Goal: Transaction & Acquisition: Purchase product/service

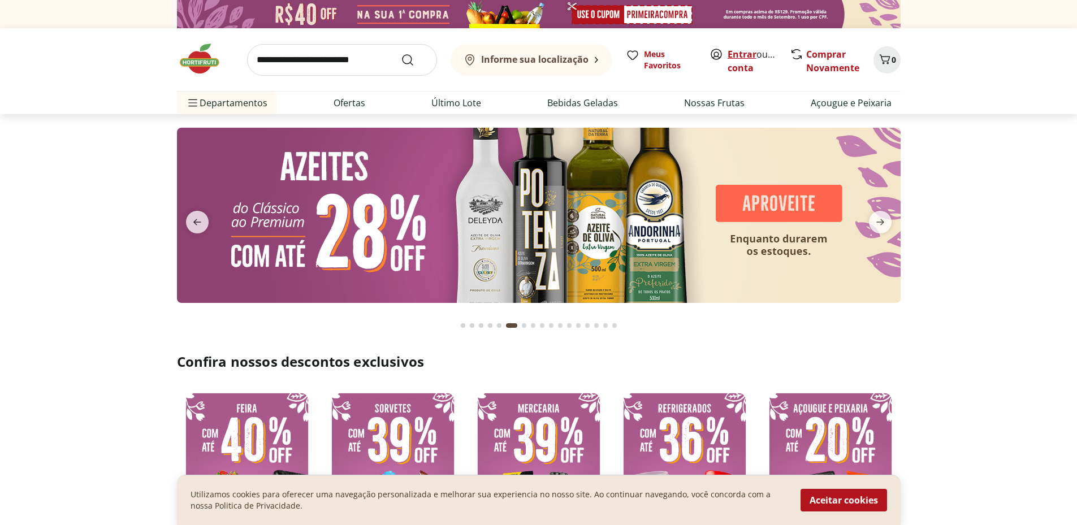
click at [730, 57] on link "Entrar" at bounding box center [742, 54] width 29 height 12
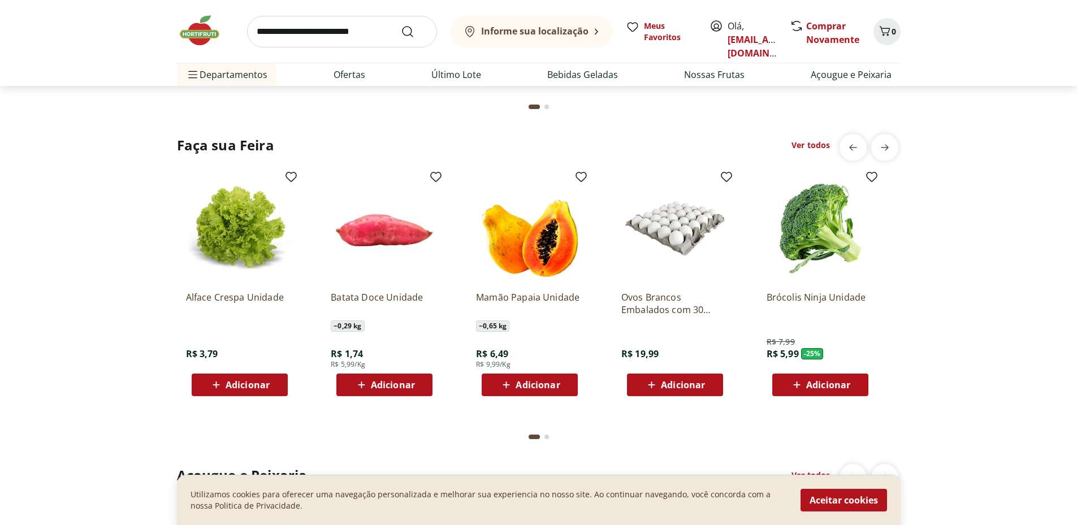
scroll to position [1301, 0]
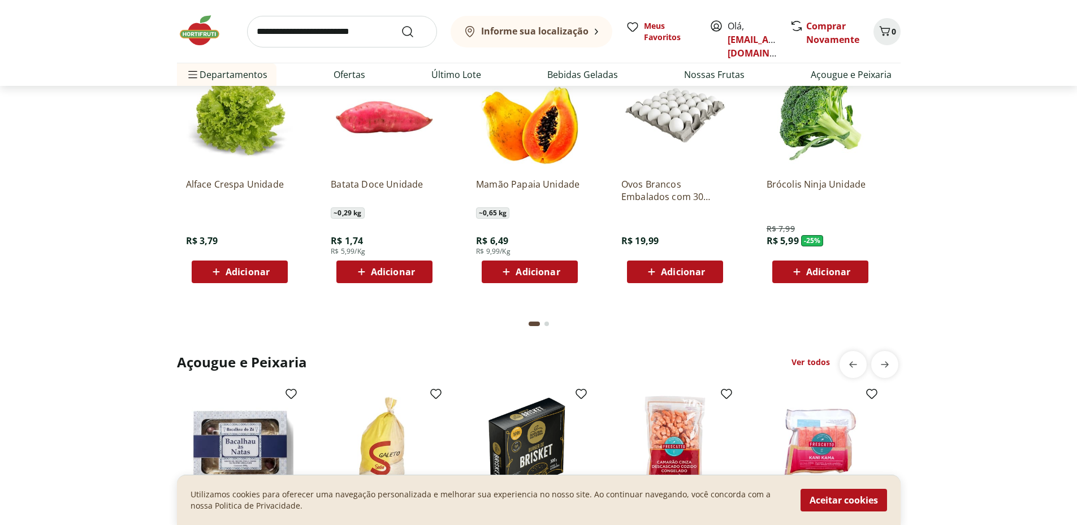
click at [804, 279] on icon at bounding box center [797, 272] width 14 height 14
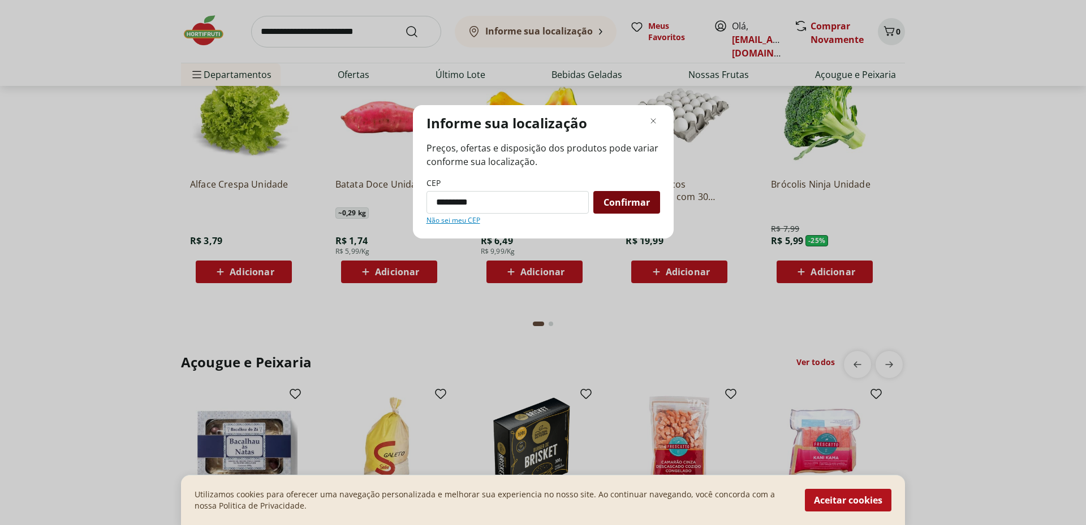
type input "*********"
click at [624, 202] on span "Confirmar" at bounding box center [627, 202] width 46 height 9
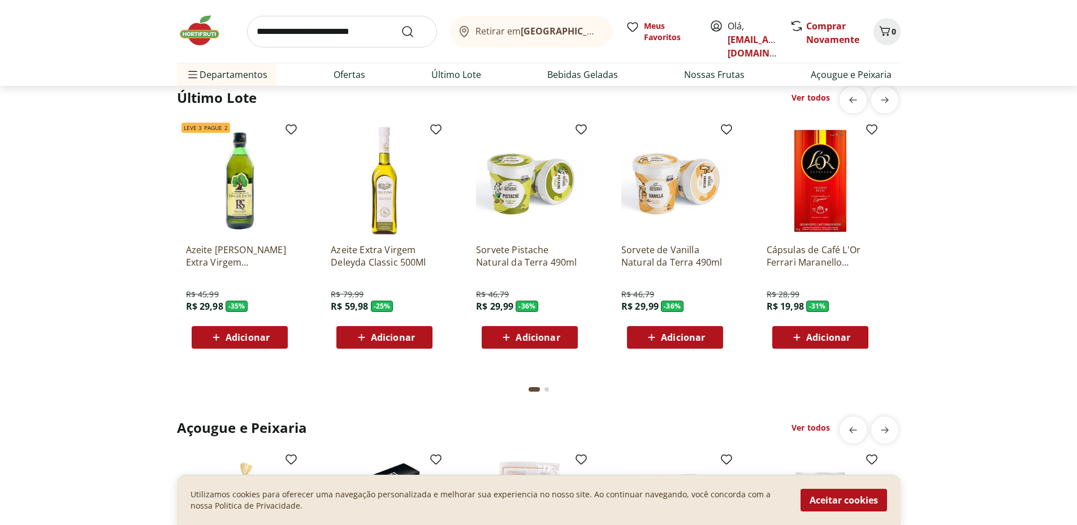
scroll to position [566, 0]
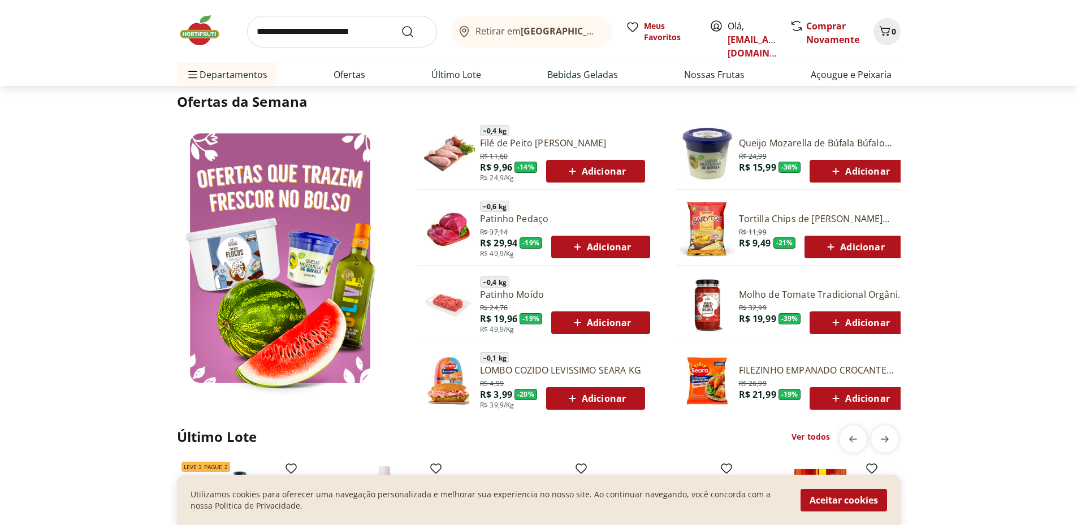
click at [726, 170] on img at bounding box center [707, 154] width 54 height 54
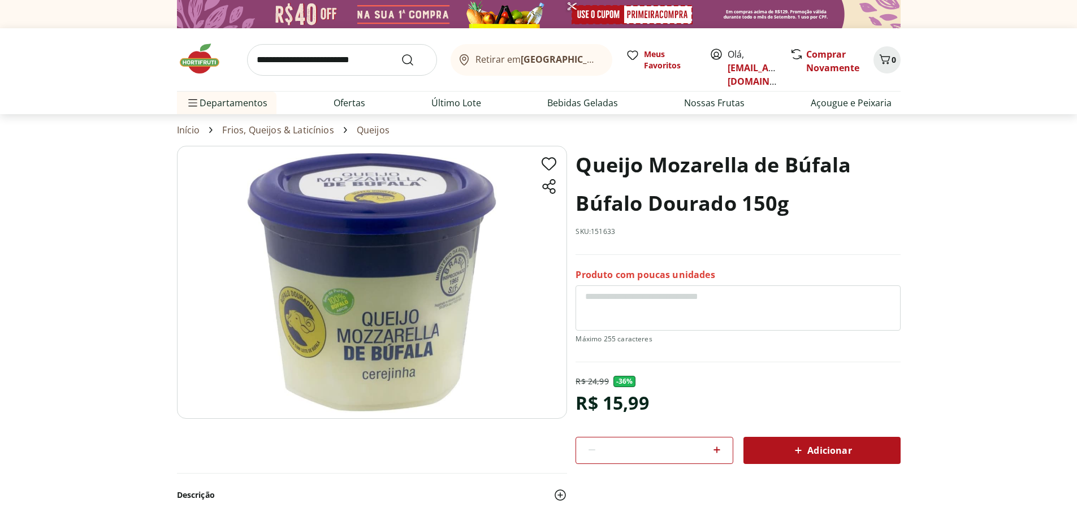
click at [822, 458] on span "Adicionar" at bounding box center [822, 451] width 60 height 14
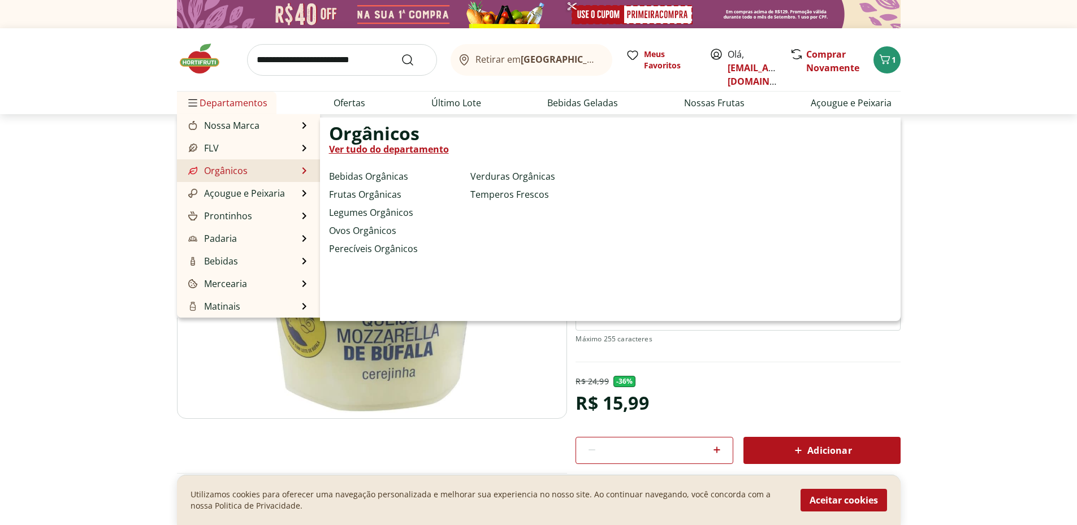
click at [214, 178] on link "Orgânicos" at bounding box center [217, 171] width 62 height 14
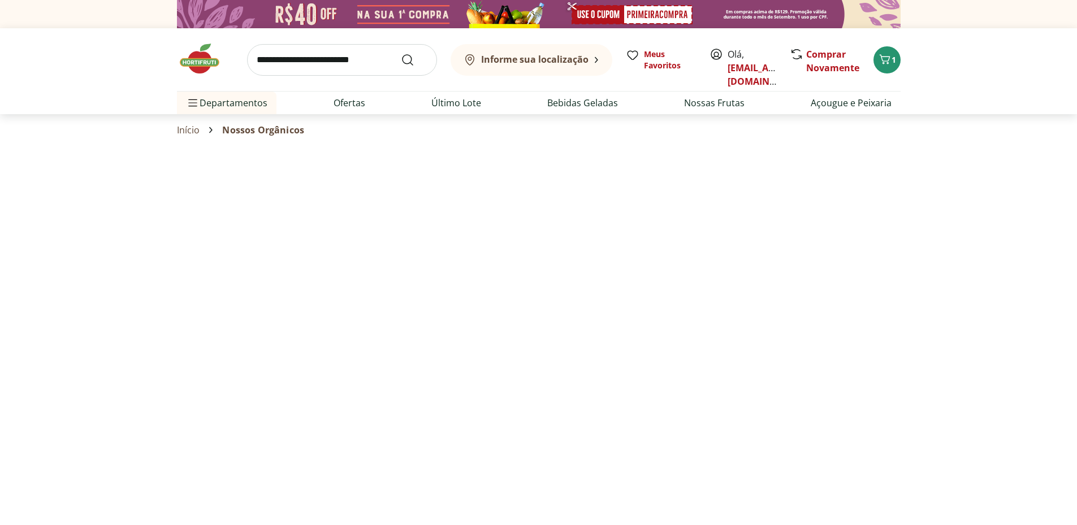
select select "**********"
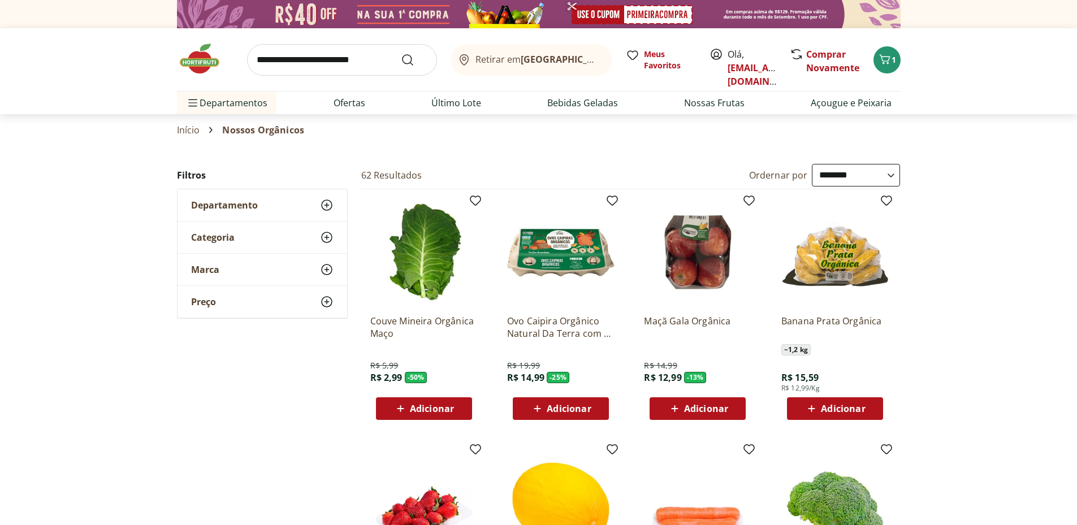
scroll to position [113, 0]
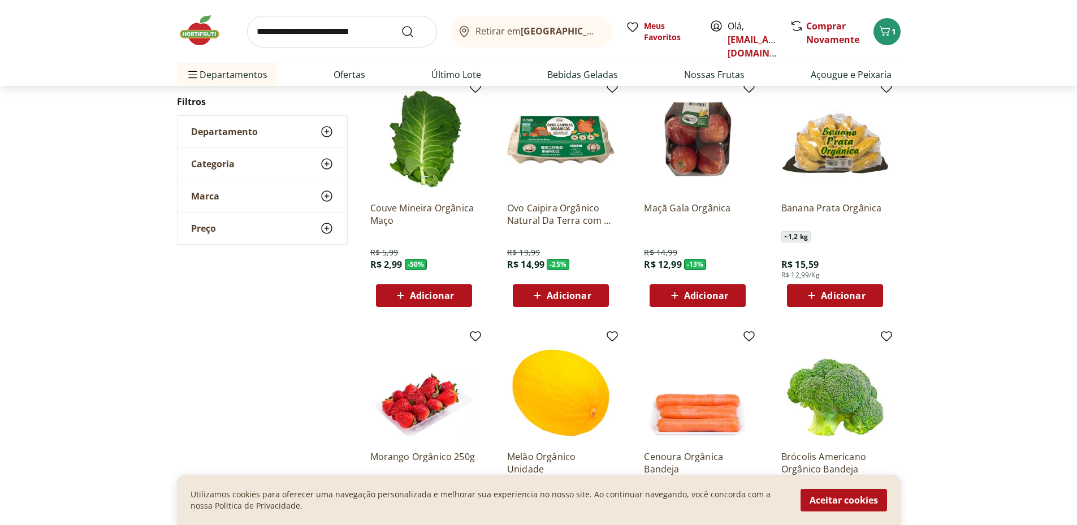
click at [706, 300] on span "Adicionar" at bounding box center [706, 295] width 44 height 9
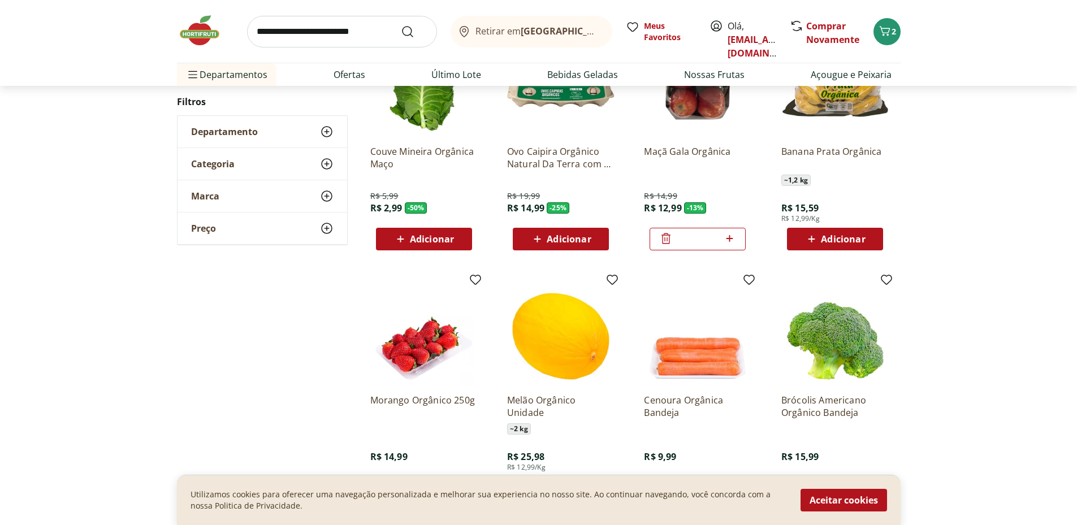
scroll to position [0, 0]
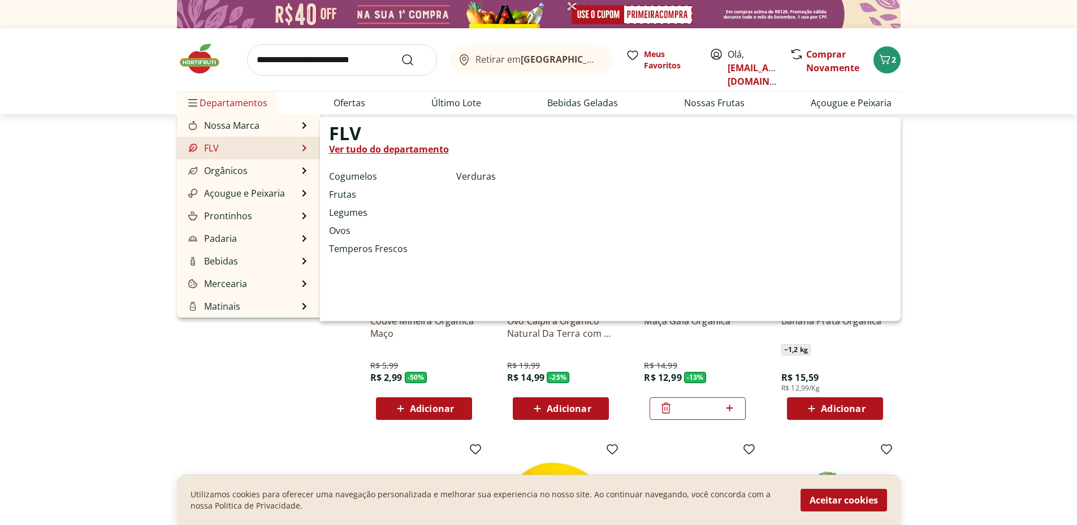
click at [367, 150] on link "Ver tudo do departamento" at bounding box center [389, 150] width 120 height 14
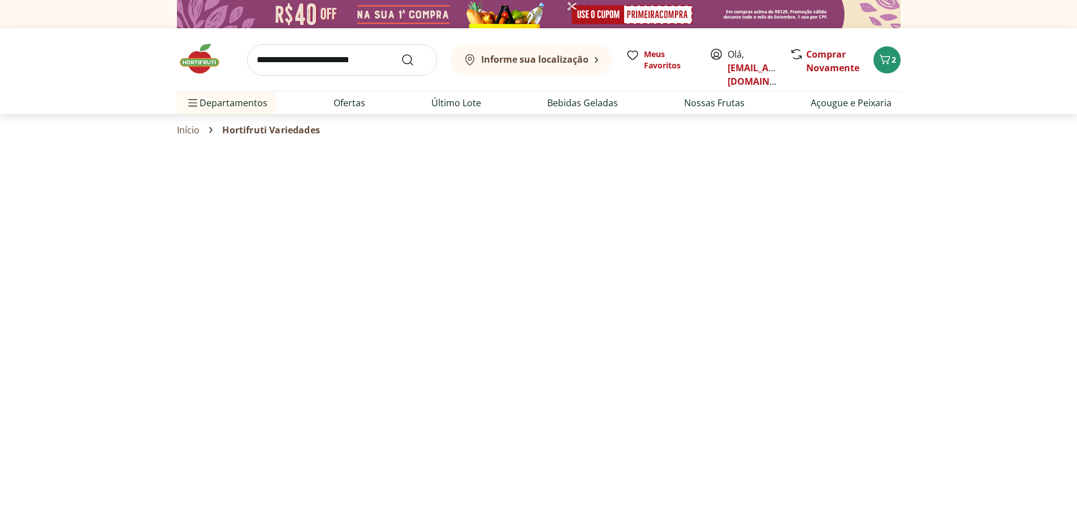
select select "**********"
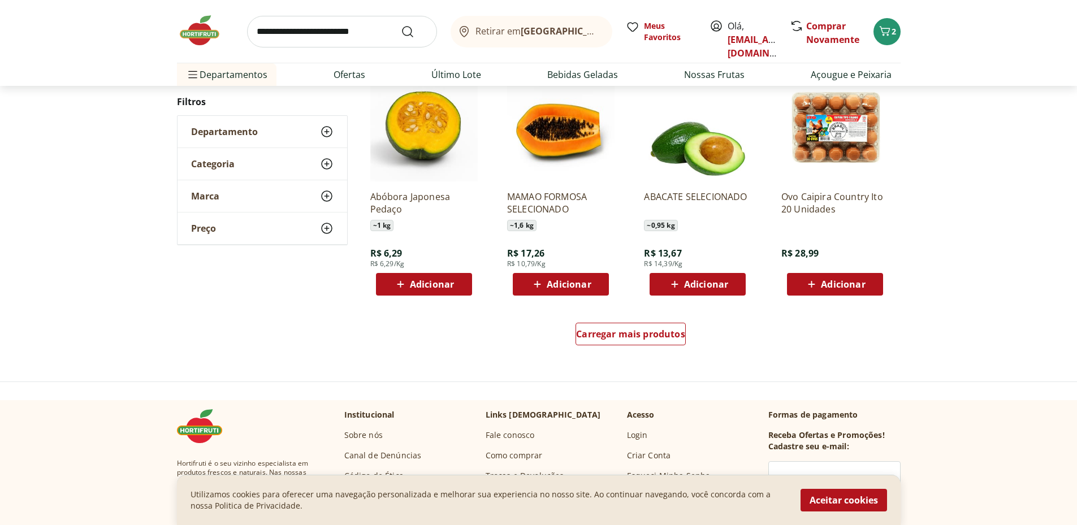
scroll to position [735, 0]
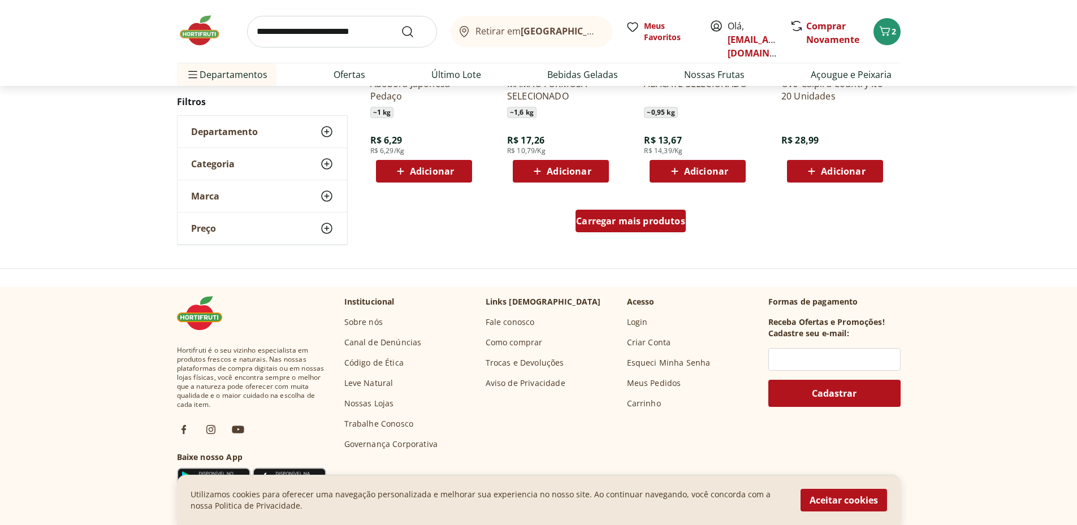
click at [627, 226] on span "Carregar mais produtos" at bounding box center [630, 221] width 109 height 9
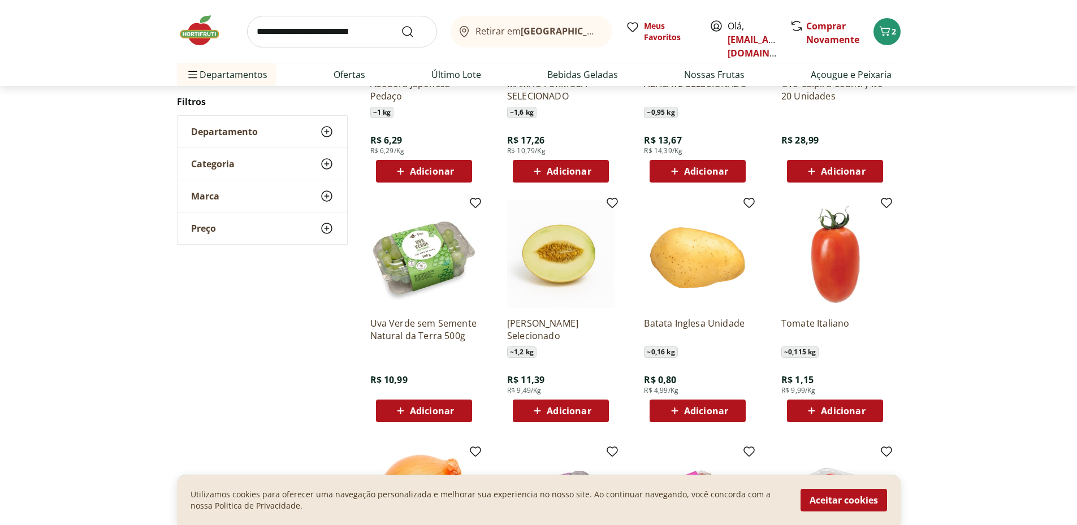
scroll to position [905, 0]
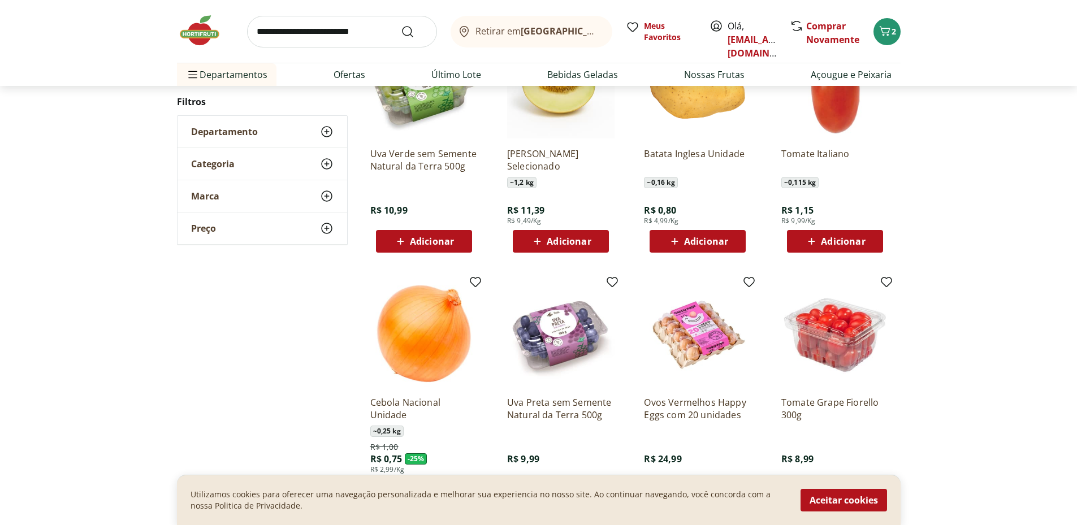
click at [694, 246] on span "Adicionar" at bounding box center [706, 241] width 44 height 9
click at [734, 248] on icon at bounding box center [730, 241] width 14 height 14
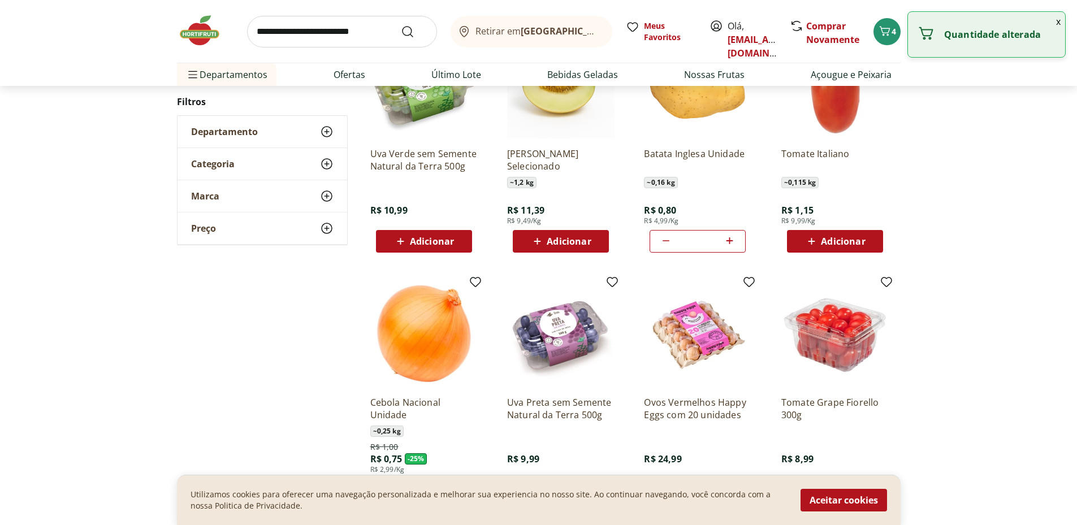
click at [734, 248] on icon at bounding box center [730, 241] width 14 height 14
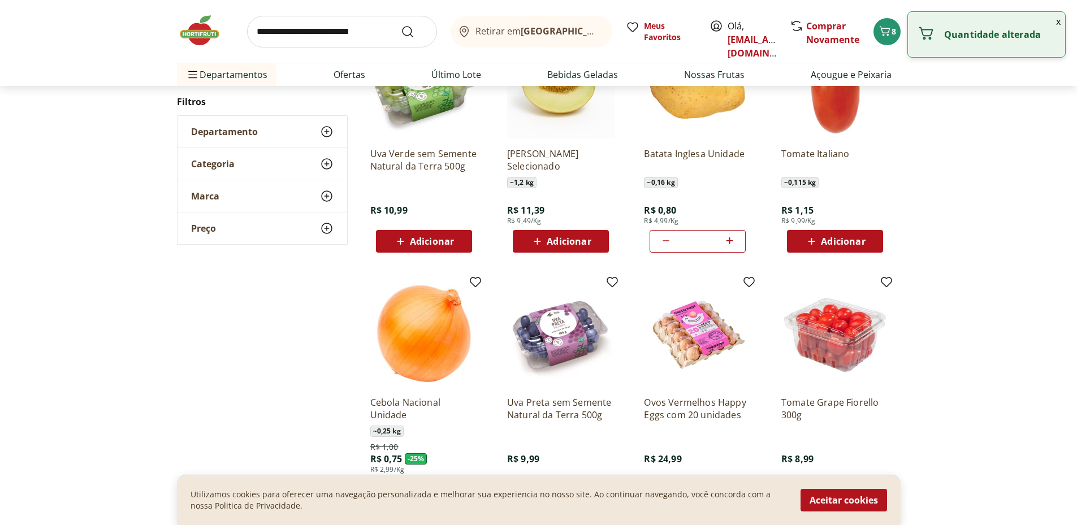
type input "*"
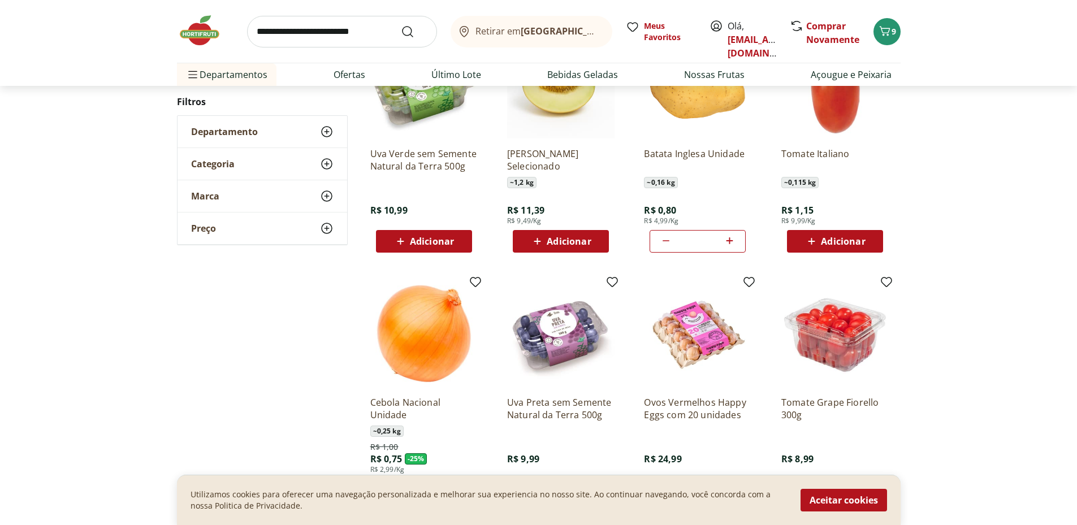
scroll to position [1018, 0]
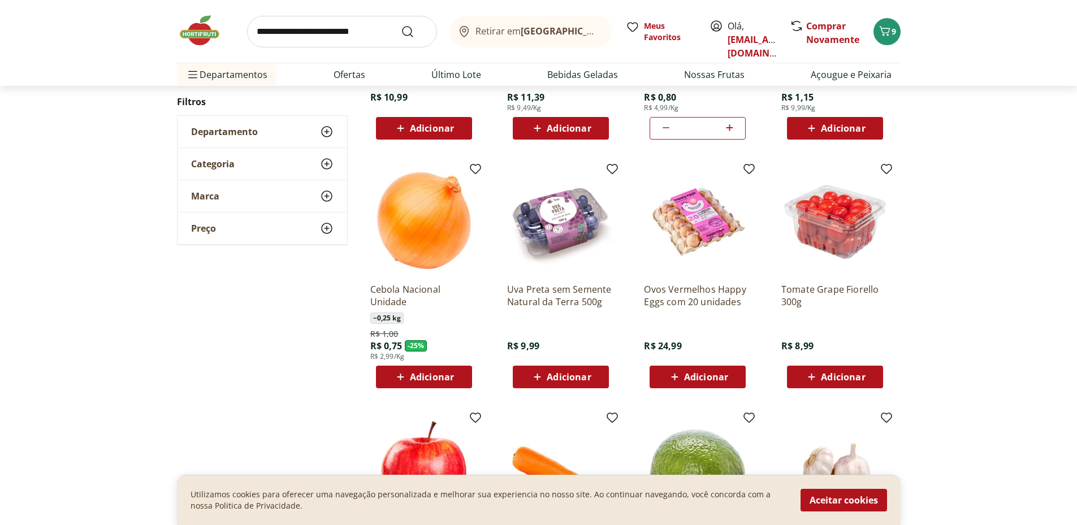
click at [841, 382] on span "Adicionar" at bounding box center [843, 377] width 44 height 9
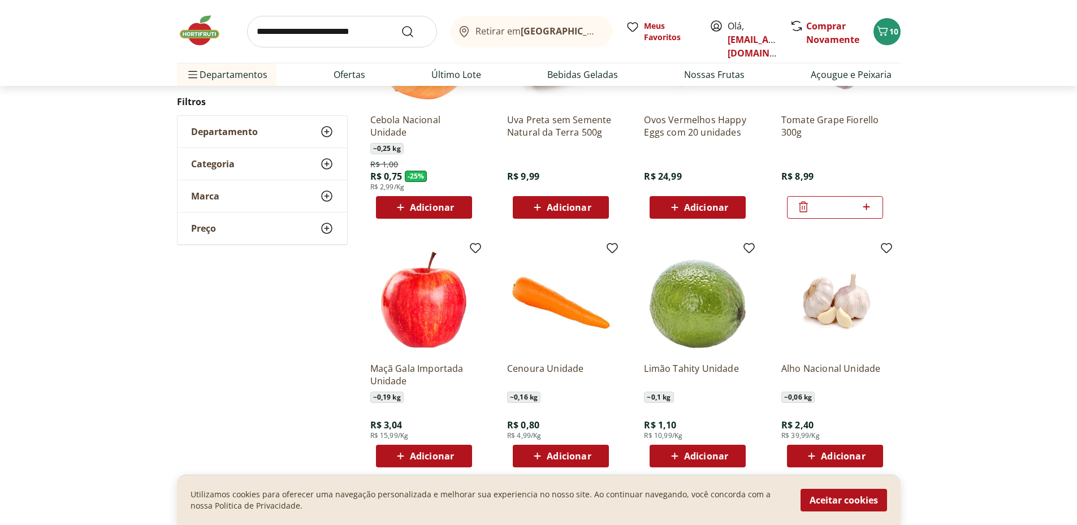
click at [439, 218] on div "Adicionar" at bounding box center [424, 207] width 78 height 20
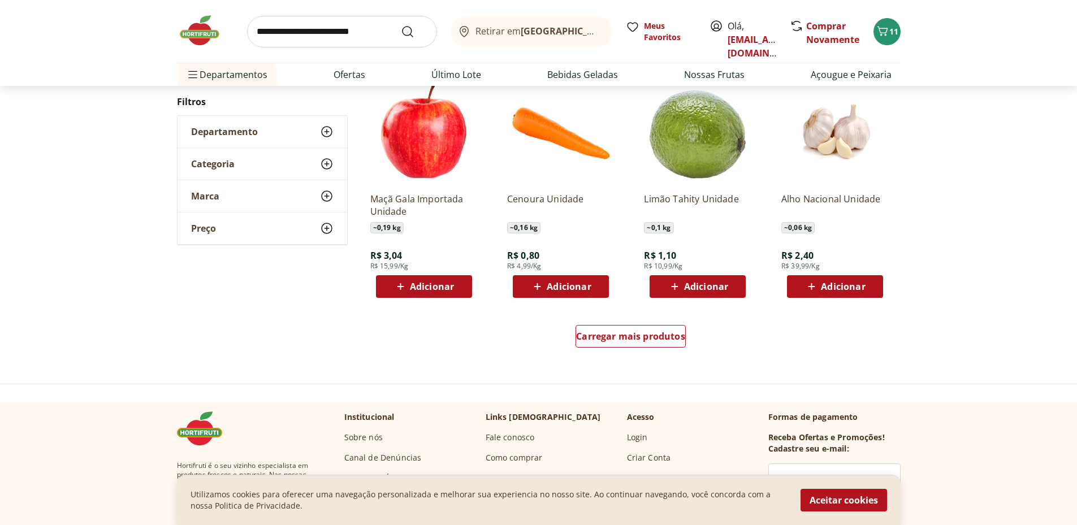
click at [679, 294] on icon at bounding box center [675, 287] width 14 height 14
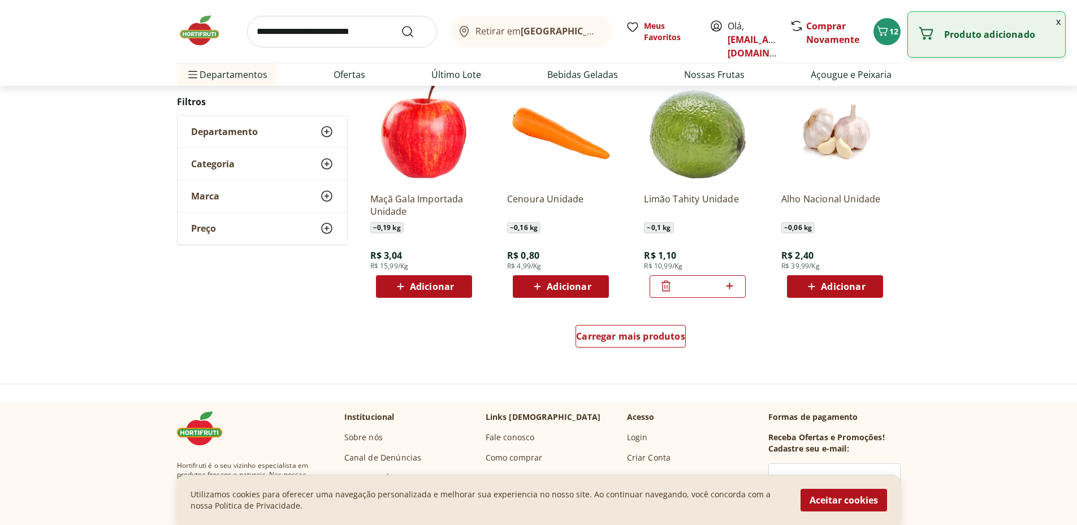
click at [725, 293] on icon at bounding box center [730, 286] width 14 height 14
type input "*"
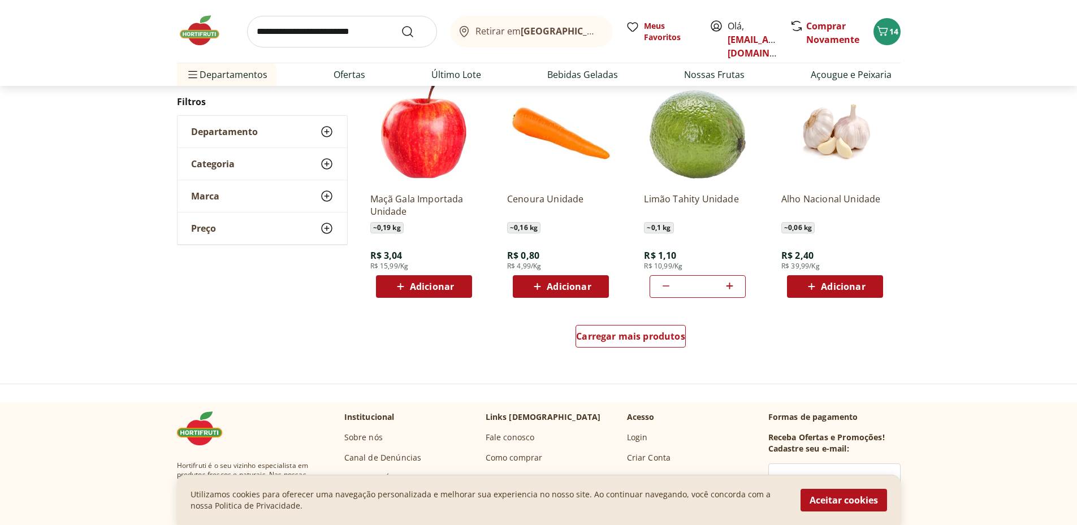
click at [841, 291] on span "Adicionar" at bounding box center [843, 286] width 44 height 9
click at [851, 291] on span "Adicionar" at bounding box center [843, 286] width 44 height 9
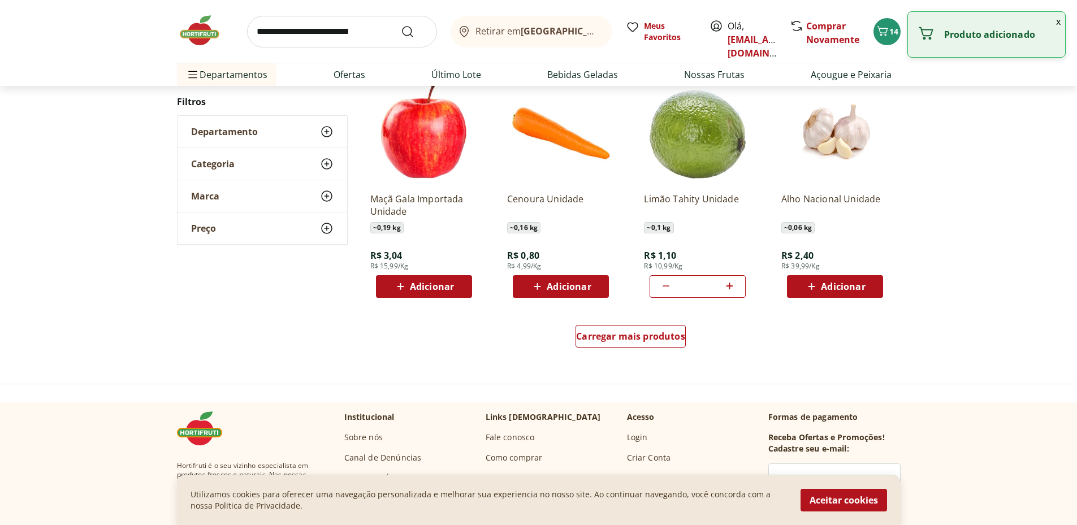
click at [864, 291] on span "Adicionar" at bounding box center [843, 286] width 44 height 9
click at [864, 293] on icon at bounding box center [867, 286] width 14 height 14
type input "*"
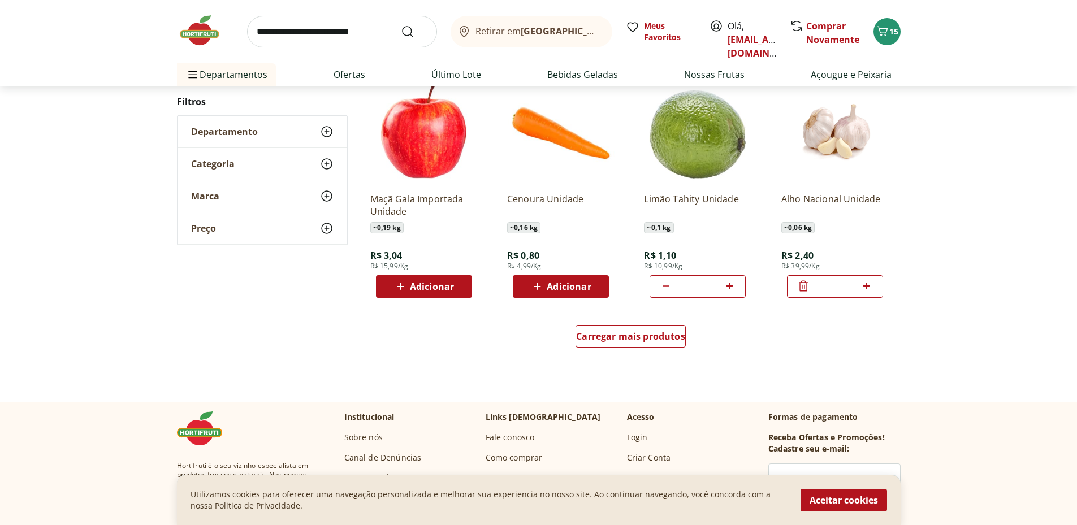
scroll to position [1471, 0]
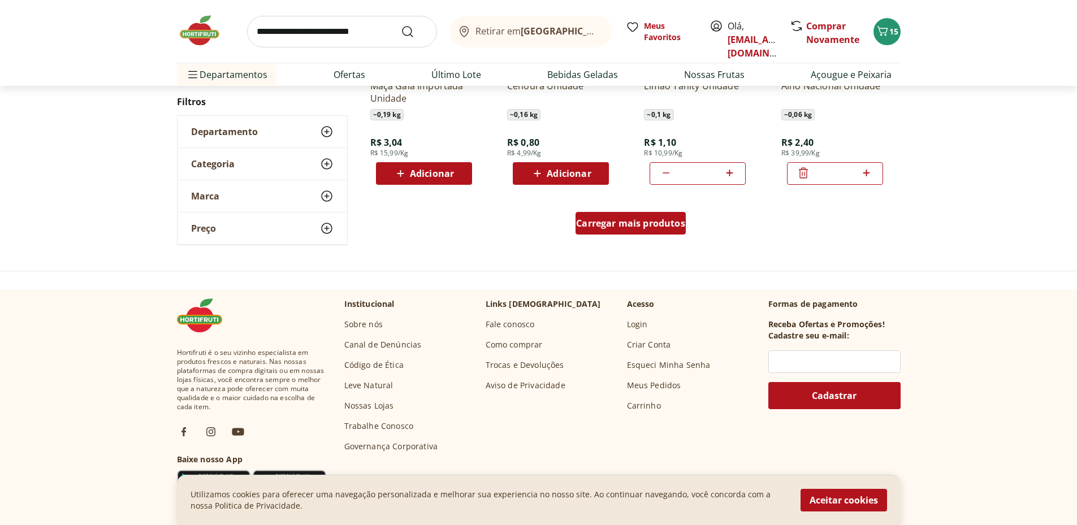
click at [665, 228] on span "Carregar mais produtos" at bounding box center [630, 223] width 109 height 9
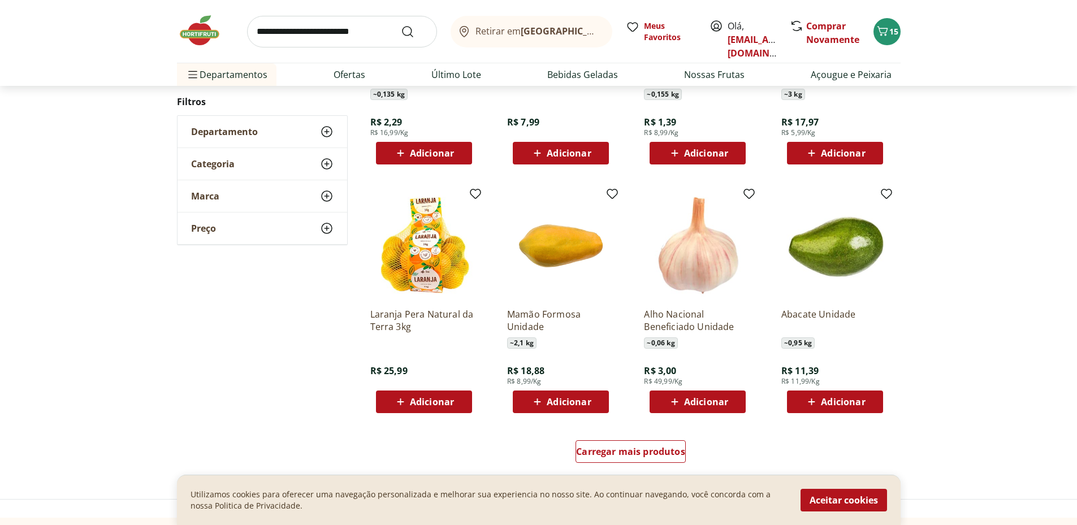
scroll to position [2093, 0]
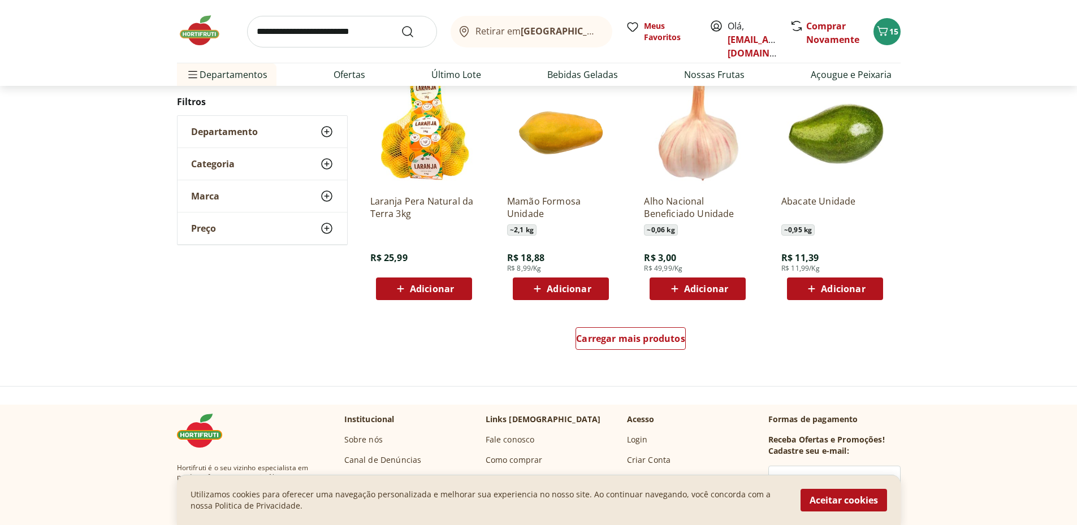
click at [418, 294] on span "Adicionar" at bounding box center [432, 289] width 44 height 9
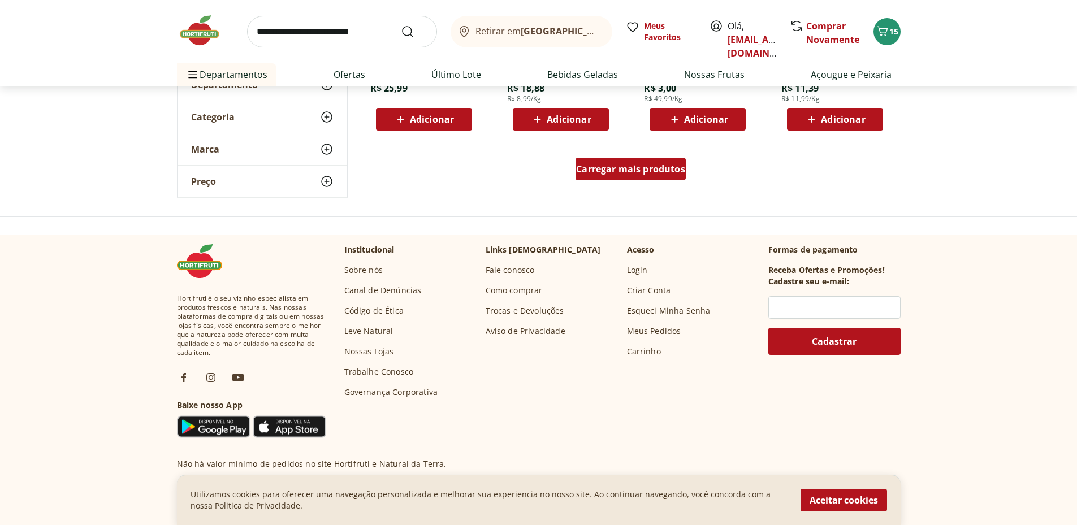
click at [649, 174] on span "Carregar mais produtos" at bounding box center [630, 169] width 109 height 9
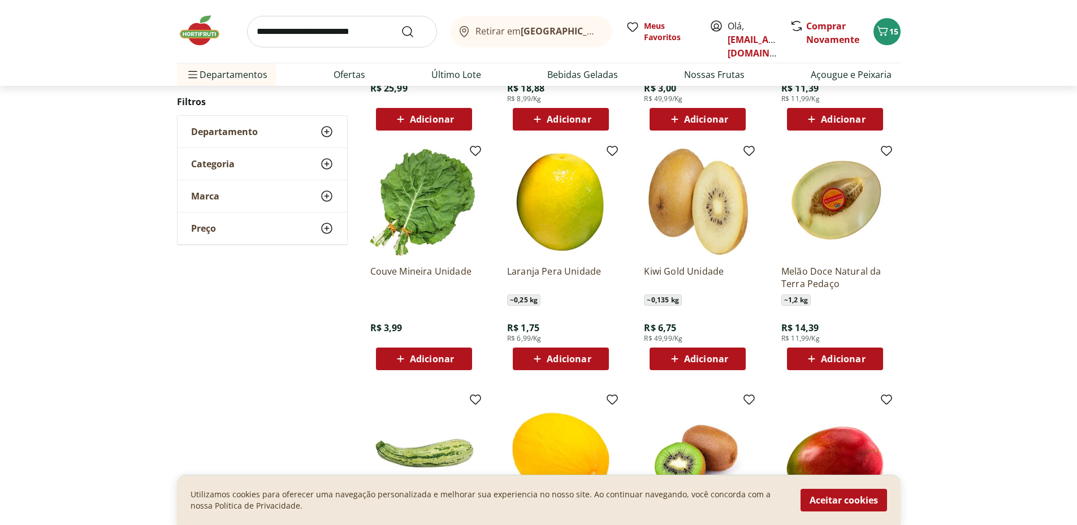
click at [548, 364] on span "Adicionar" at bounding box center [569, 359] width 44 height 9
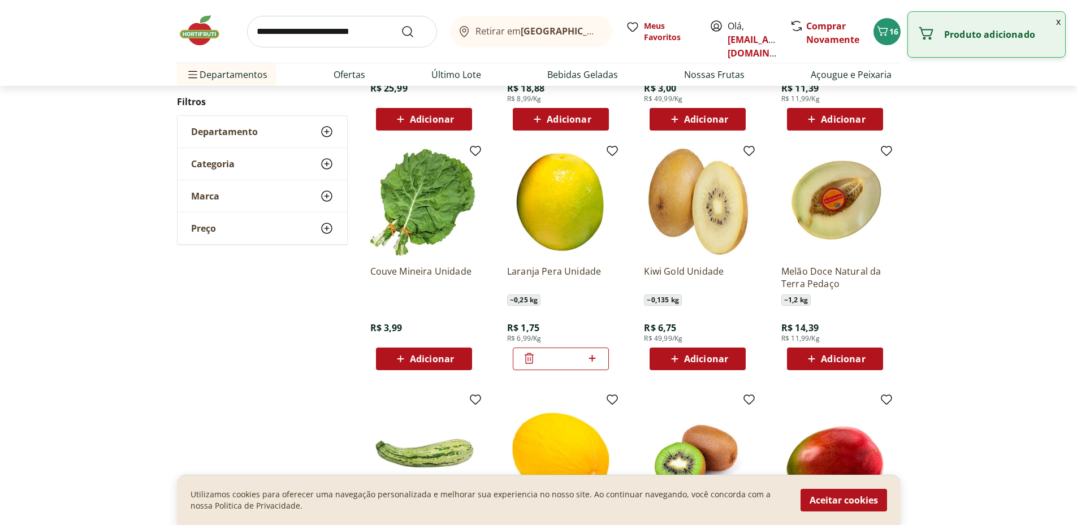
click at [587, 365] on icon at bounding box center [592, 359] width 14 height 14
click at [588, 365] on icon at bounding box center [592, 359] width 14 height 14
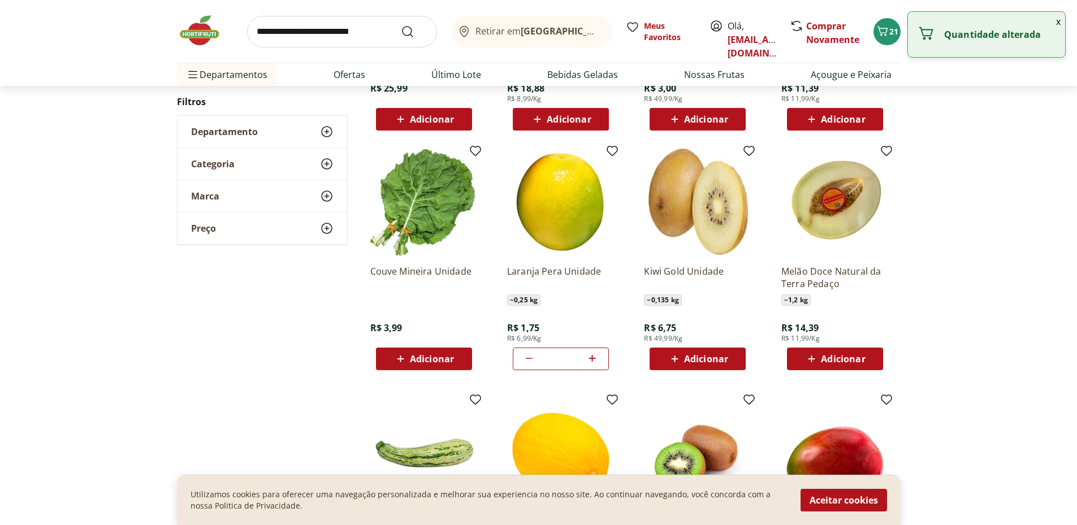
click at [588, 365] on icon at bounding box center [592, 359] width 14 height 14
type input "*"
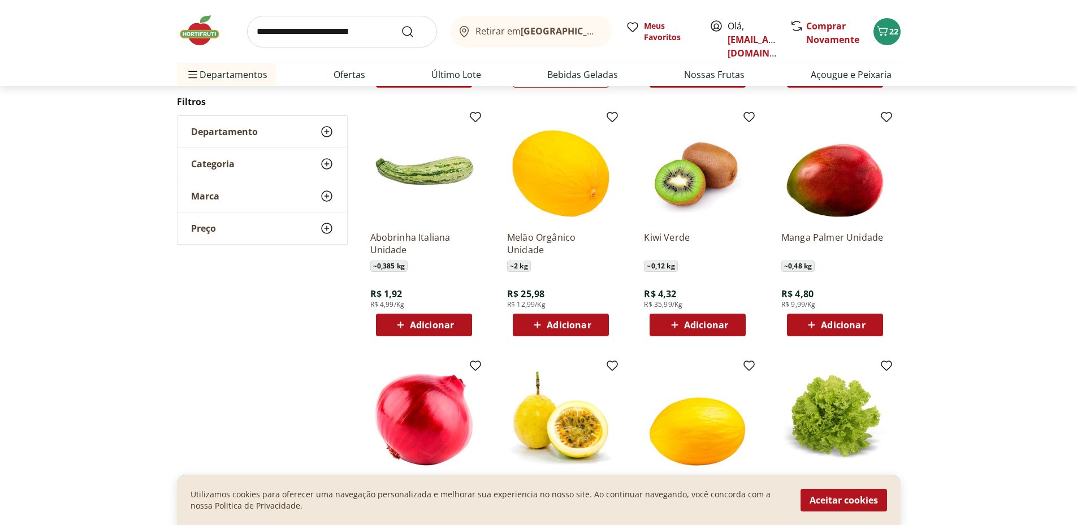
scroll to position [2602, 0]
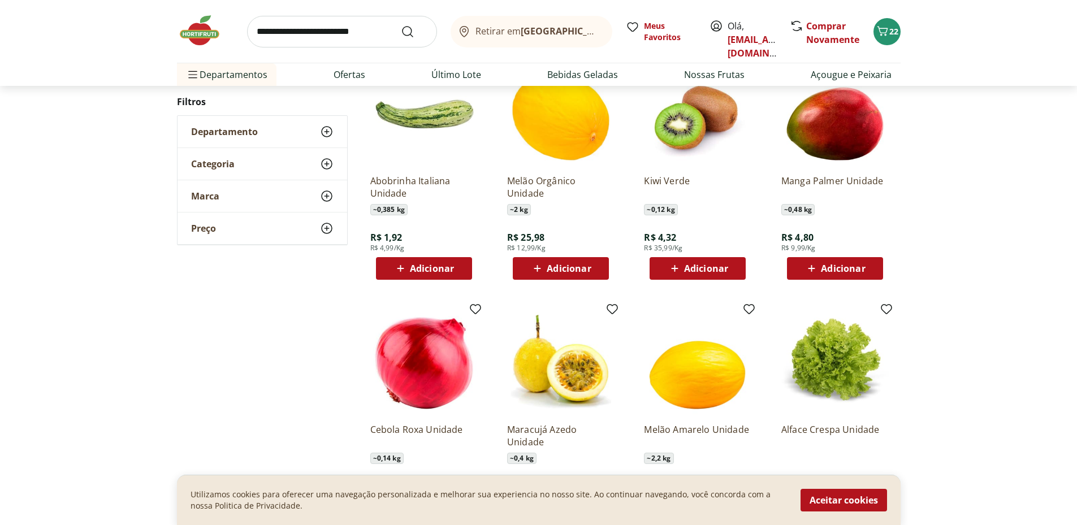
click at [704, 273] on span "Adicionar" at bounding box center [706, 268] width 44 height 9
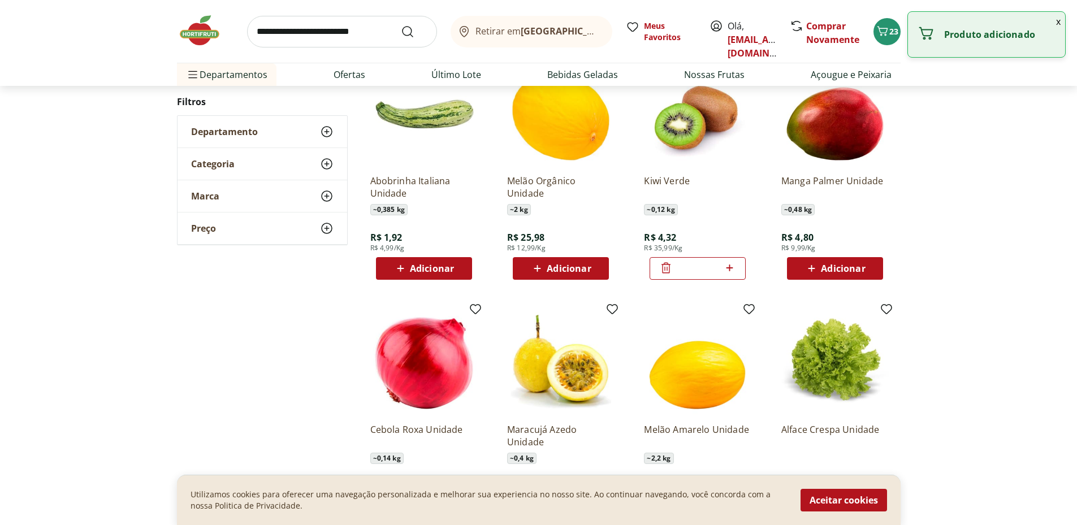
click at [729, 271] on icon at bounding box center [729, 268] width 7 height 7
type input "*"
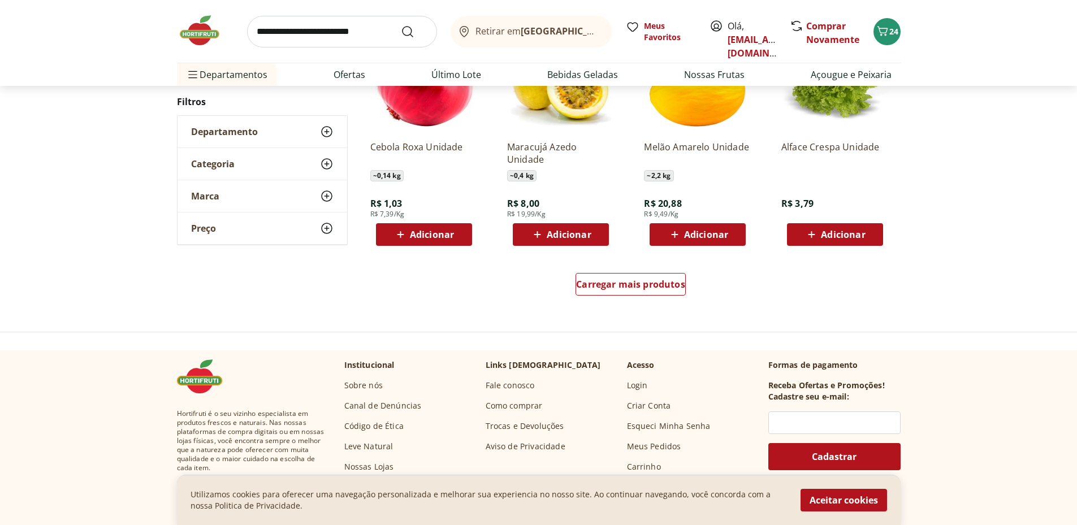
scroll to position [2998, 0]
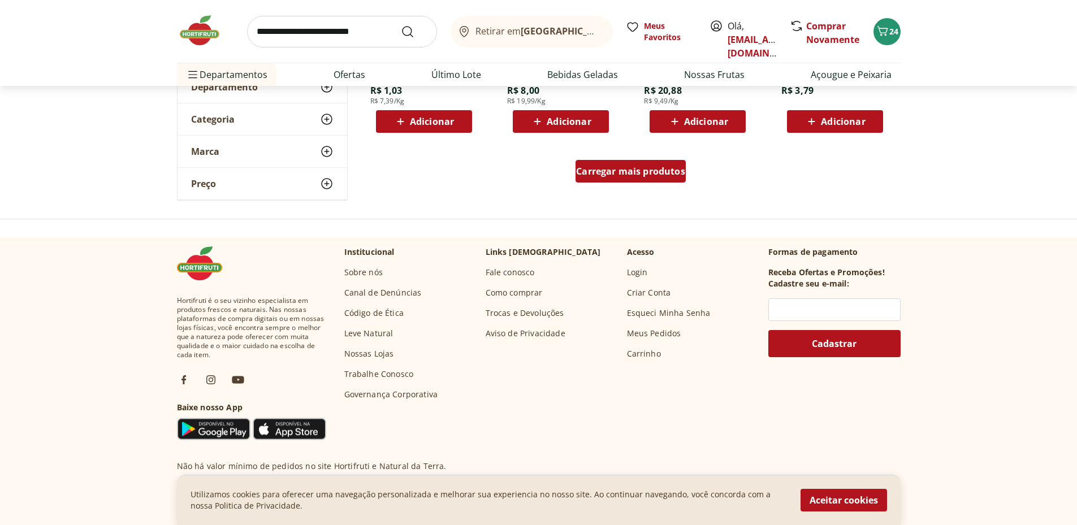
click at [672, 176] on span "Carregar mais produtos" at bounding box center [630, 171] width 109 height 9
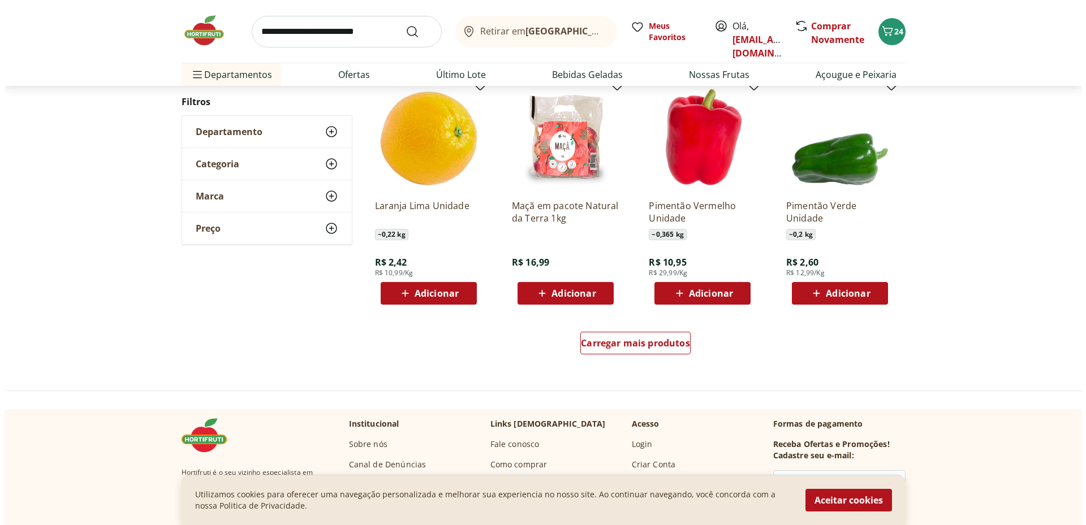
scroll to position [3790, 0]
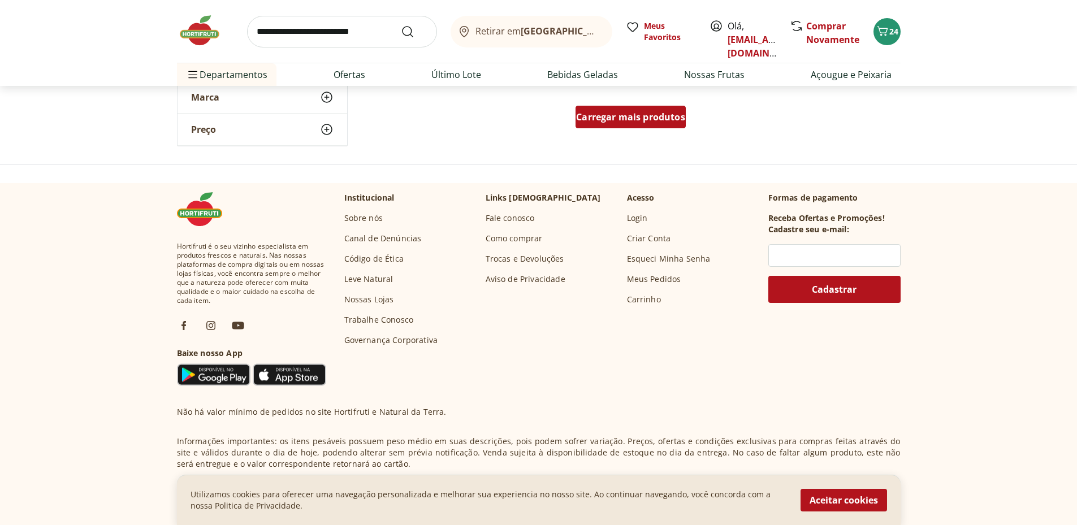
click at [674, 122] on span "Carregar mais produtos" at bounding box center [630, 117] width 109 height 9
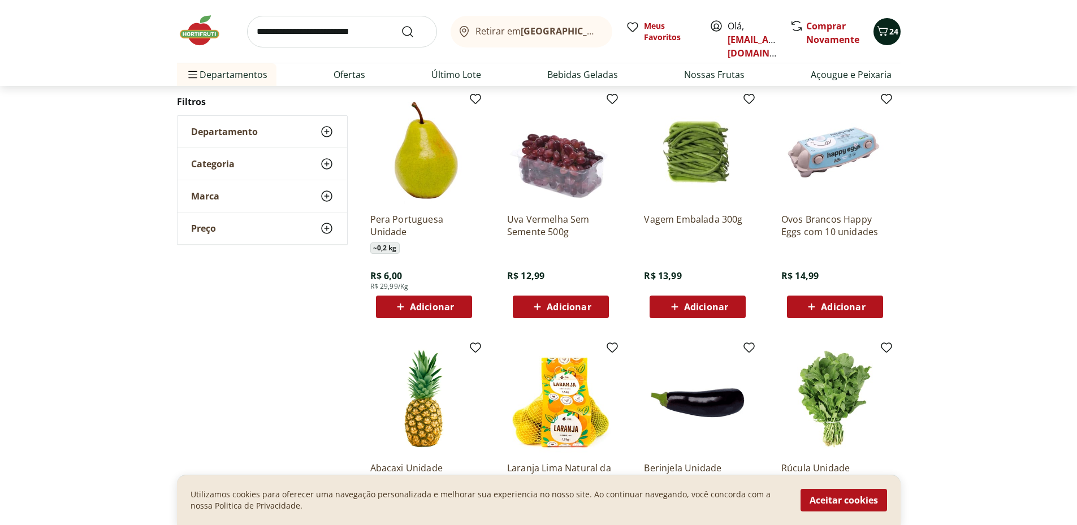
click at [880, 33] on icon "Carrinho" at bounding box center [883, 31] width 14 height 14
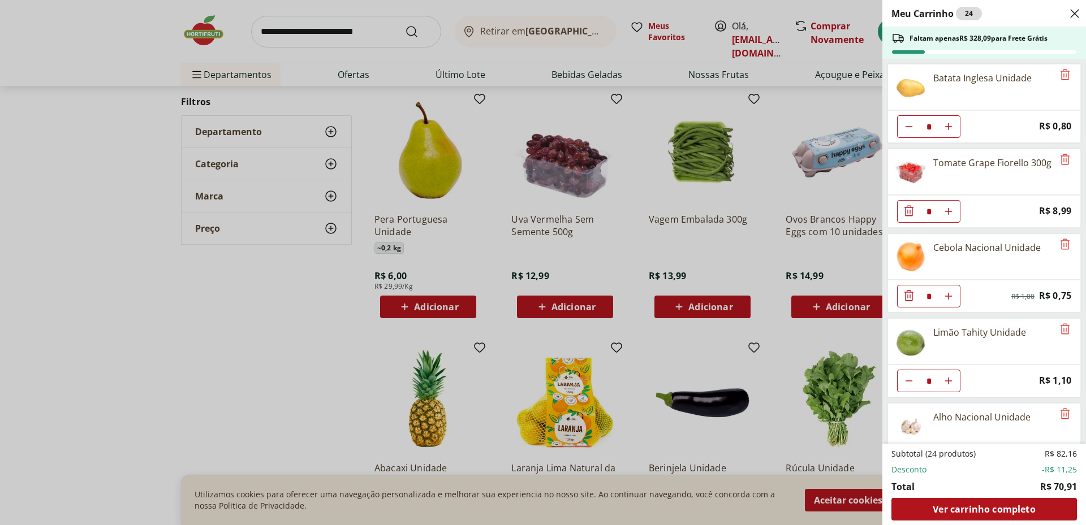
scroll to position [283, 0]
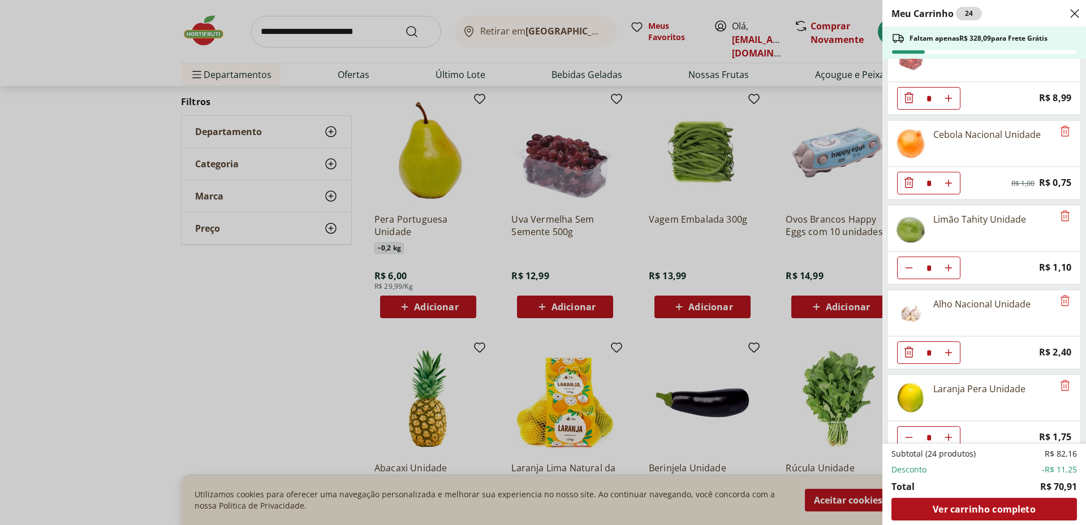
click at [953, 188] on icon "Aumentar Quantidade" at bounding box center [948, 183] width 9 height 9
type input "*"
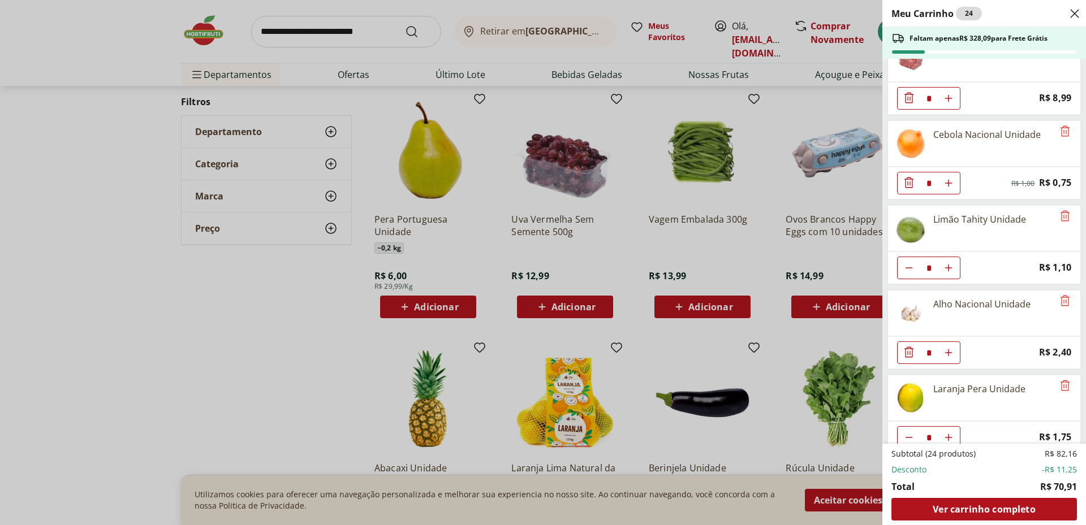
click at [953, 188] on use "Aumentar Quantidade" at bounding box center [948, 183] width 9 height 9
type input "*"
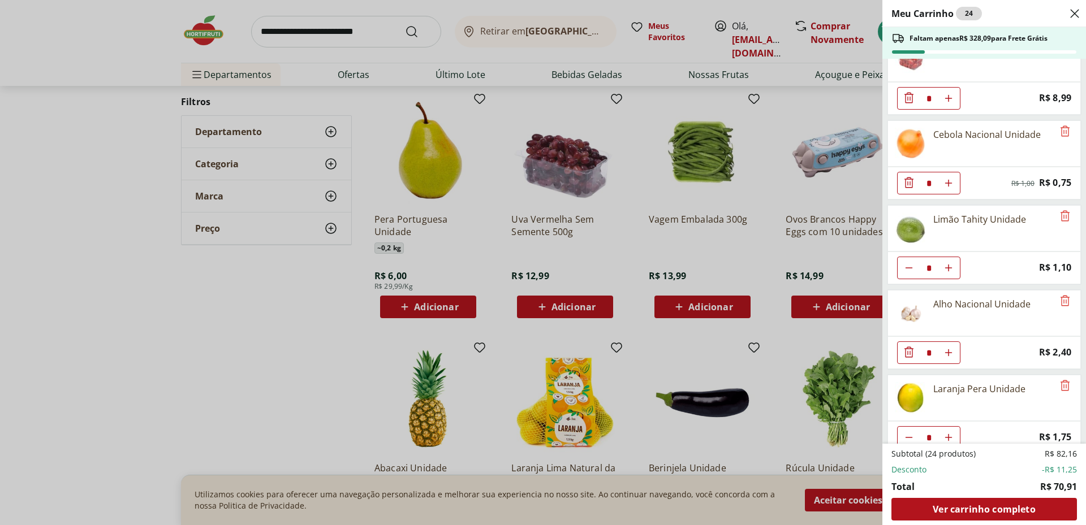
click at [953, 188] on icon "Aumentar Quantidade" at bounding box center [948, 183] width 9 height 9
type input "*"
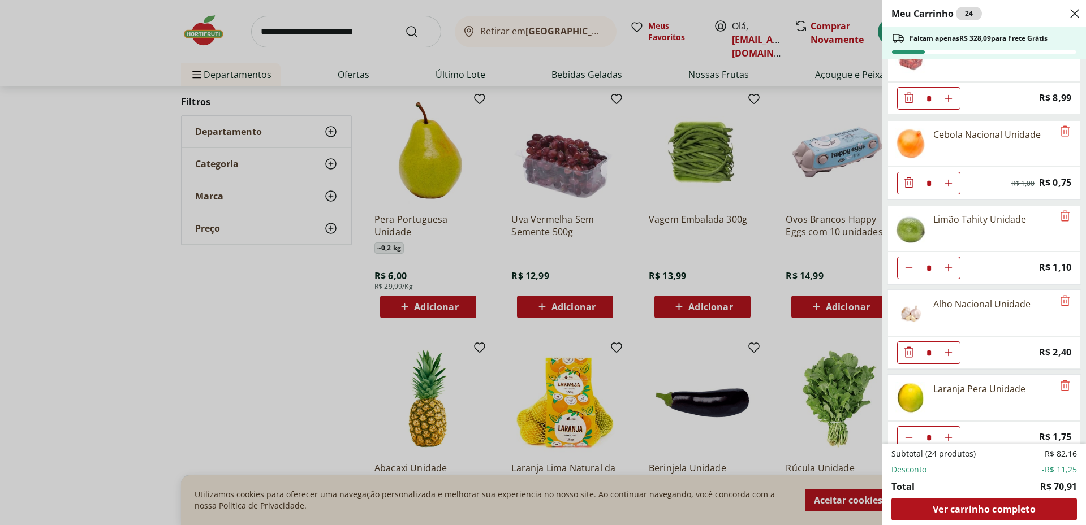
click at [953, 188] on use "Aumentar Quantidade" at bounding box center [948, 183] width 9 height 9
type input "*"
click at [953, 188] on use "Aumentar Quantidade" at bounding box center [948, 183] width 9 height 9
type input "*"
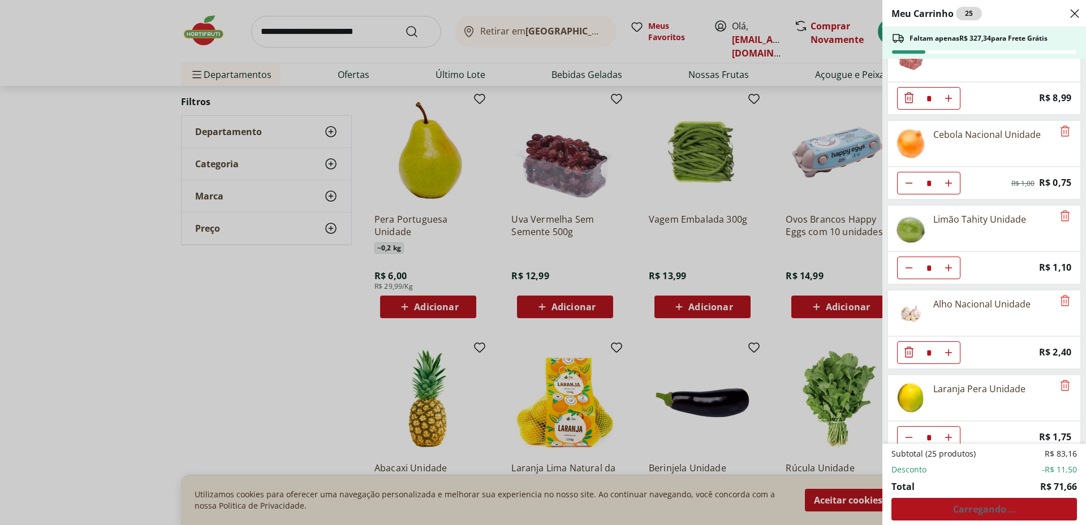
type input "*"
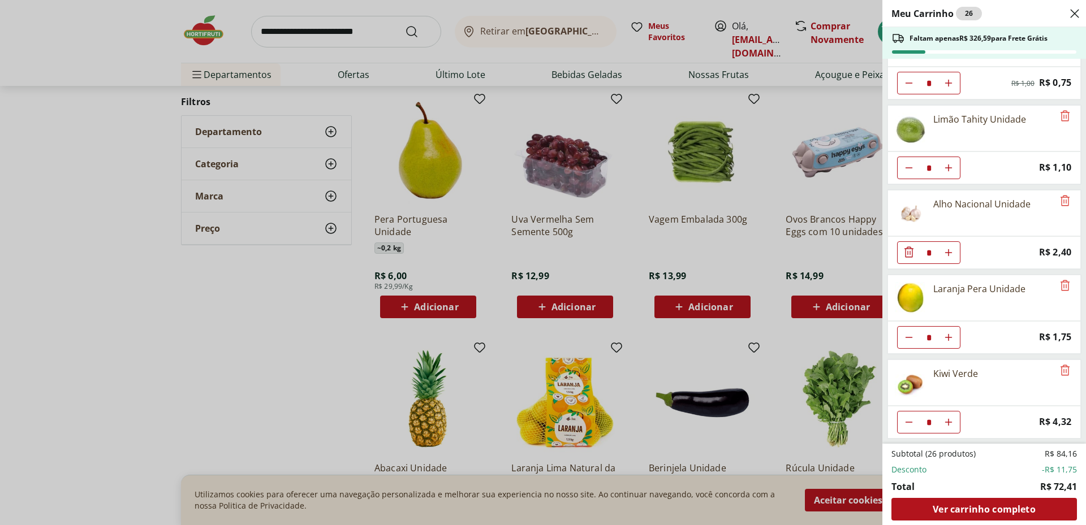
click at [953, 257] on use "Aumentar Quantidade" at bounding box center [948, 252] width 9 height 9
type input "*"
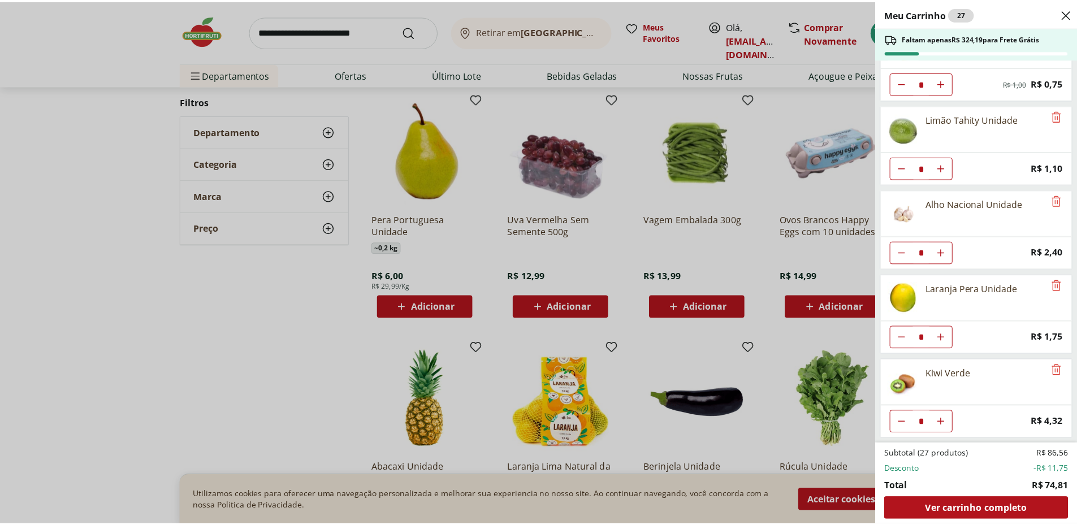
scroll to position [488, 0]
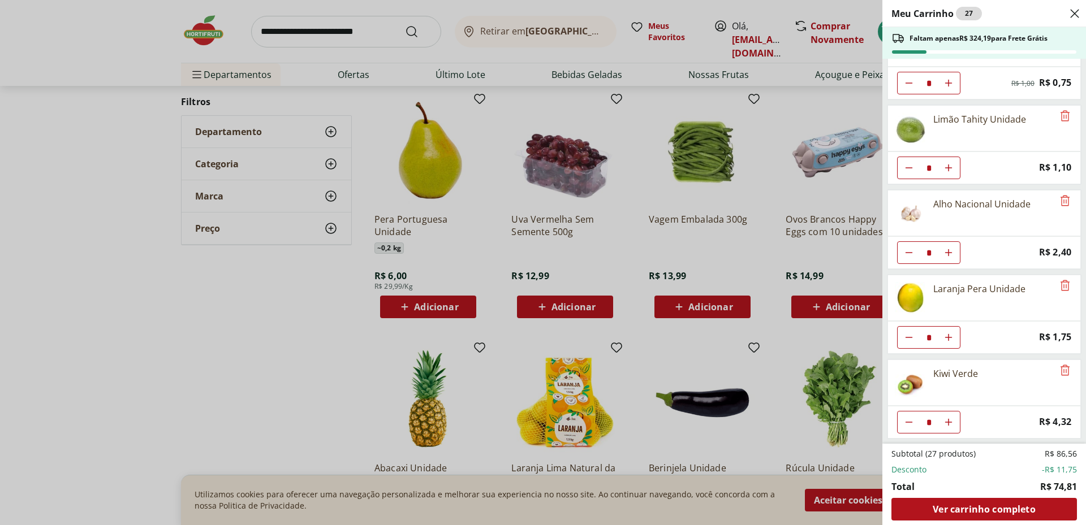
click at [1075, 15] on icon "Close" at bounding box center [1075, 14] width 14 height 14
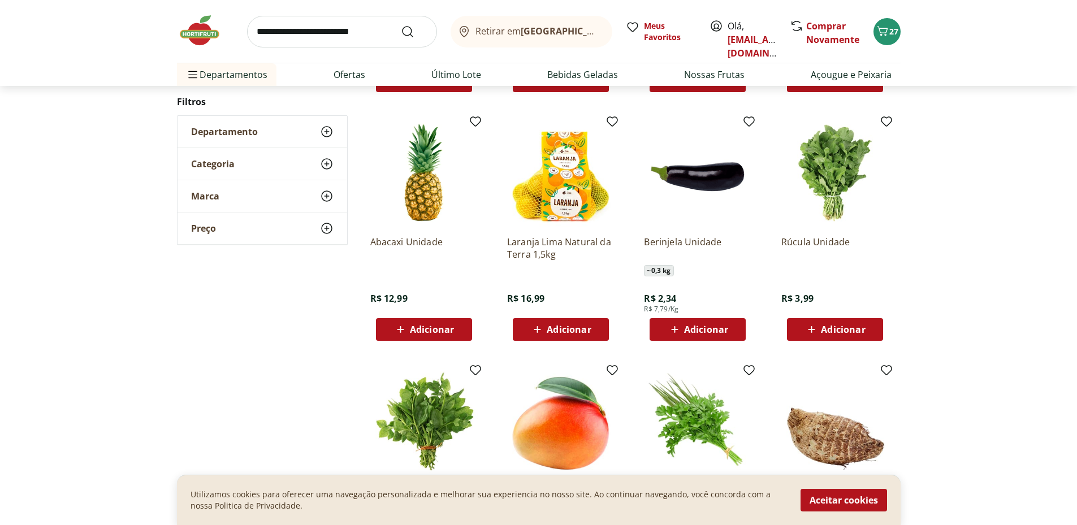
scroll to position [4129, 0]
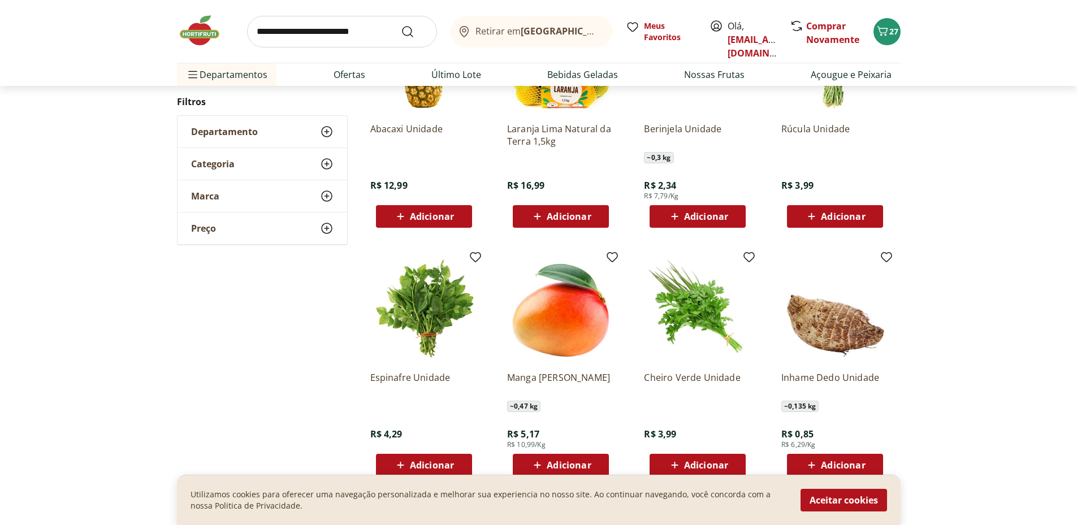
click at [717, 221] on span "Adicionar" at bounding box center [706, 216] width 44 height 9
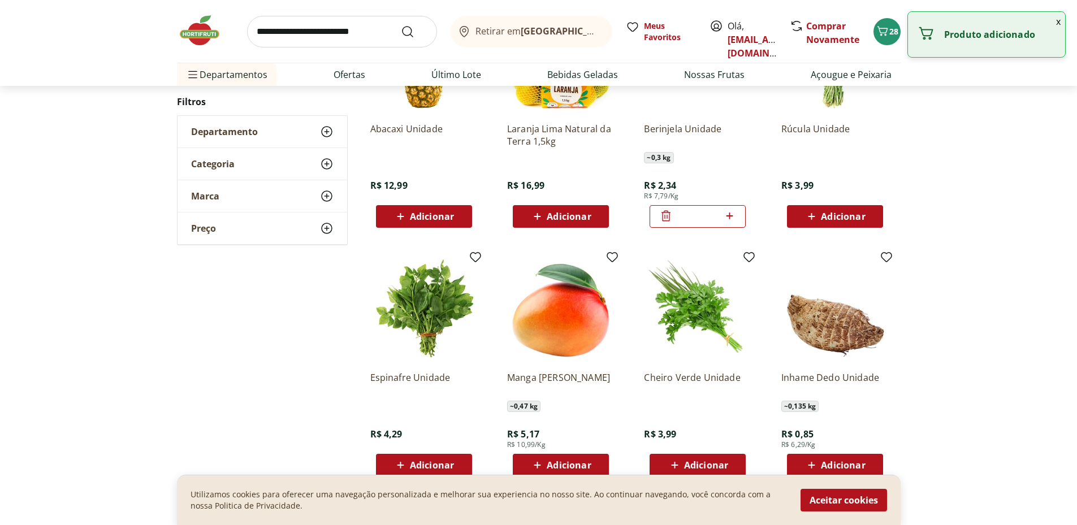
click at [727, 223] on icon at bounding box center [730, 216] width 14 height 14
type input "*"
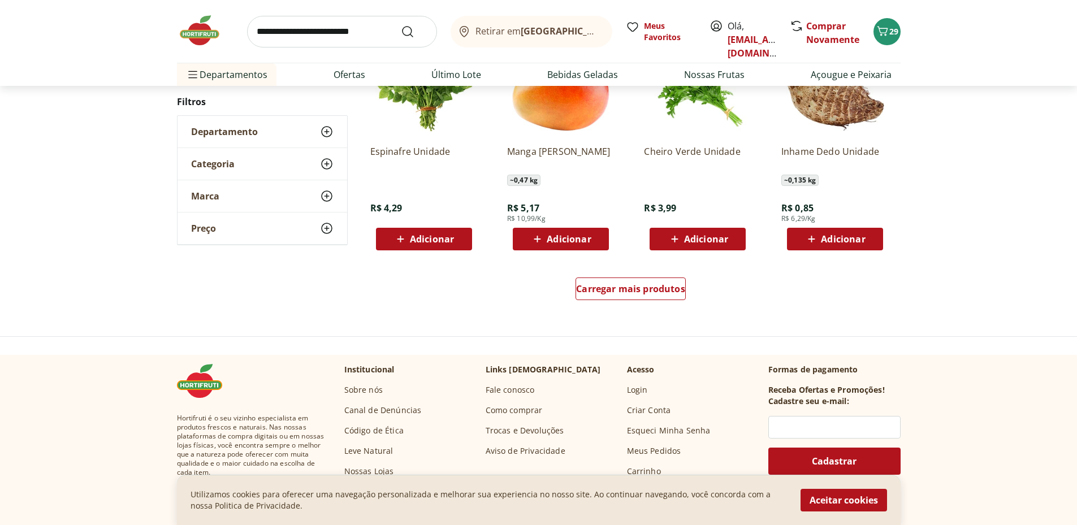
scroll to position [4412, 0]
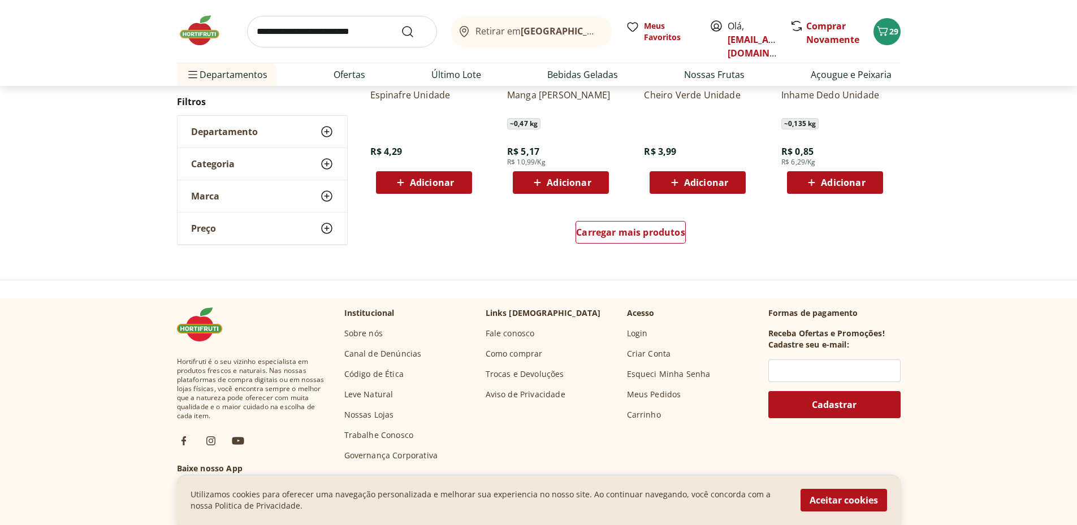
click at [723, 187] on span "Adicionar" at bounding box center [706, 182] width 44 height 9
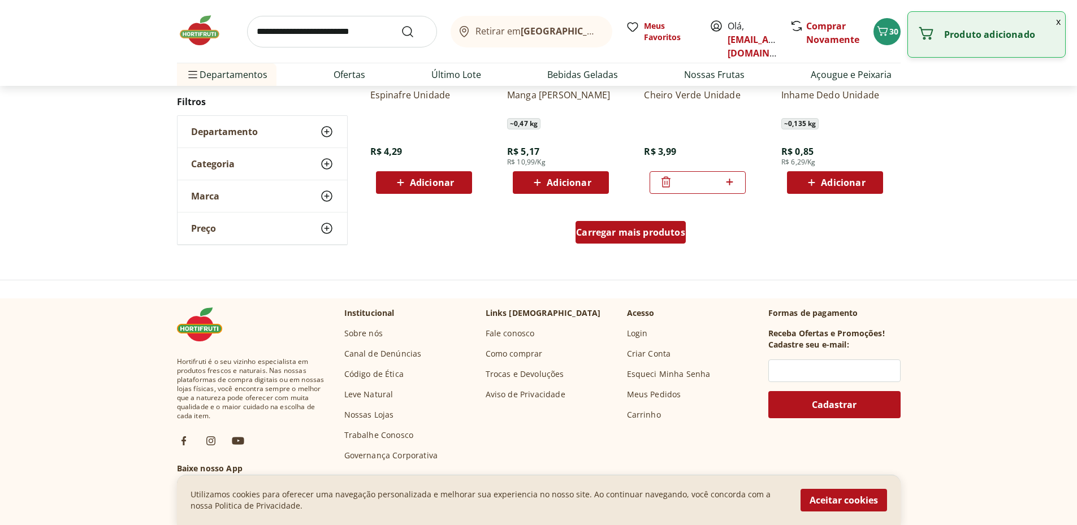
click at [670, 237] on span "Carregar mais produtos" at bounding box center [630, 232] width 109 height 9
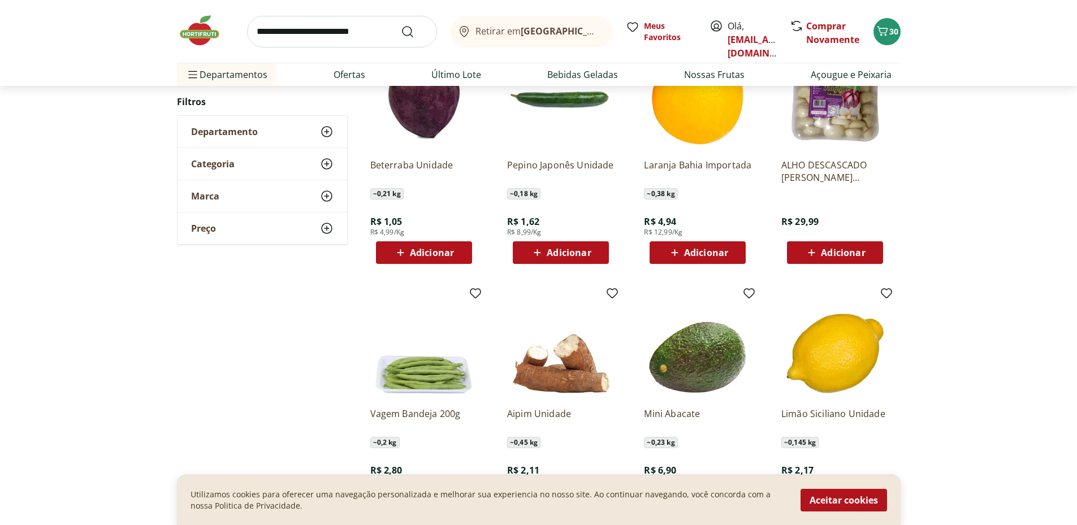
scroll to position [4695, 0]
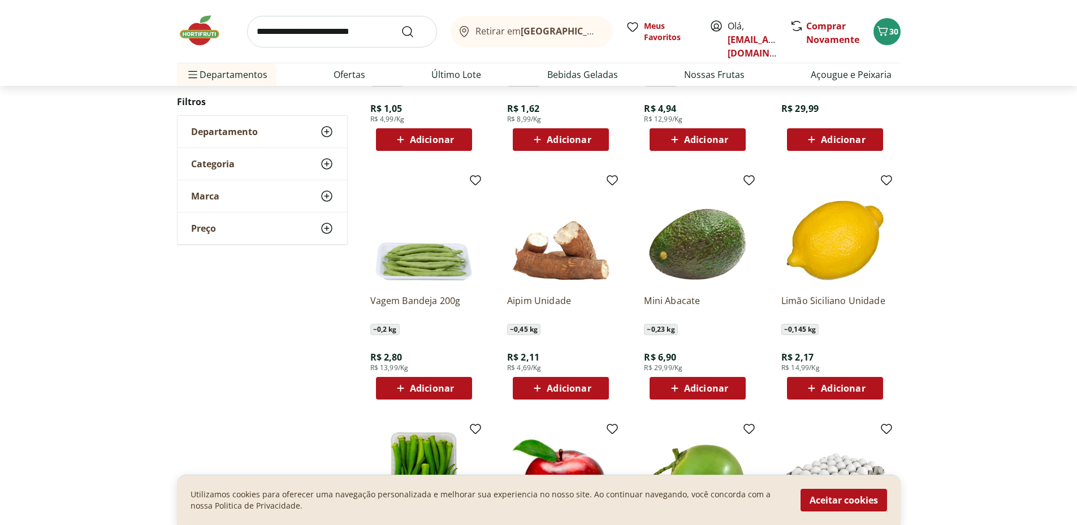
click at [591, 144] on span "Adicionar" at bounding box center [569, 139] width 44 height 9
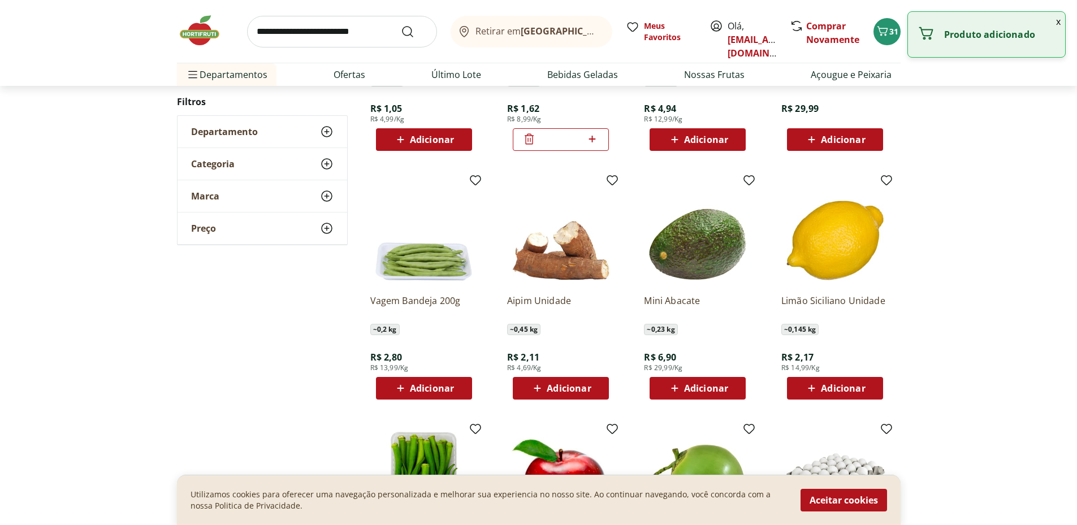
click at [591, 143] on icon at bounding box center [592, 139] width 7 height 7
type input "*"
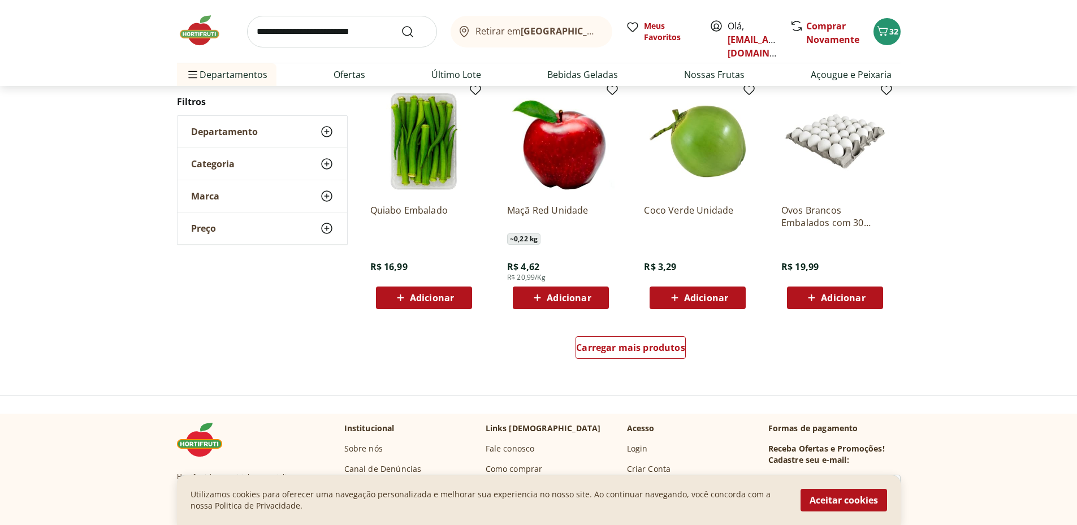
scroll to position [5204, 0]
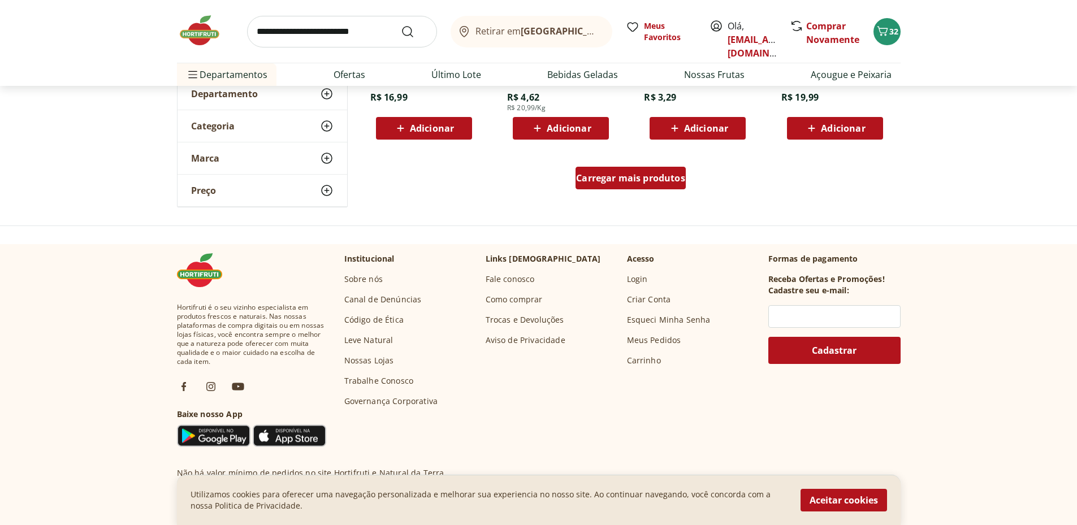
click at [605, 183] on span "Carregar mais produtos" at bounding box center [630, 178] width 109 height 9
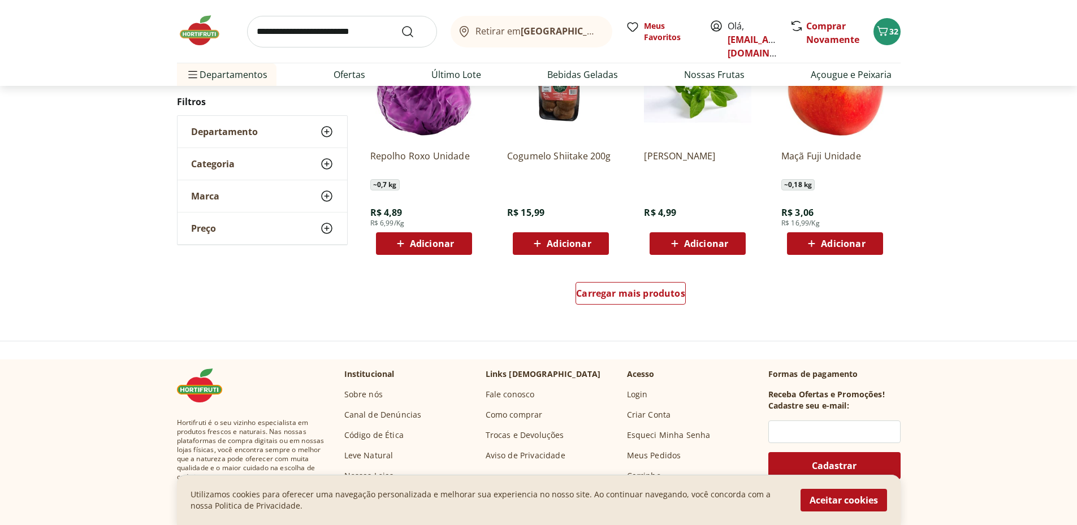
scroll to position [5995, 0]
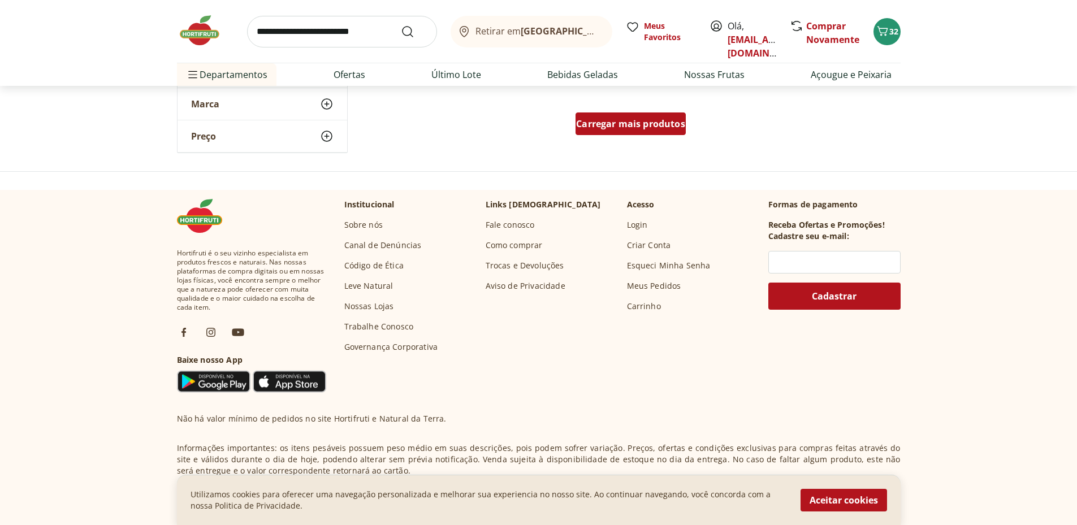
click at [643, 128] on span "Carregar mais produtos" at bounding box center [630, 123] width 109 height 9
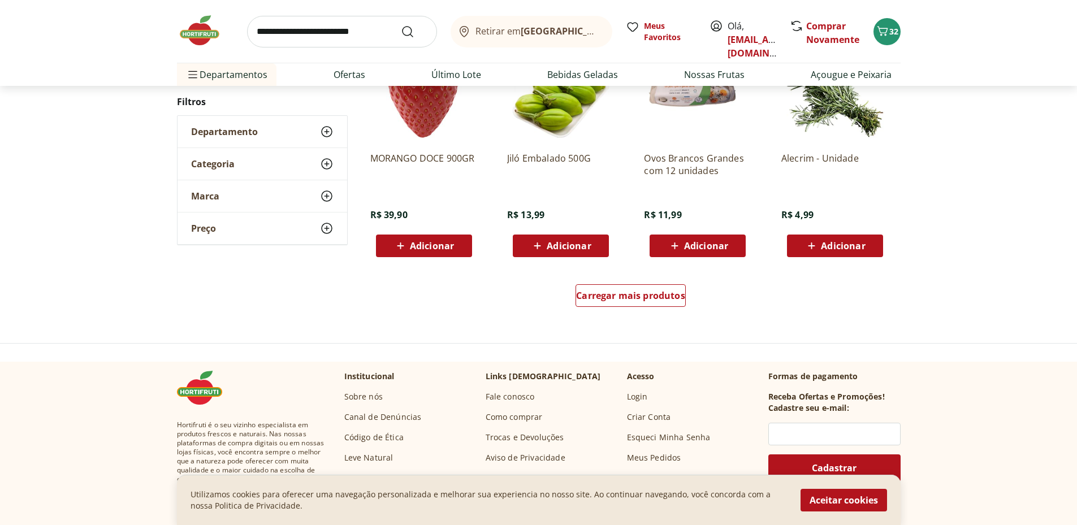
scroll to position [6731, 0]
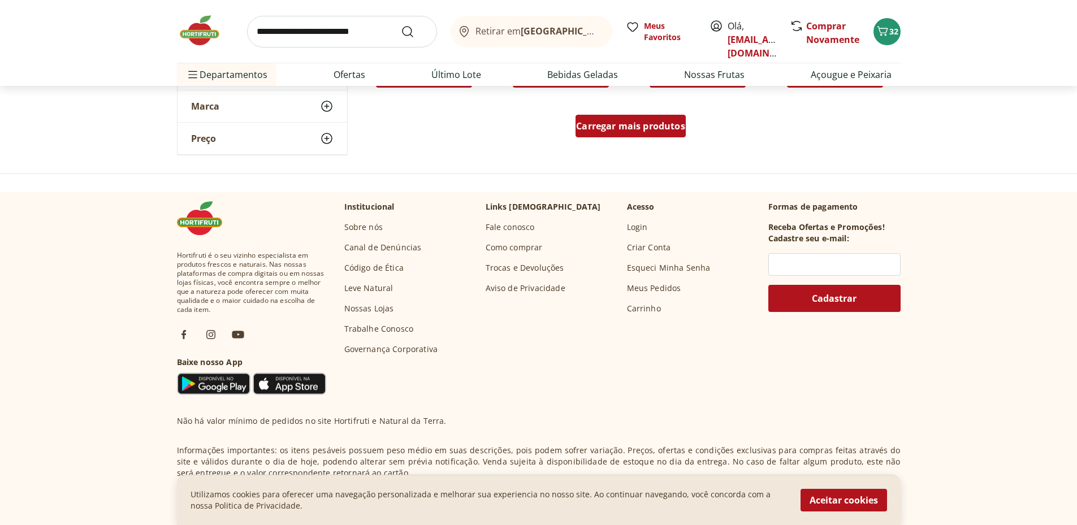
click at [632, 131] on span "Carregar mais produtos" at bounding box center [630, 126] width 109 height 9
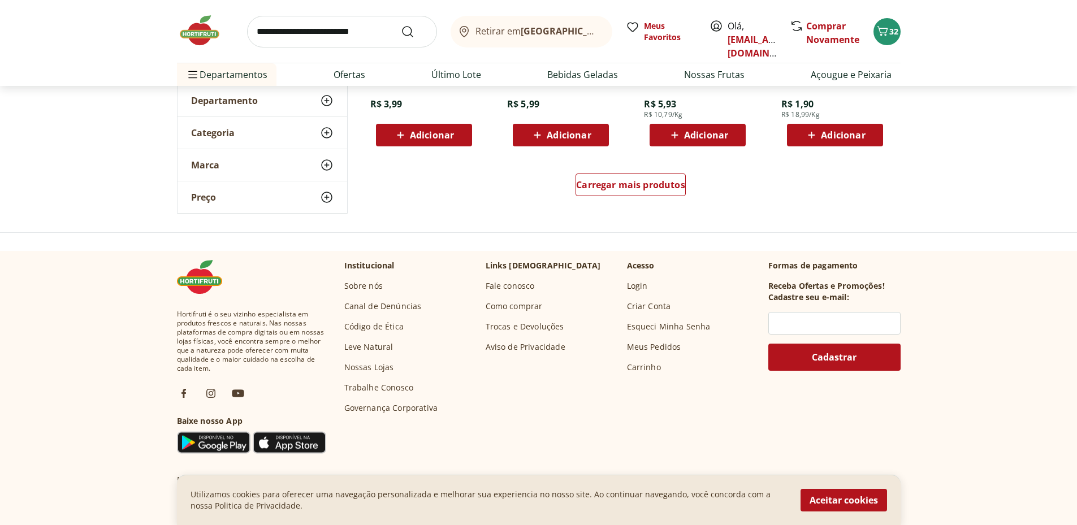
scroll to position [7523, 0]
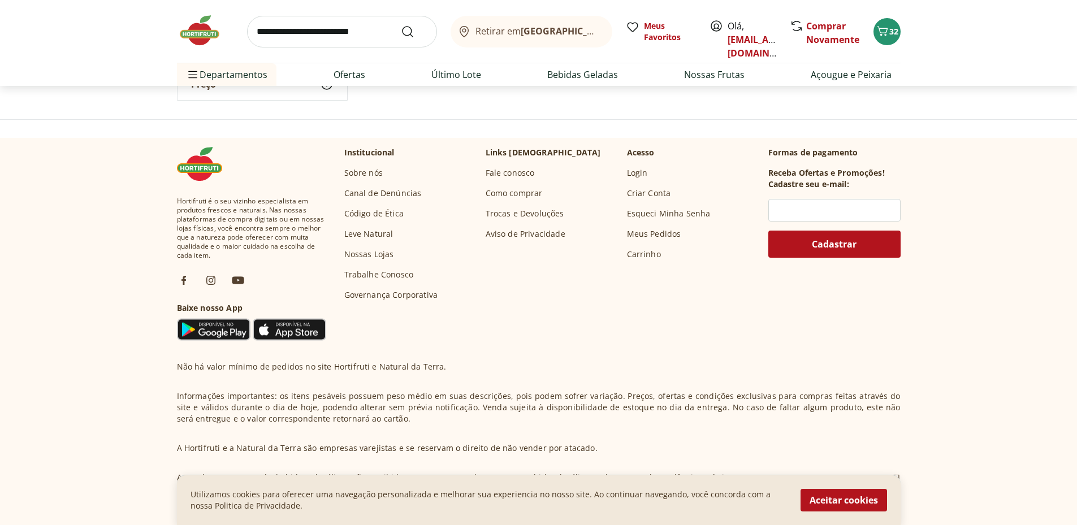
click at [649, 76] on span "Carregar mais produtos" at bounding box center [630, 71] width 109 height 9
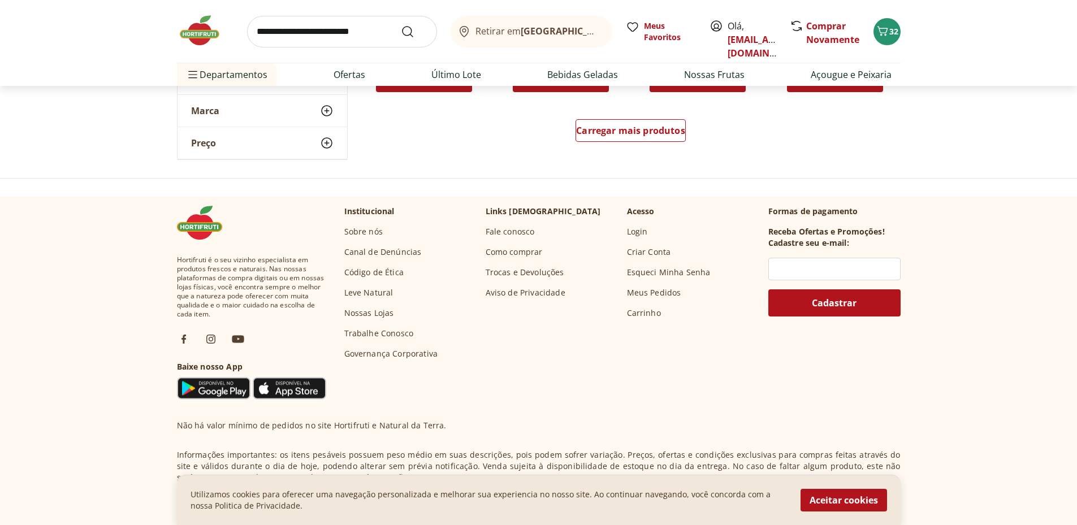
scroll to position [8371, 0]
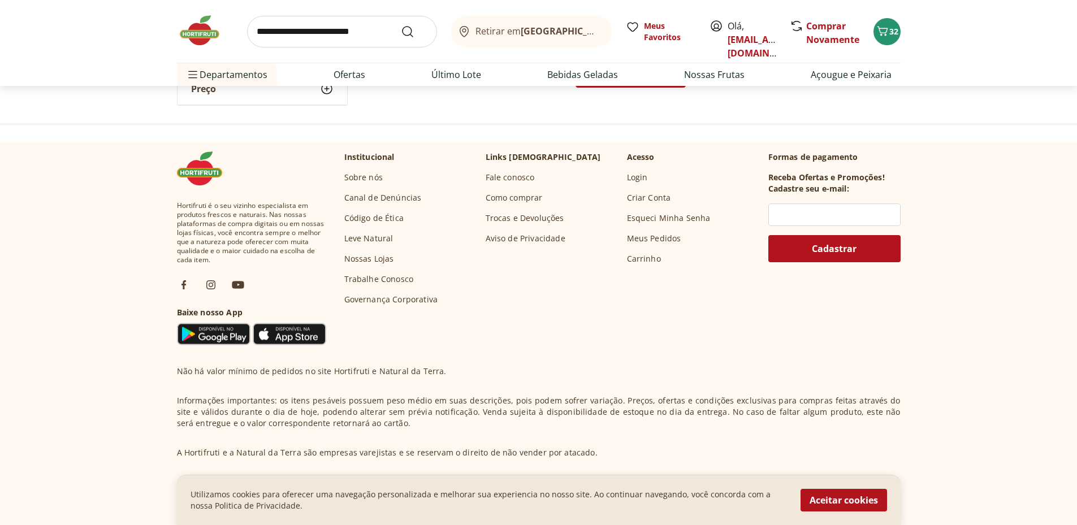
scroll to position [9163, 0]
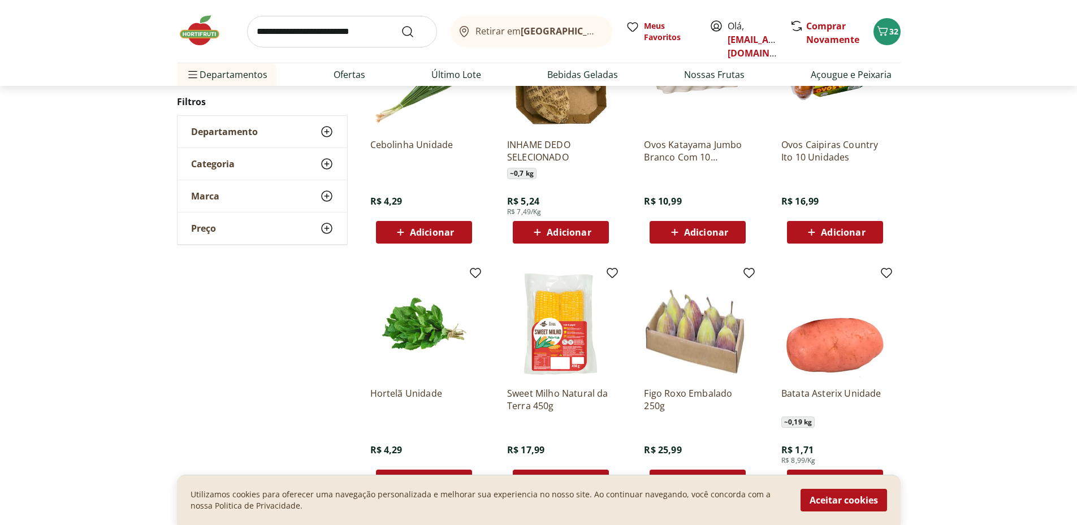
scroll to position [9050, 0]
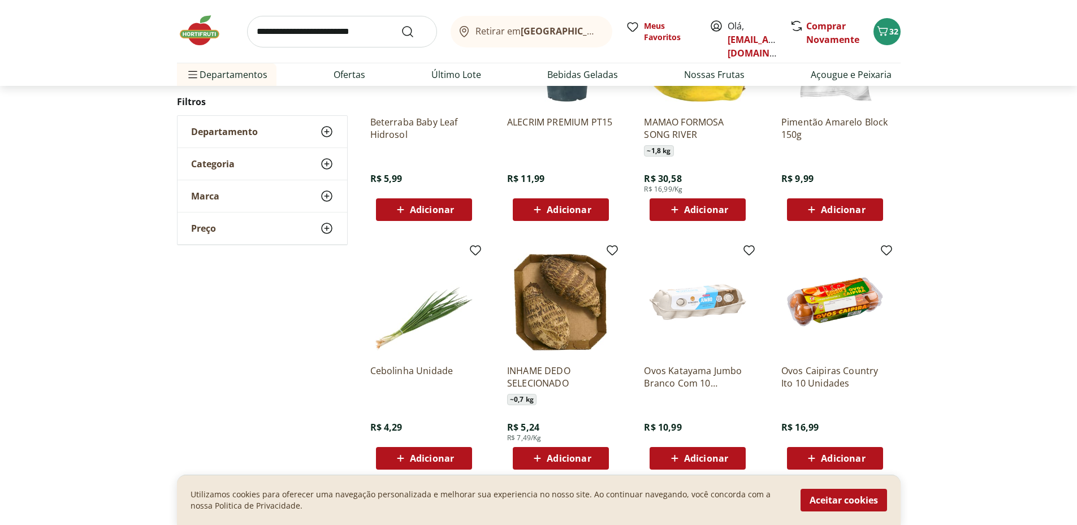
click at [326, 139] on icon at bounding box center [327, 132] width 14 height 14
click at [324, 225] on icon at bounding box center [327, 219] width 14 height 14
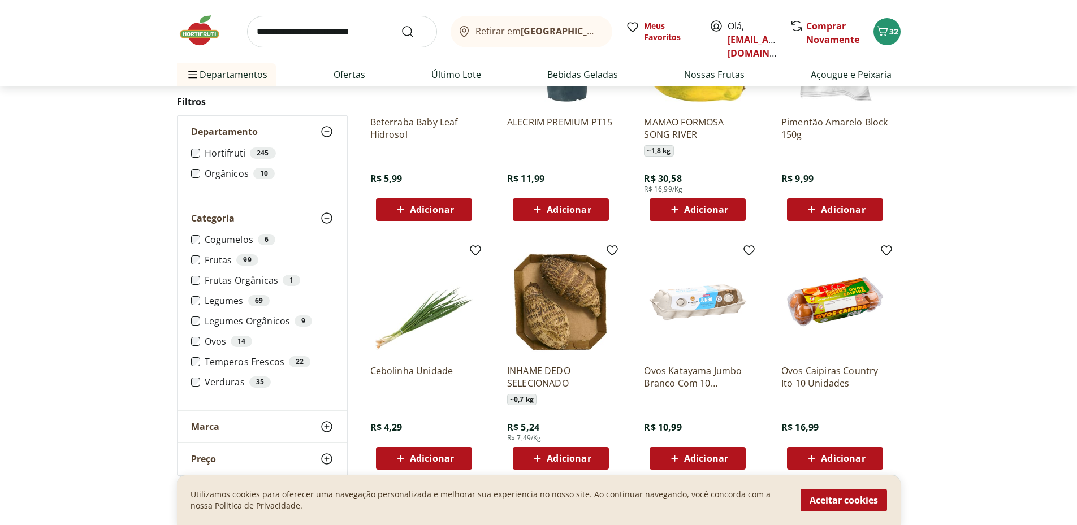
click at [324, 225] on icon at bounding box center [327, 219] width 14 height 14
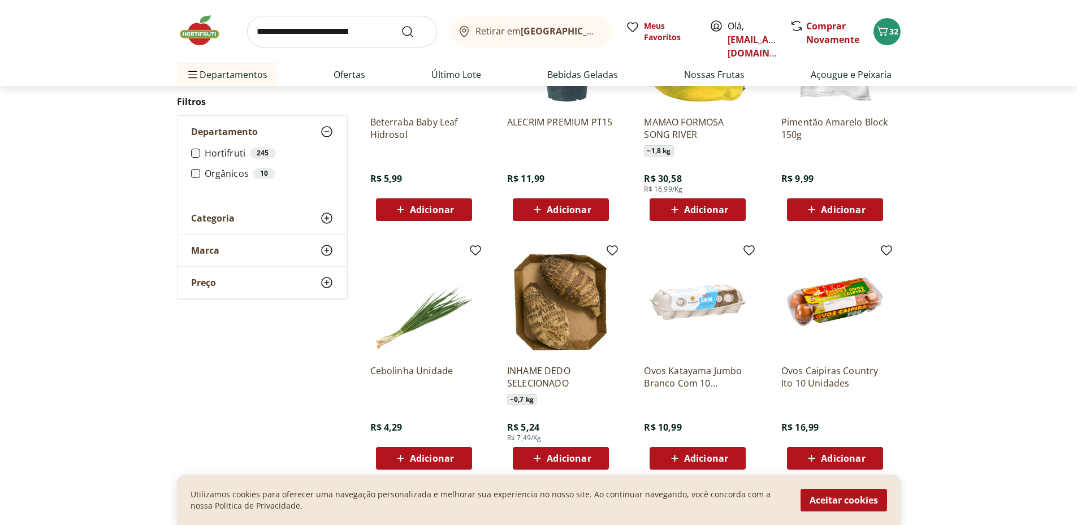
scroll to position [8767, 0]
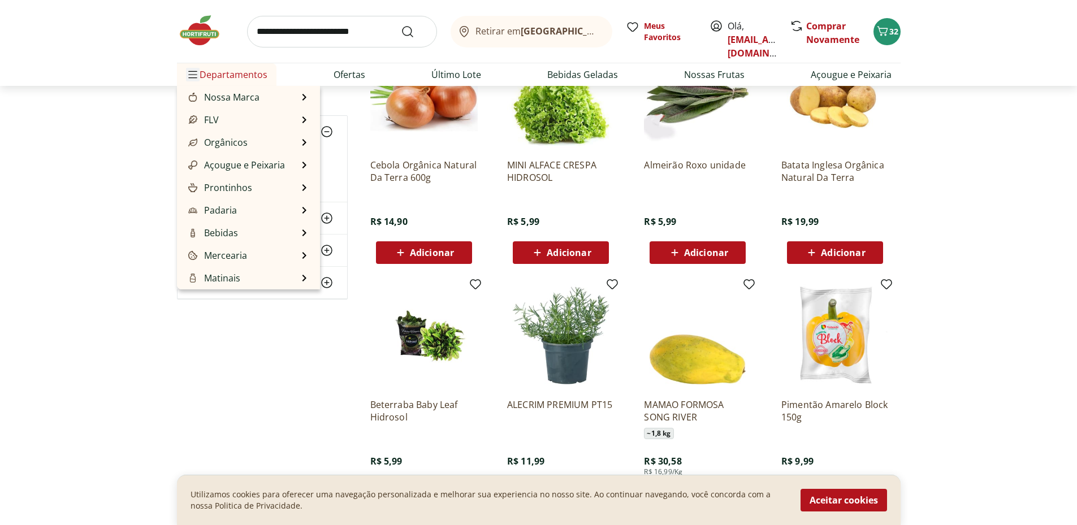
click at [197, 79] on icon "Menu" at bounding box center [192, 74] width 9 height 9
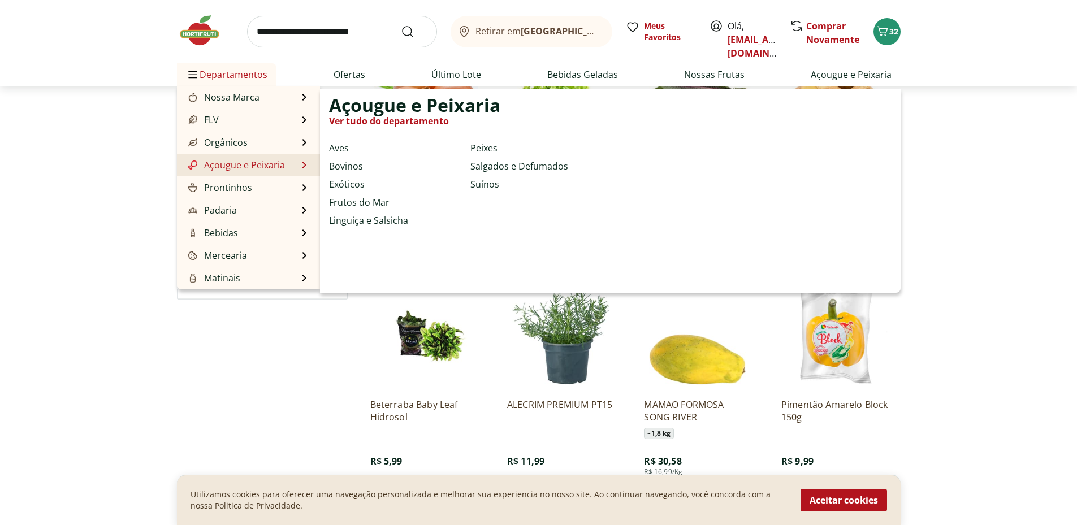
click at [239, 172] on link "Açougue e Peixaria" at bounding box center [235, 165] width 99 height 14
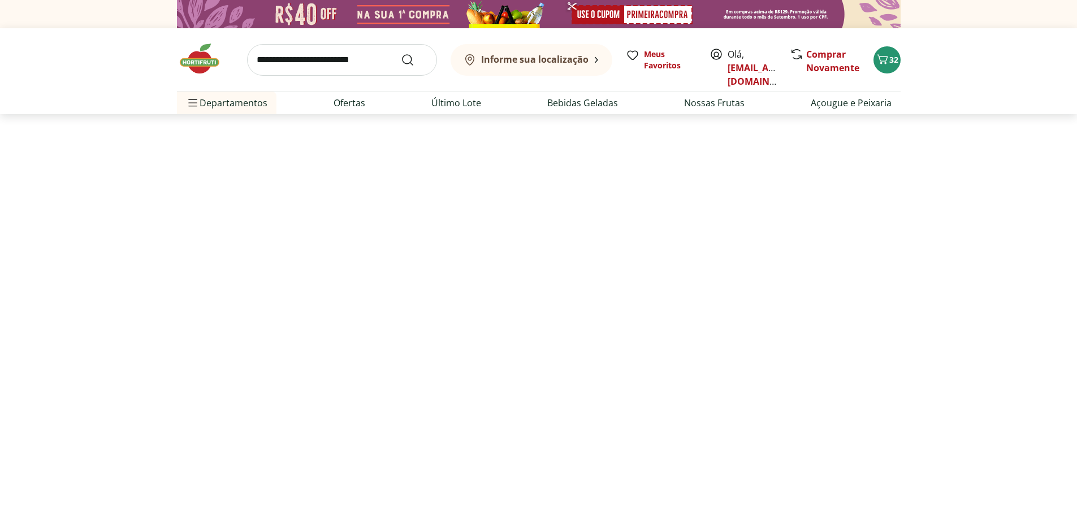
select select "**********"
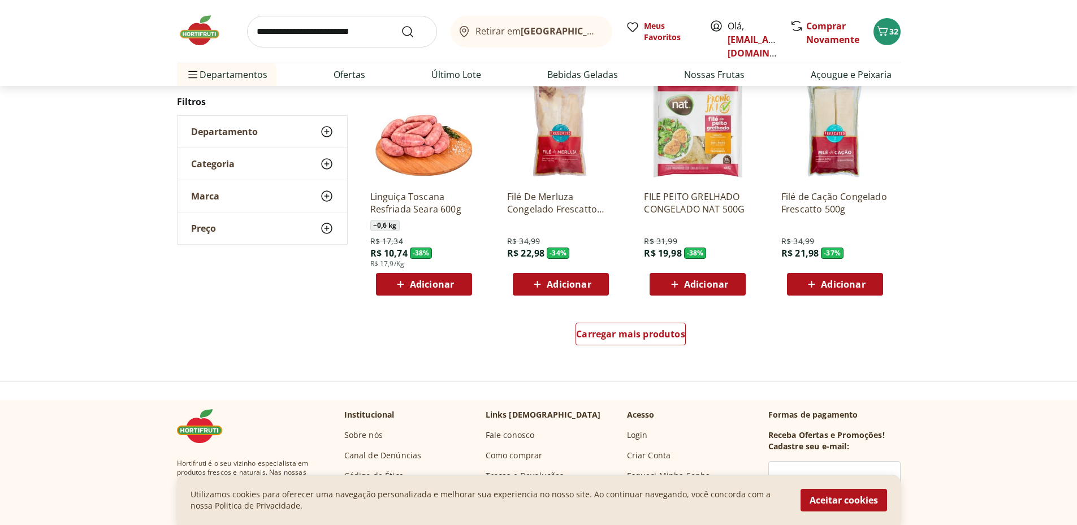
scroll to position [792, 0]
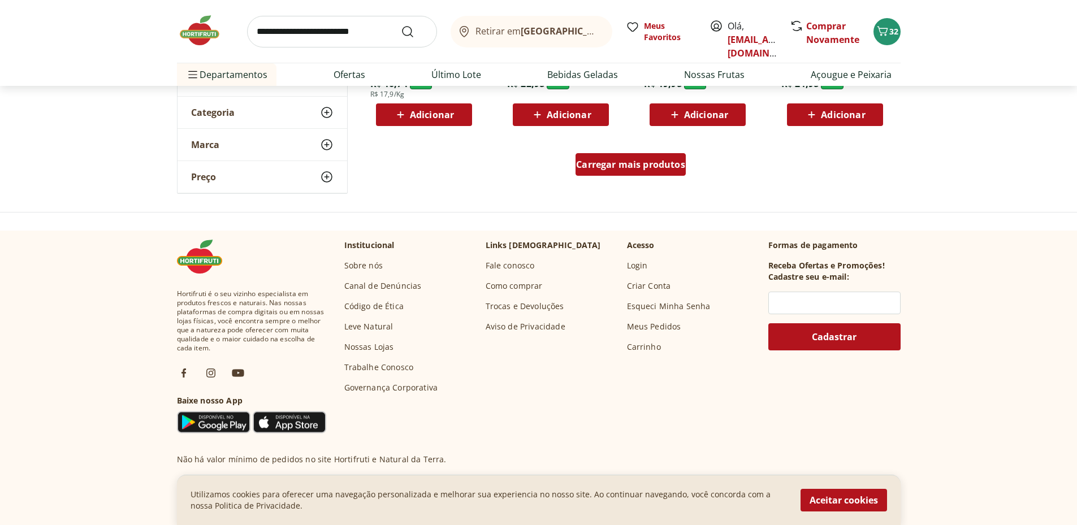
click at [646, 176] on div "Carregar mais produtos" at bounding box center [631, 164] width 110 height 23
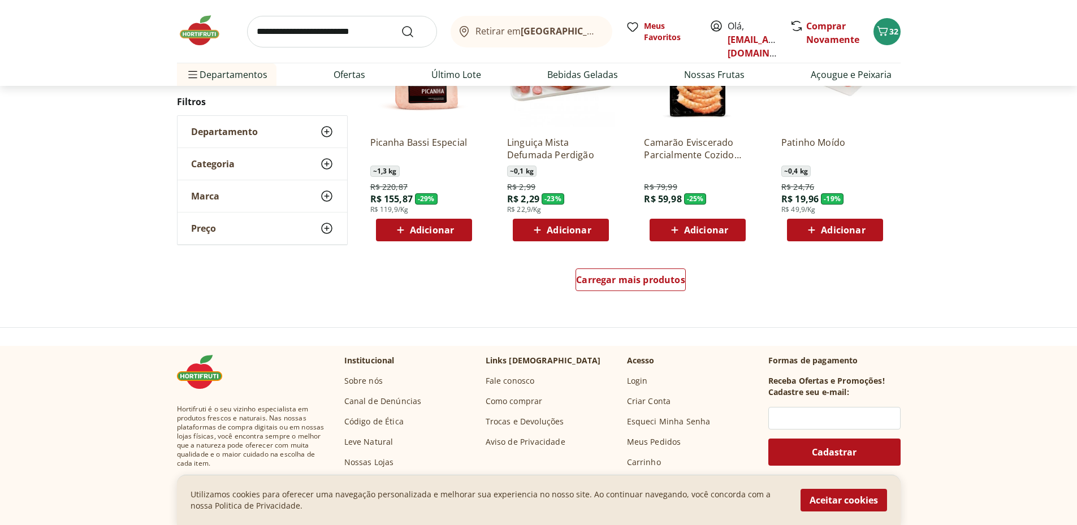
scroll to position [1584, 0]
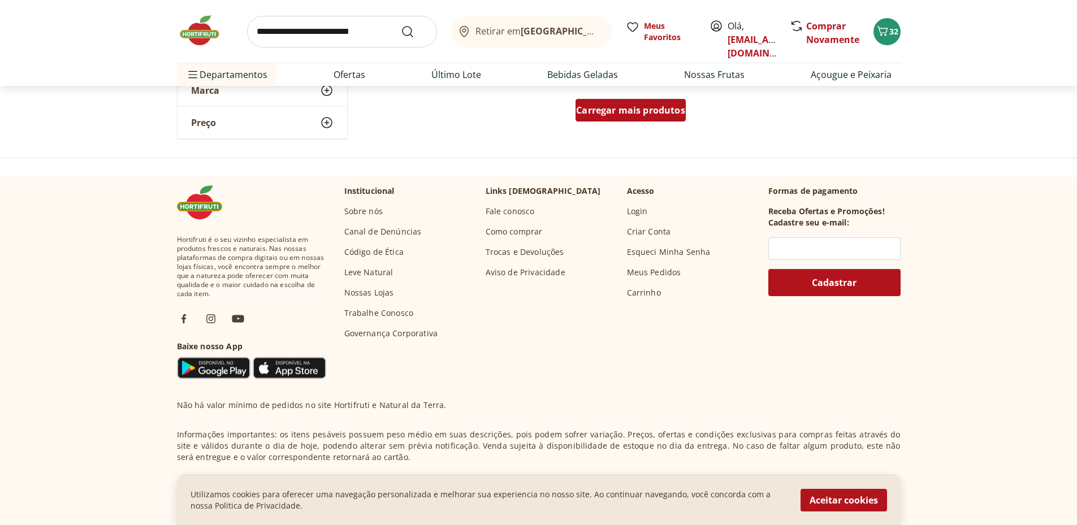
click at [657, 115] on span "Carregar mais produtos" at bounding box center [630, 110] width 109 height 9
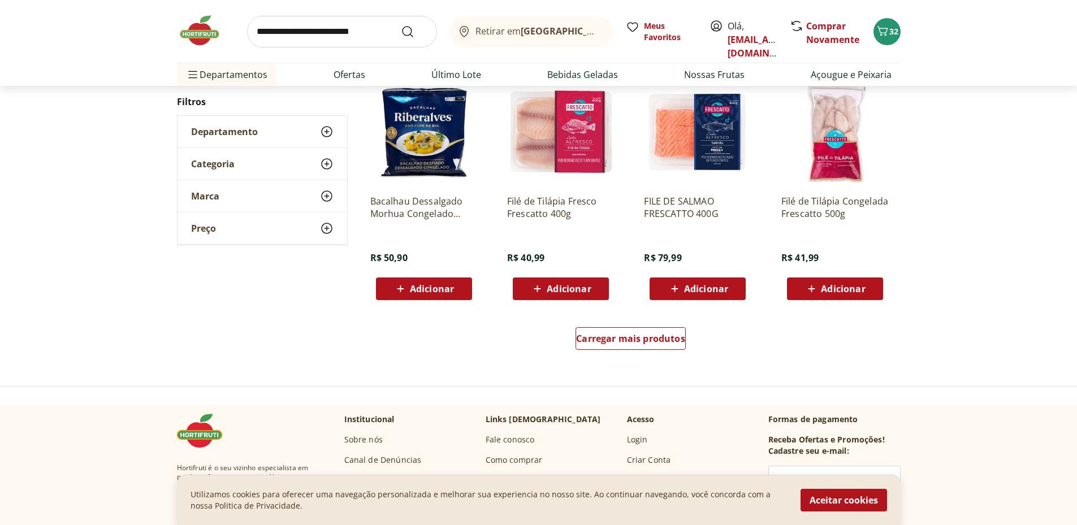
scroll to position [2262, 0]
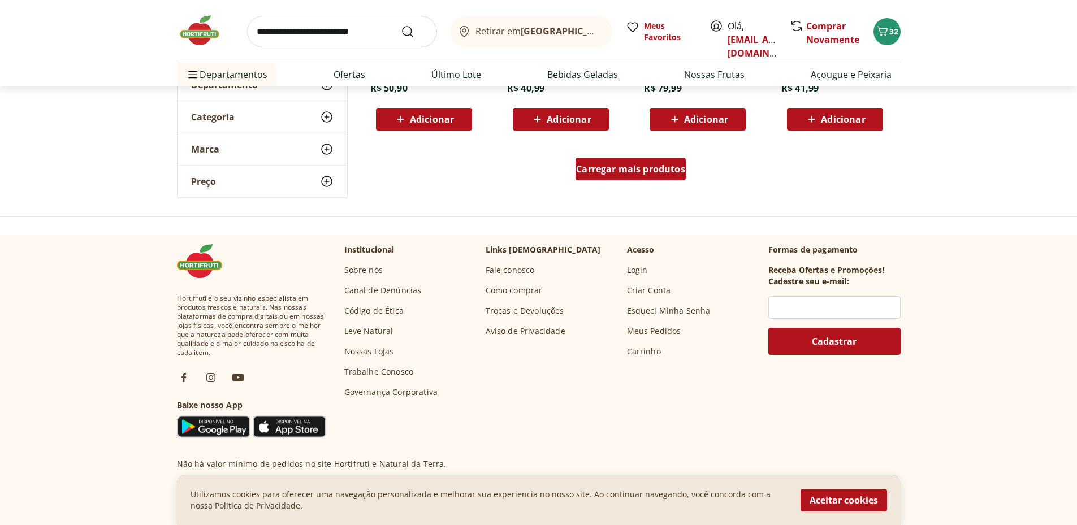
click at [627, 174] on span "Carregar mais produtos" at bounding box center [630, 169] width 109 height 9
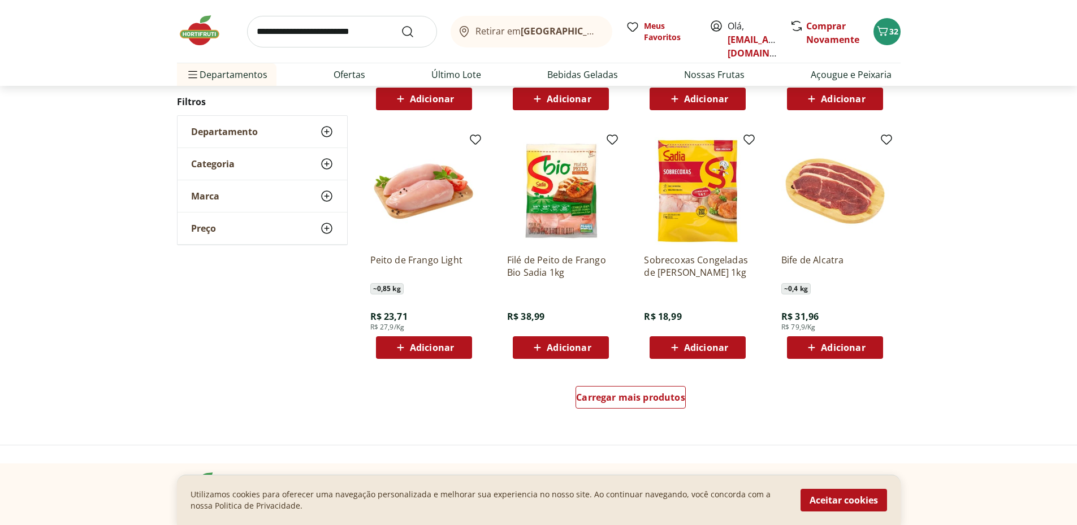
scroll to position [2885, 0]
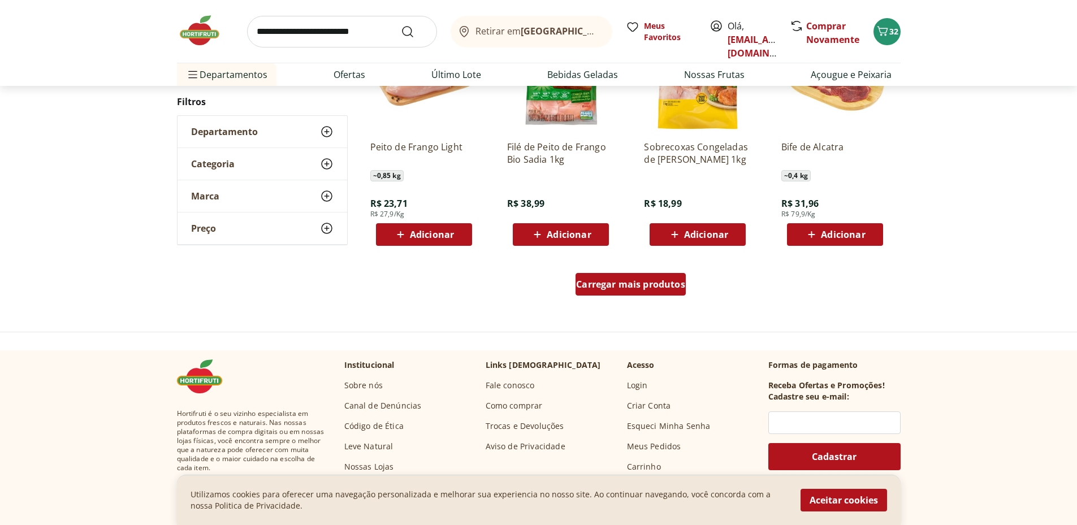
click at [620, 289] on span "Carregar mais produtos" at bounding box center [630, 284] width 109 height 9
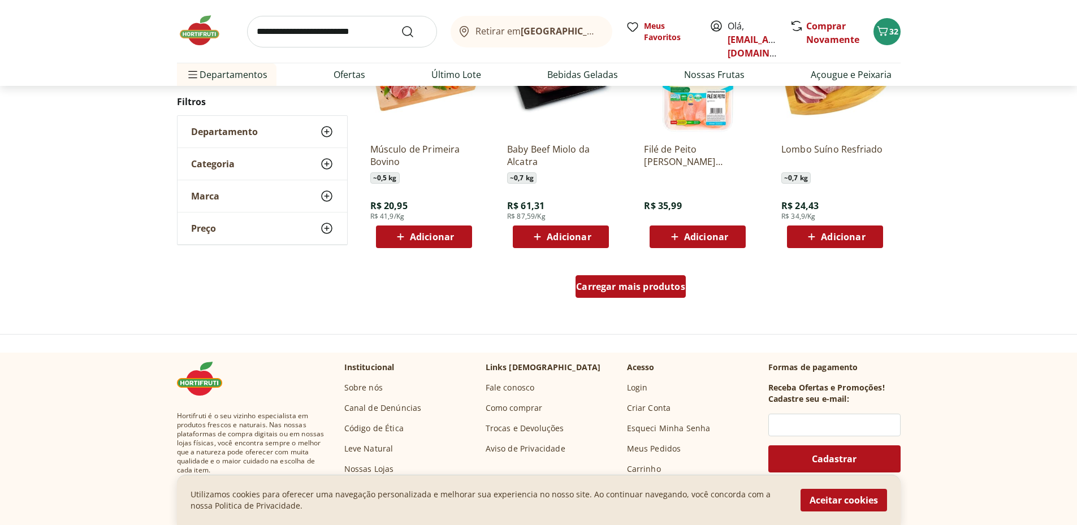
scroll to position [3790, 0]
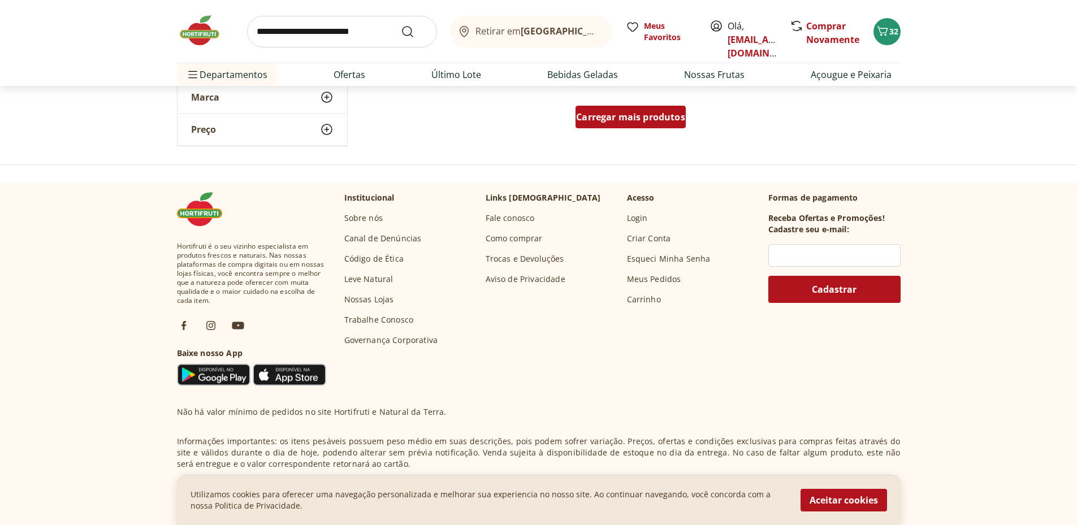
click at [670, 122] on span "Carregar mais produtos" at bounding box center [630, 117] width 109 height 9
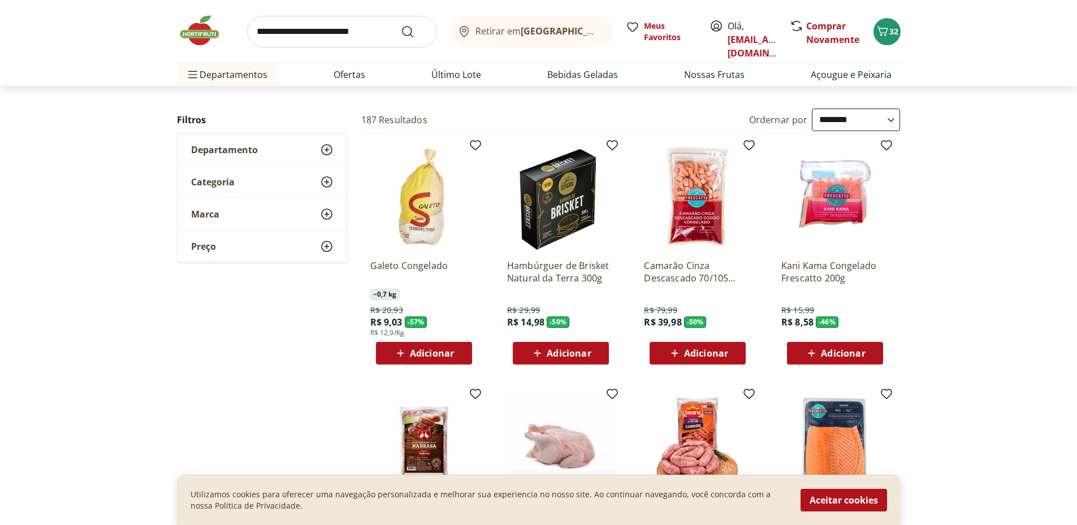
scroll to position [0, 0]
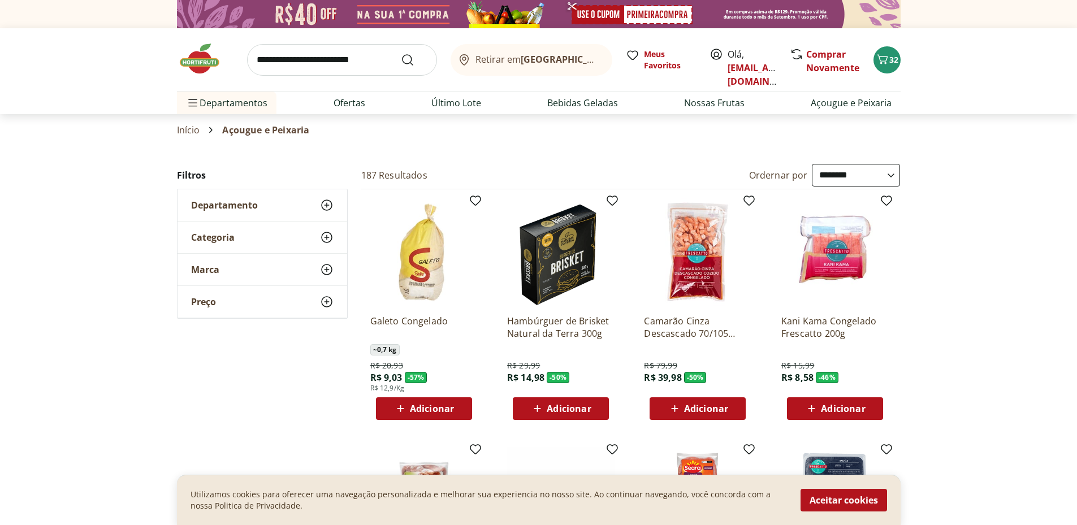
click at [320, 244] on icon at bounding box center [327, 238] width 14 height 14
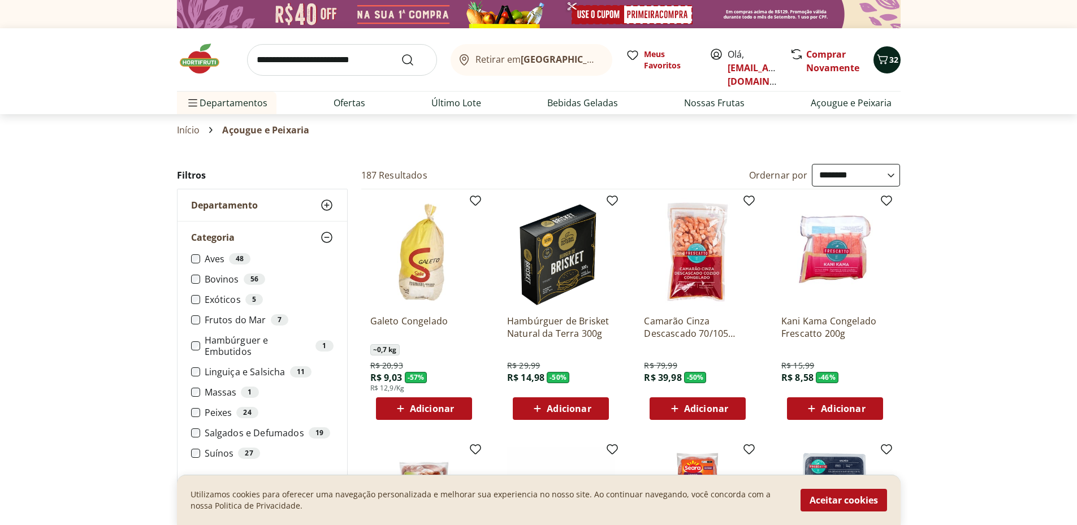
click at [890, 61] on span "32" at bounding box center [894, 59] width 9 height 11
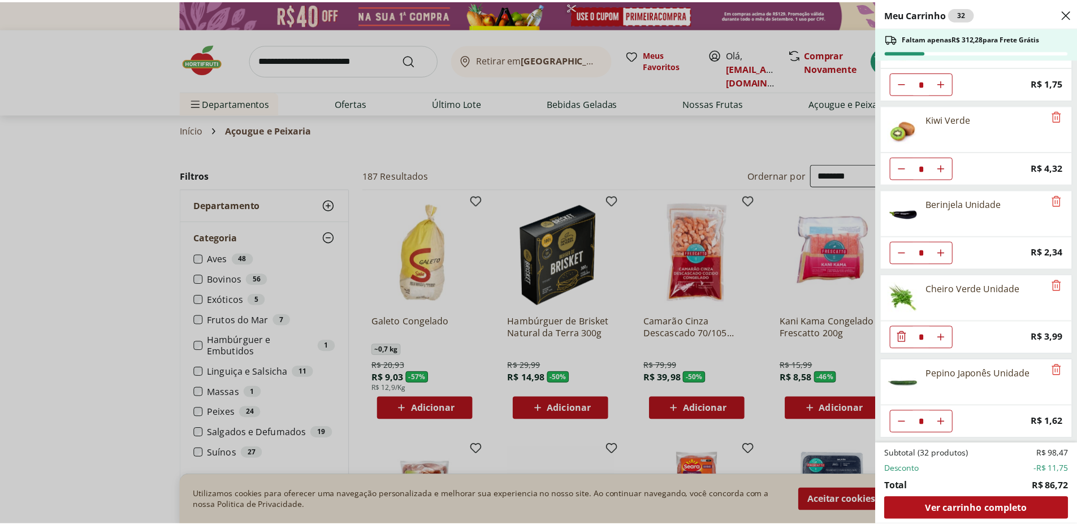
scroll to position [773, 0]
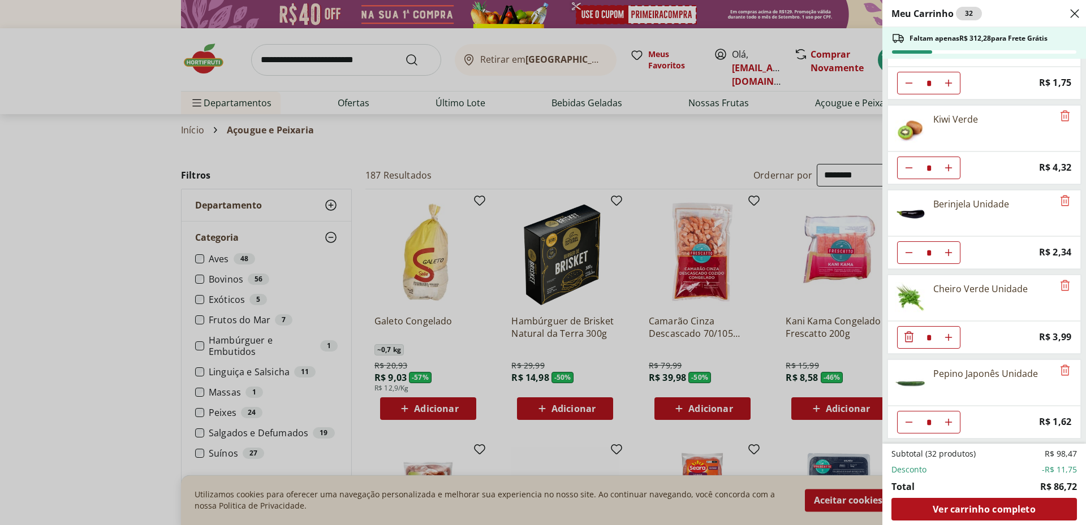
click at [202, 106] on div "Meu Carrinho 32 Faltam apenas R$ 312,28 para Frete Grátis Queijo Mozarella de B…" at bounding box center [543, 262] width 1086 height 525
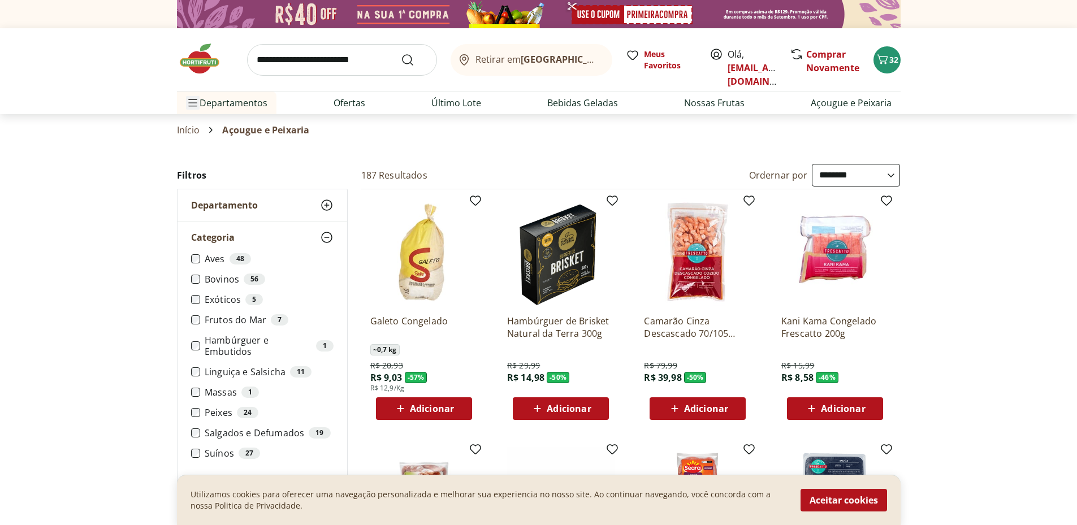
click at [200, 106] on span "Menu" at bounding box center [193, 103] width 14 height 14
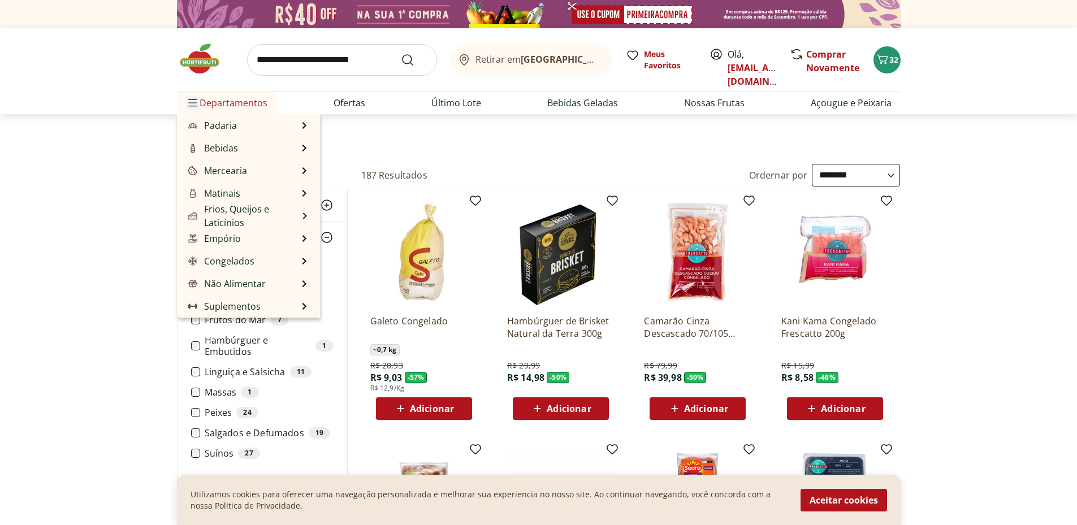
scroll to position [153, 0]
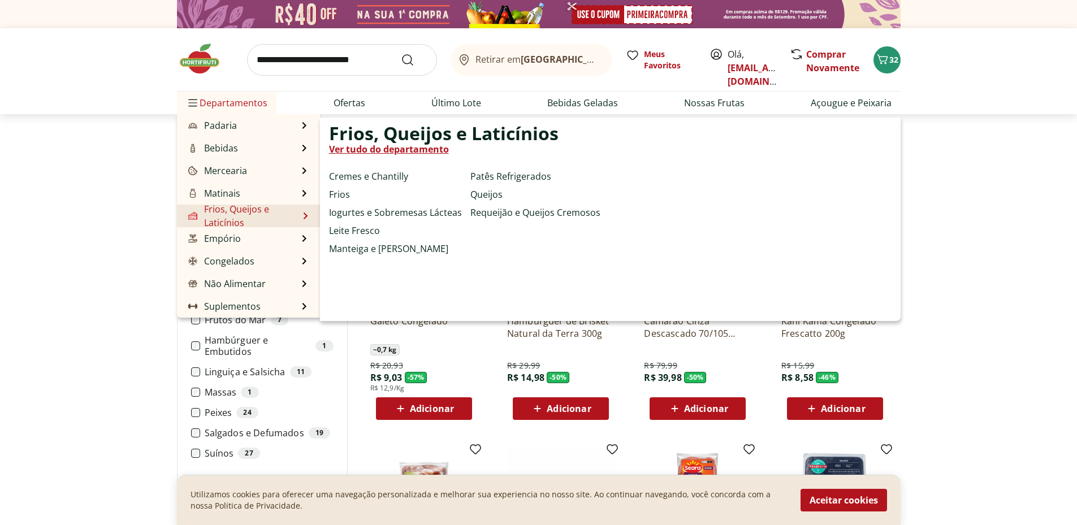
click at [226, 202] on link "Frios, Queijos e Laticínios" at bounding box center [242, 215] width 113 height 27
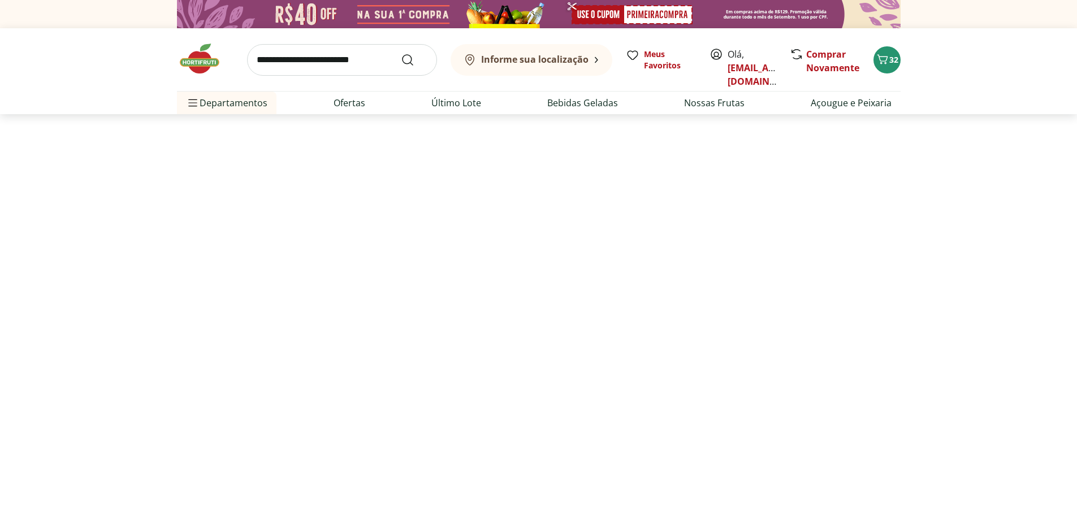
select select "**********"
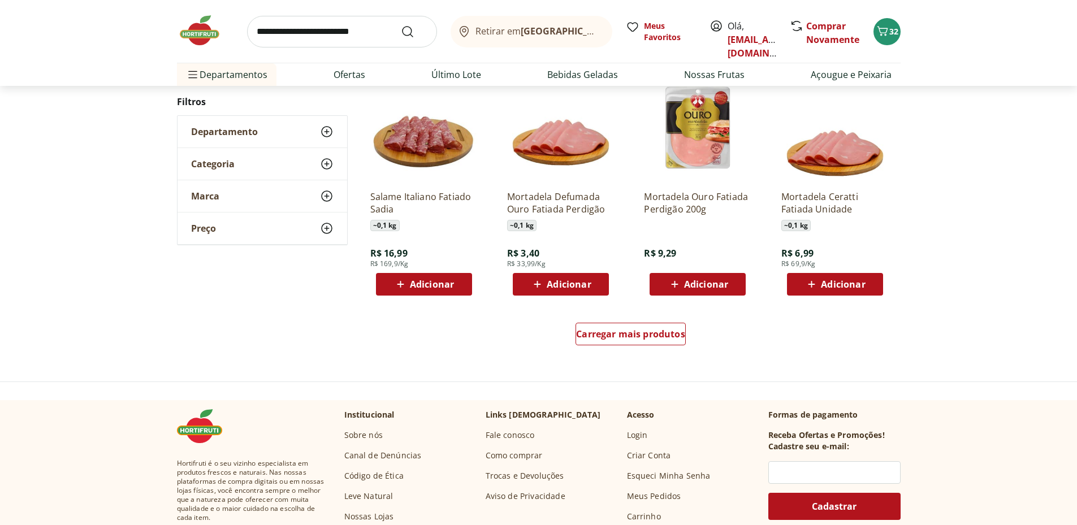
scroll to position [848, 0]
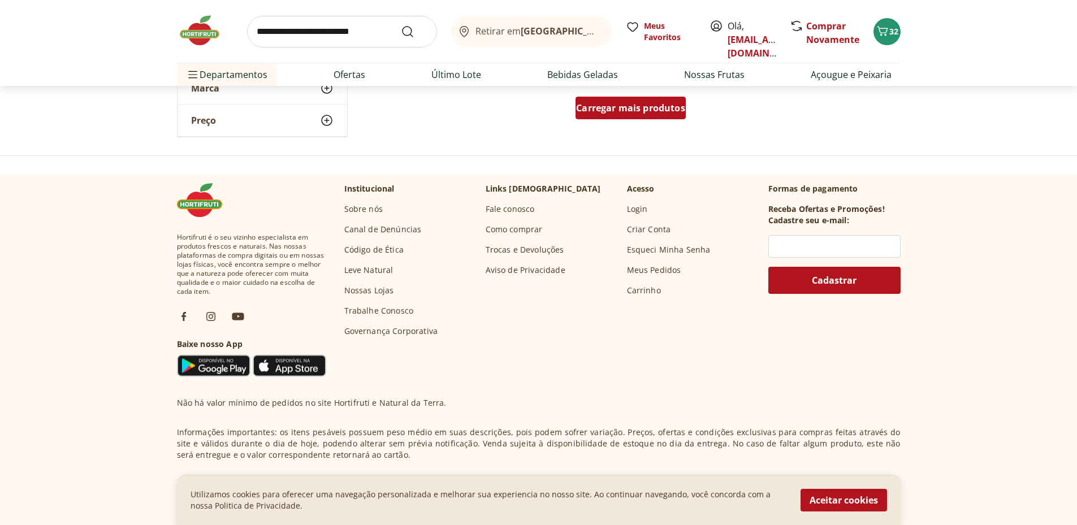
click at [606, 113] on span "Carregar mais produtos" at bounding box center [630, 108] width 109 height 9
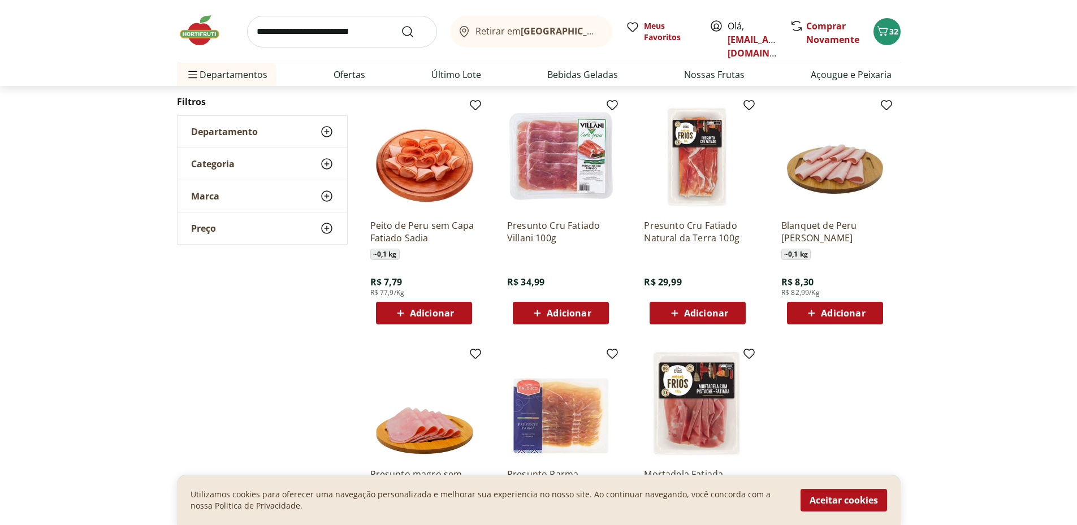
scroll to position [98, 0]
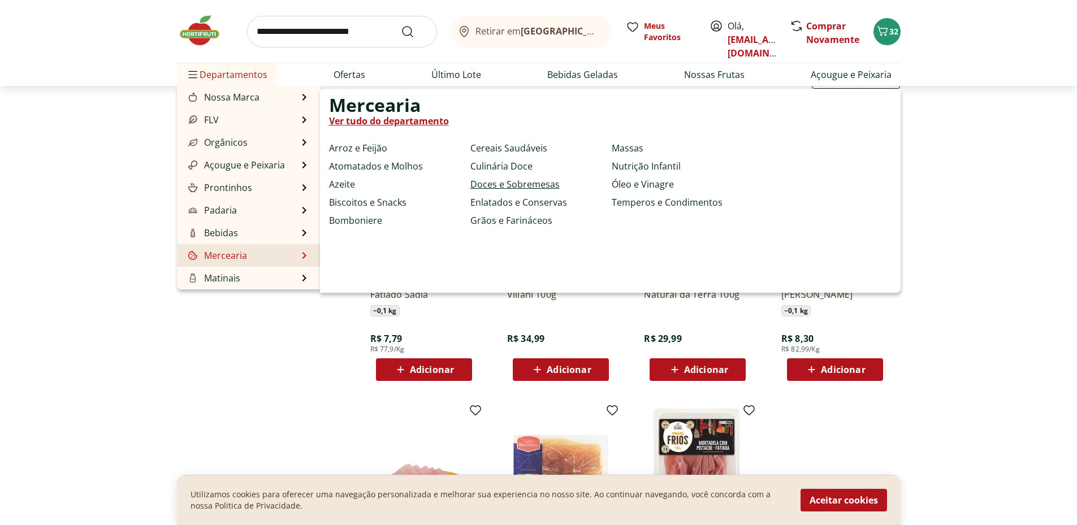
click at [544, 186] on link "Doces e Sobremesas" at bounding box center [515, 185] width 89 height 14
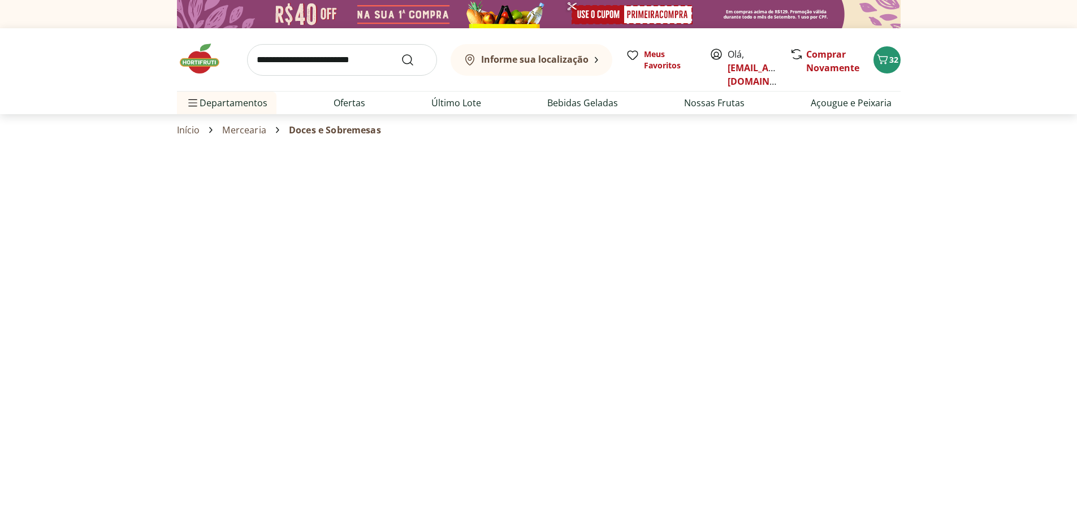
select select "**********"
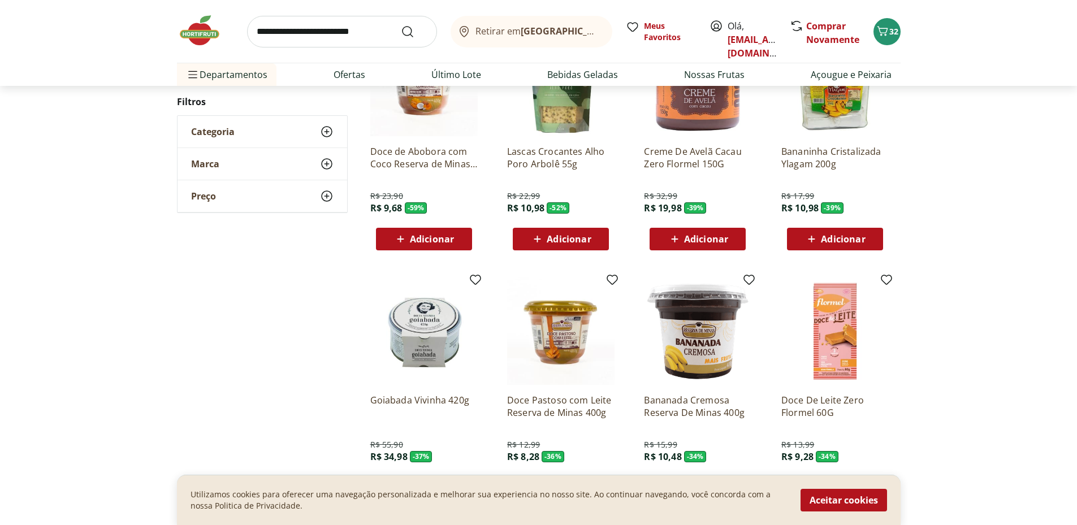
scroll to position [283, 0]
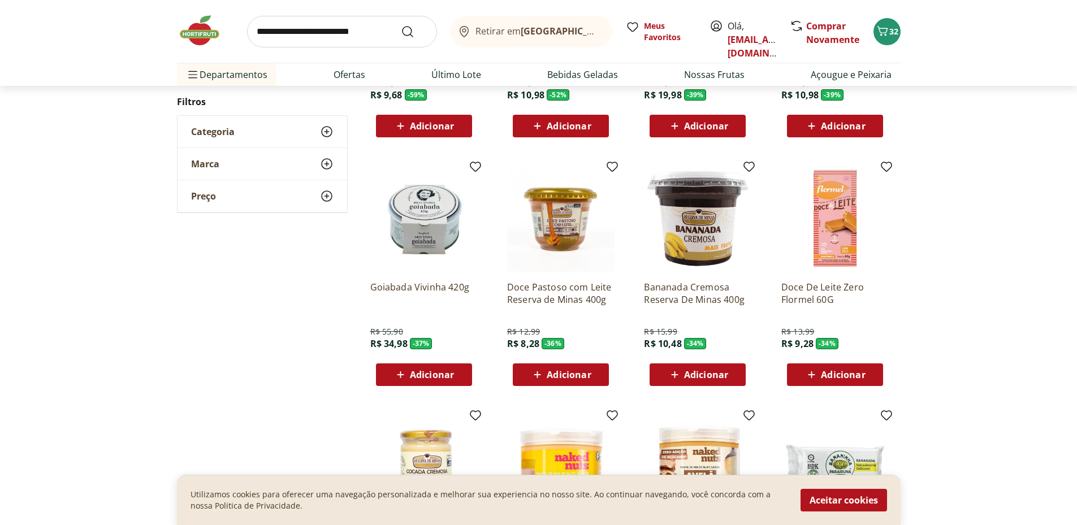
click at [574, 380] on span "Adicionar" at bounding box center [569, 374] width 44 height 9
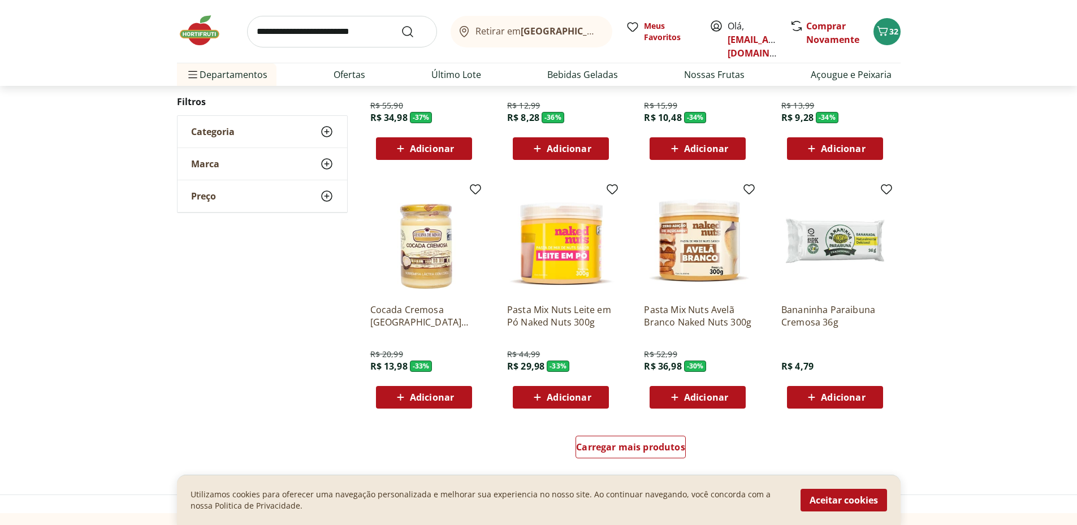
scroll to position [452, 0]
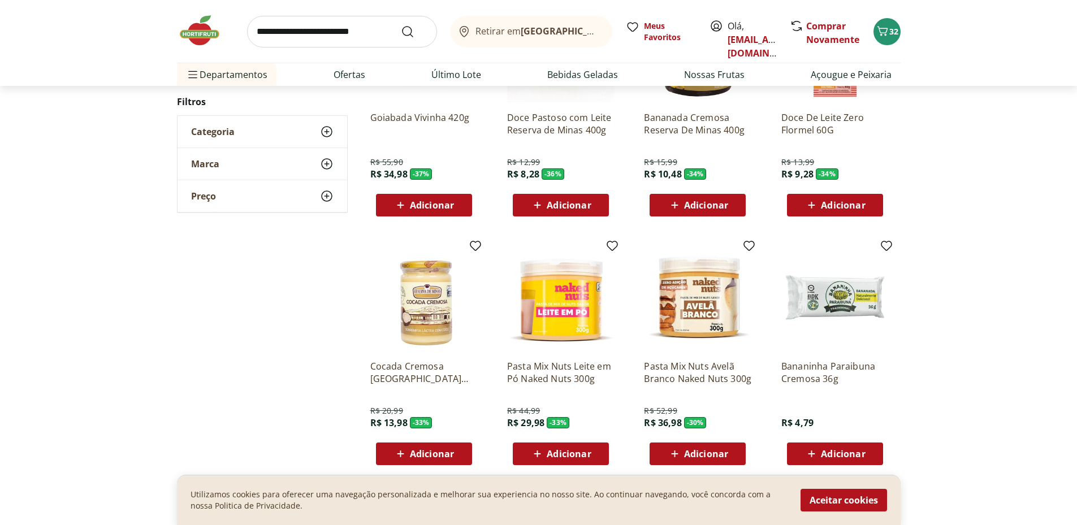
click at [432, 210] on span "Adicionar" at bounding box center [432, 205] width 44 height 9
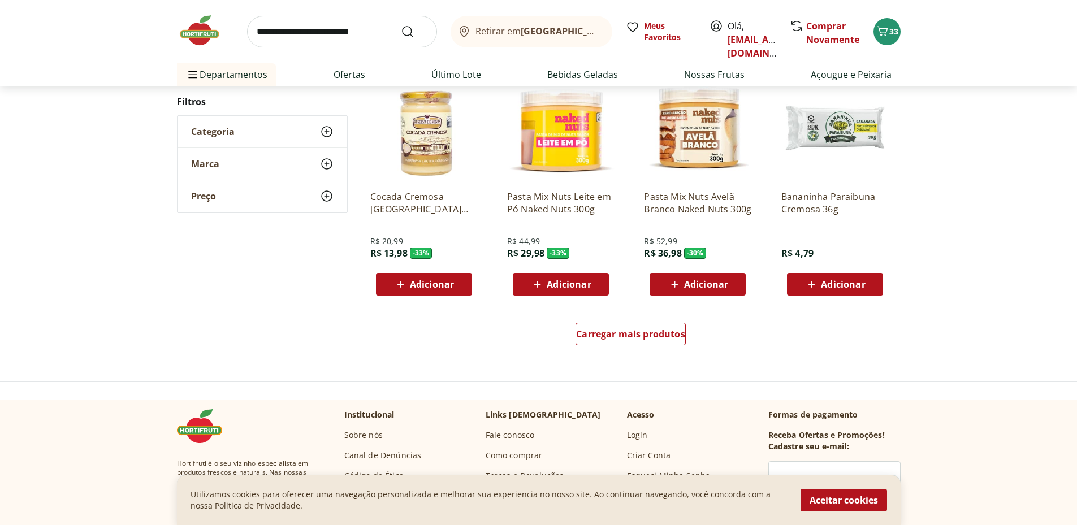
scroll to position [566, 0]
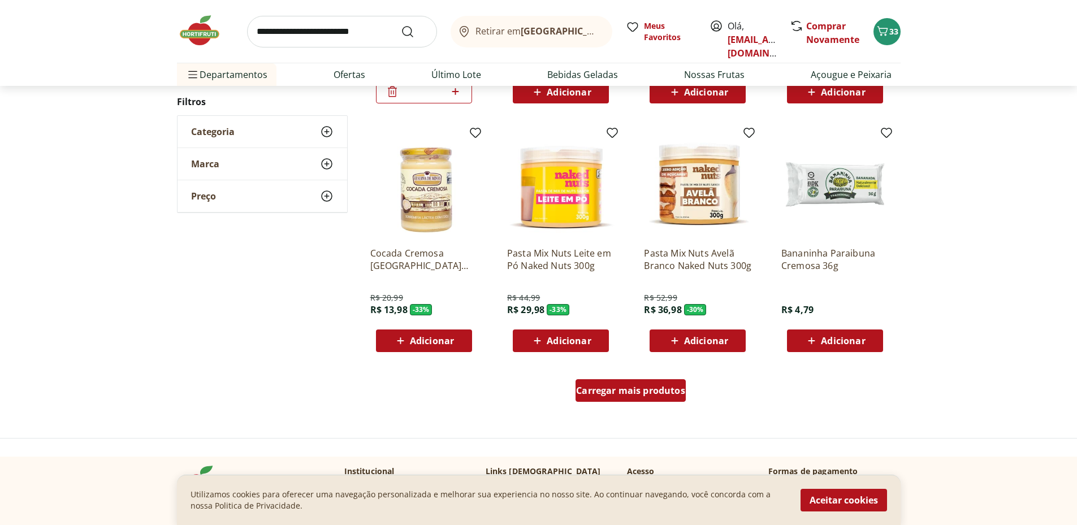
click at [663, 395] on span "Carregar mais produtos" at bounding box center [630, 390] width 109 height 9
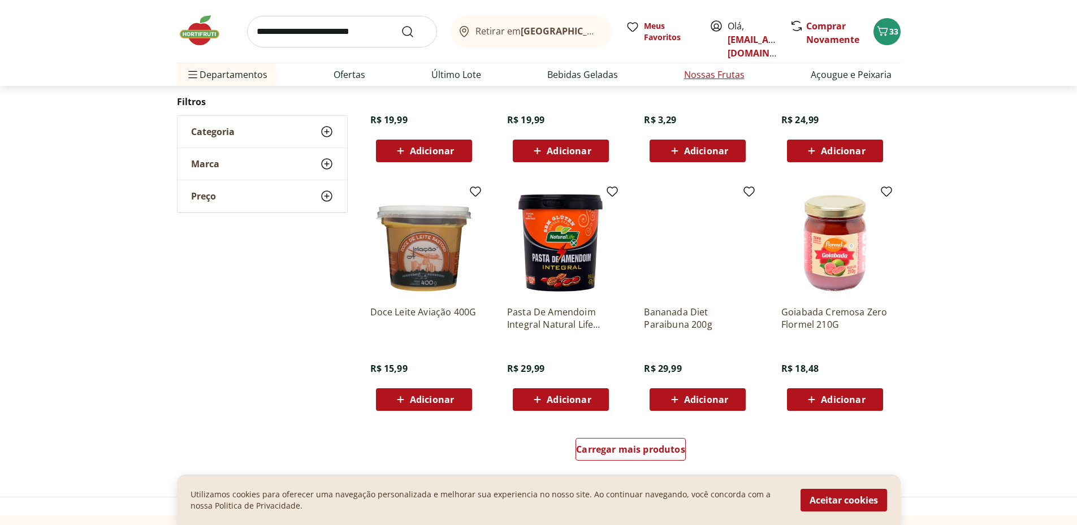
scroll to position [1414, 0]
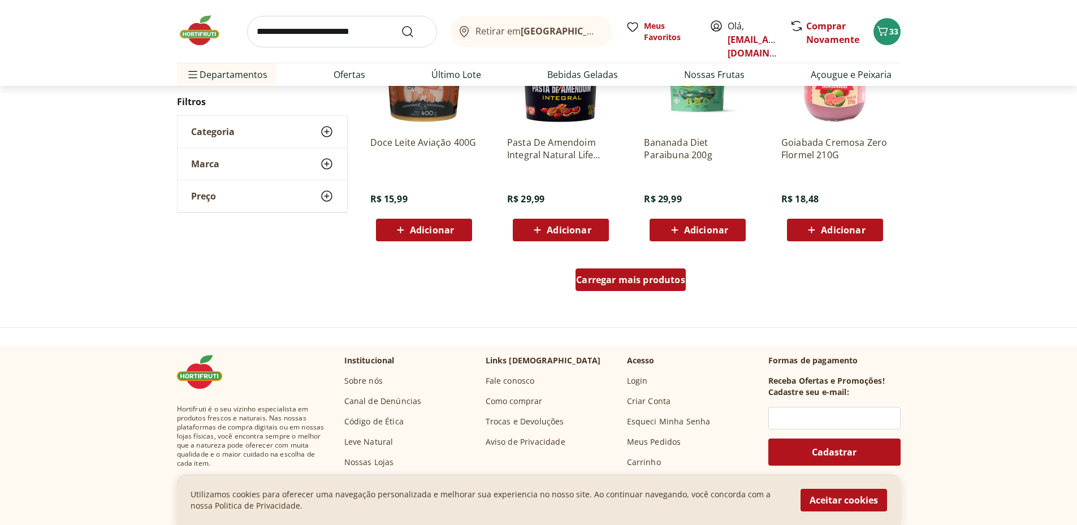
click at [666, 285] on span "Carregar mais produtos" at bounding box center [630, 279] width 109 height 9
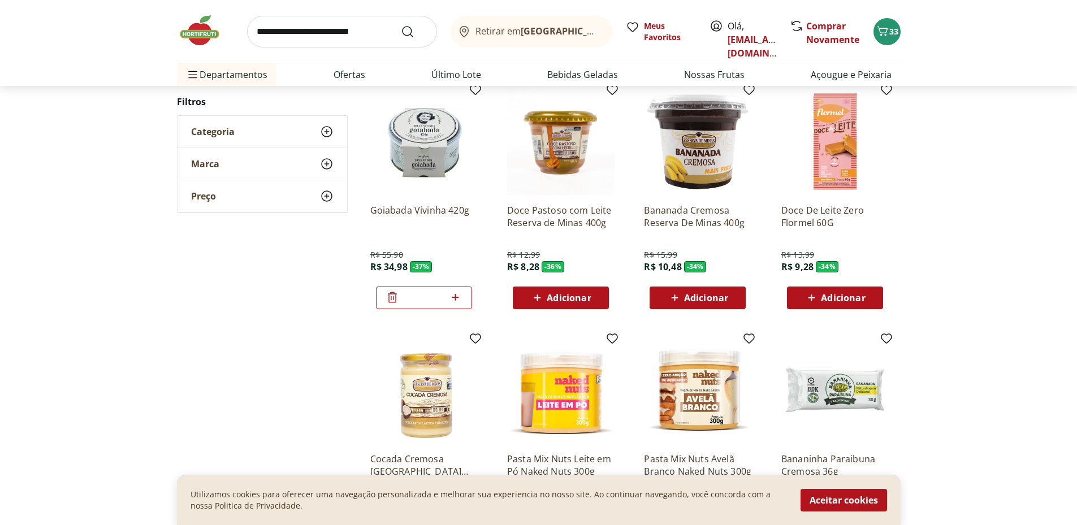
scroll to position [356, 0]
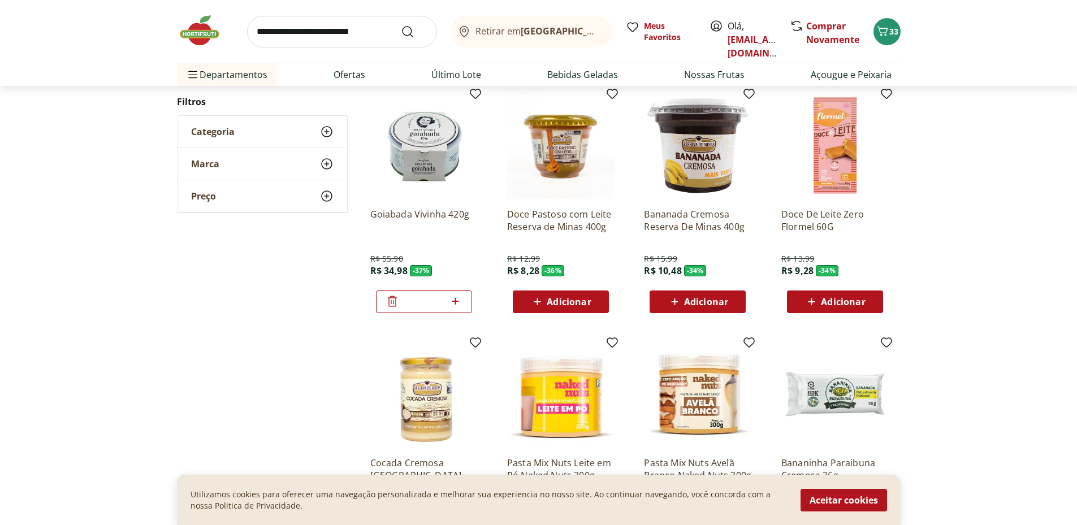
click at [437, 160] on img at bounding box center [423, 145] width 107 height 107
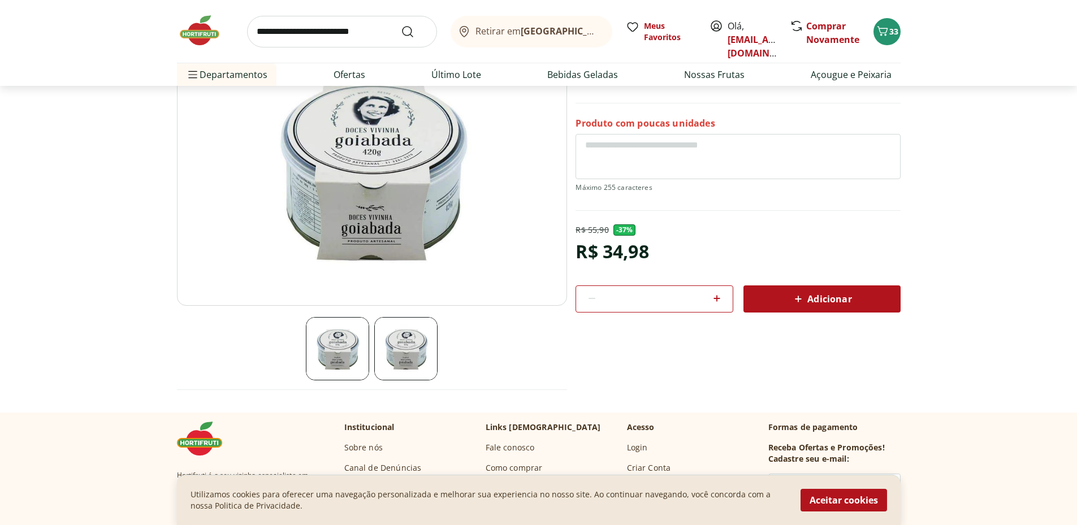
scroll to position [57, 0]
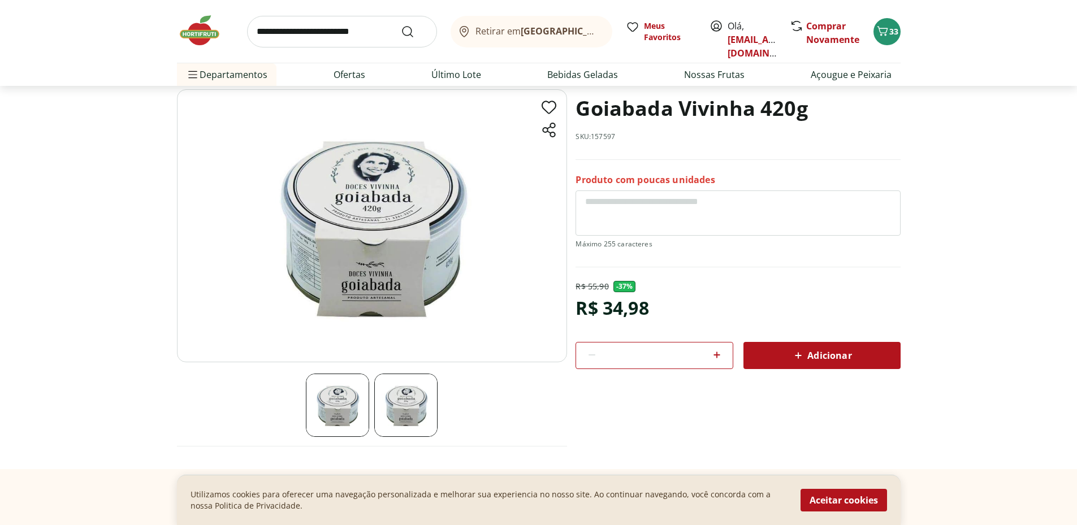
click at [387, 231] on img at bounding box center [372, 225] width 390 height 273
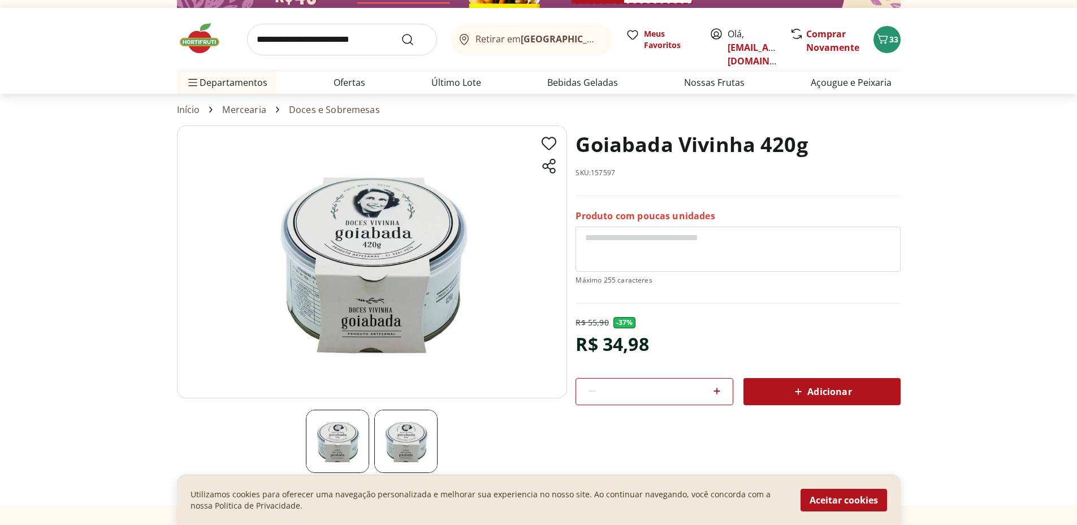
scroll to position [0, 0]
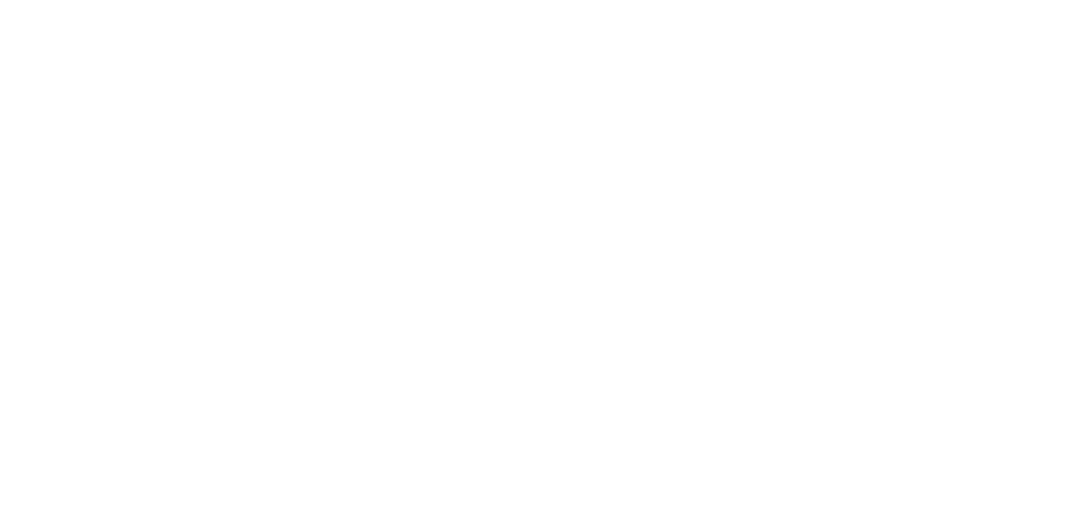
scroll to position [356, 0]
select select "**********"
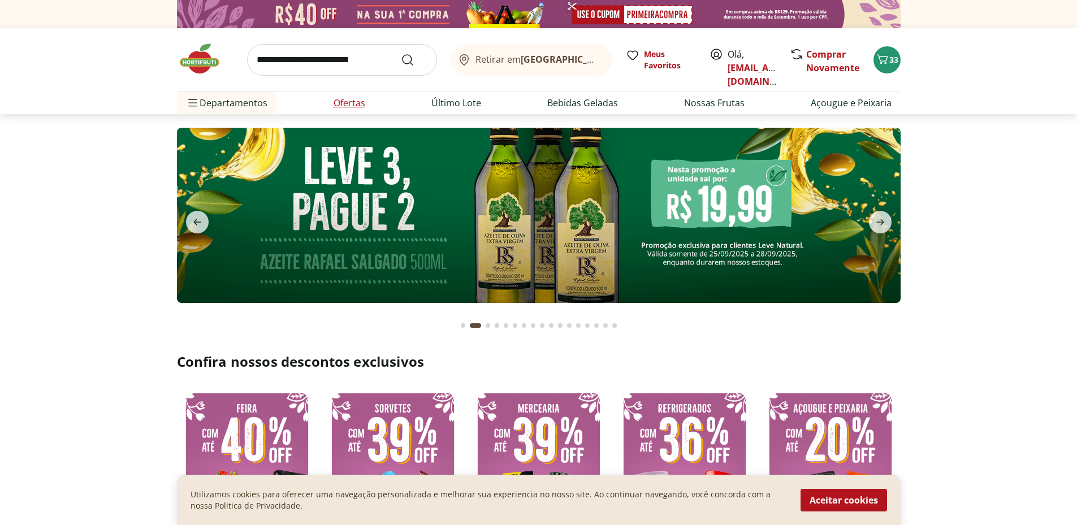
click at [347, 104] on link "Ofertas" at bounding box center [350, 103] width 32 height 14
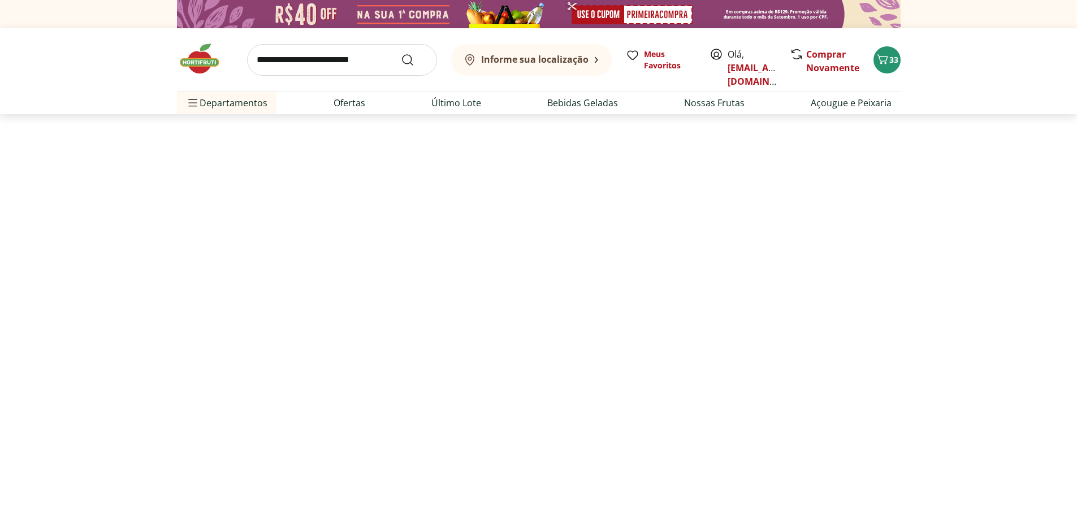
select select "**********"
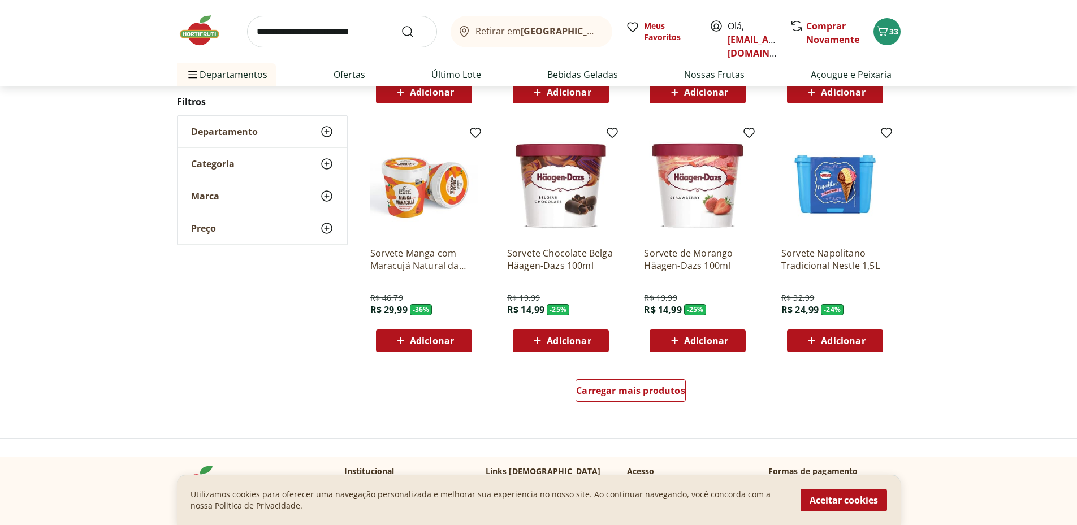
scroll to position [735, 0]
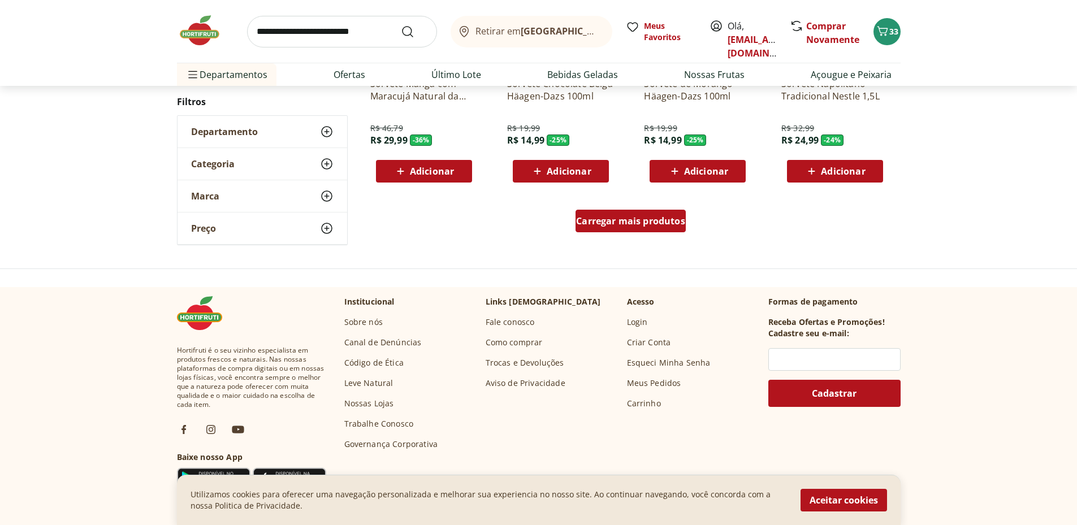
click at [666, 226] on span "Carregar mais produtos" at bounding box center [630, 221] width 109 height 9
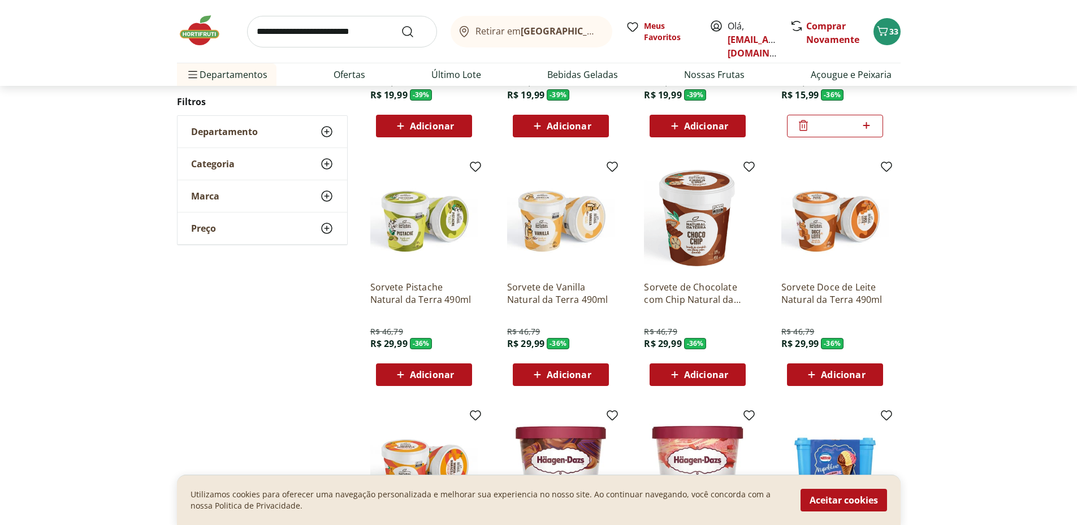
scroll to position [57, 0]
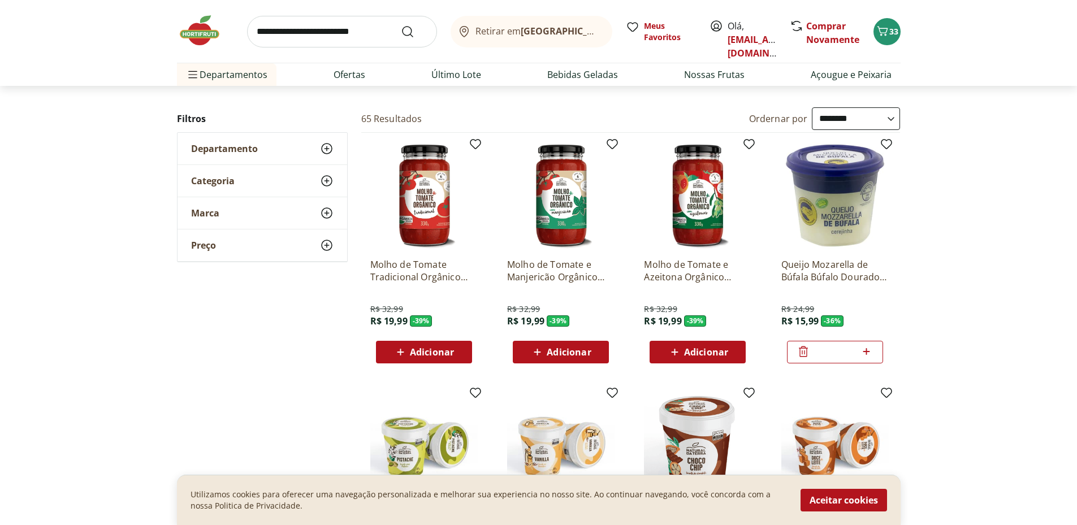
click at [322, 188] on icon at bounding box center [327, 181] width 14 height 14
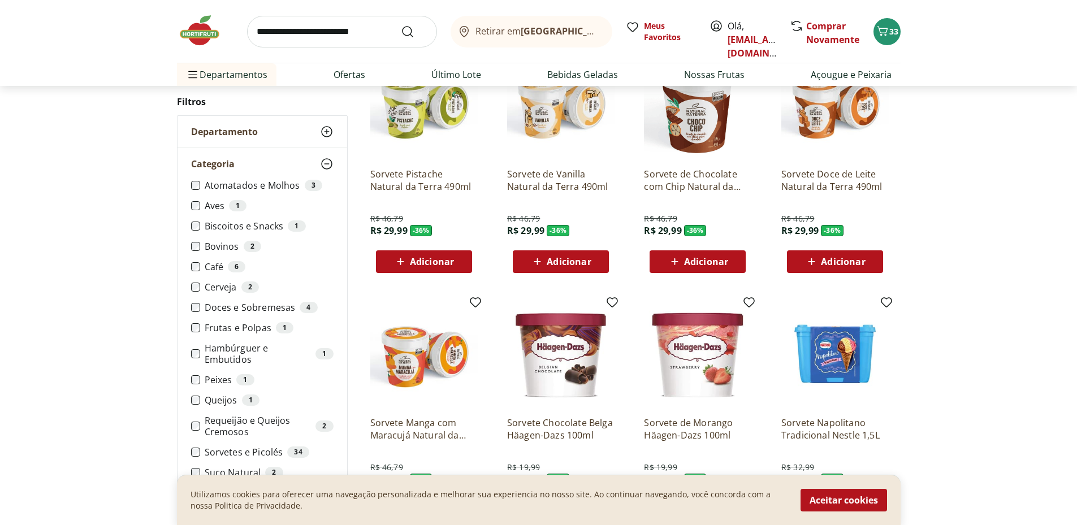
scroll to position [566, 0]
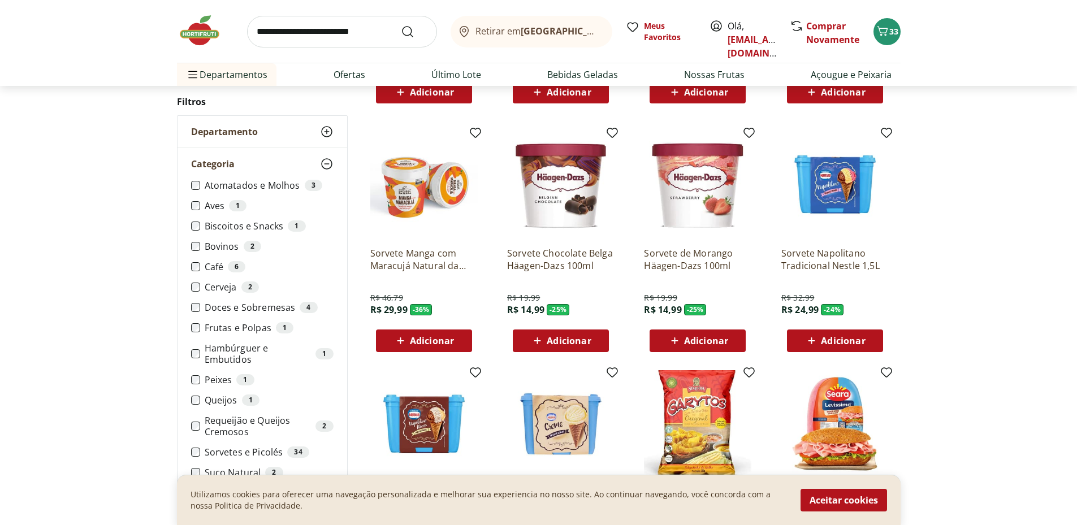
click at [255, 137] on span "Departamento" at bounding box center [224, 131] width 67 height 11
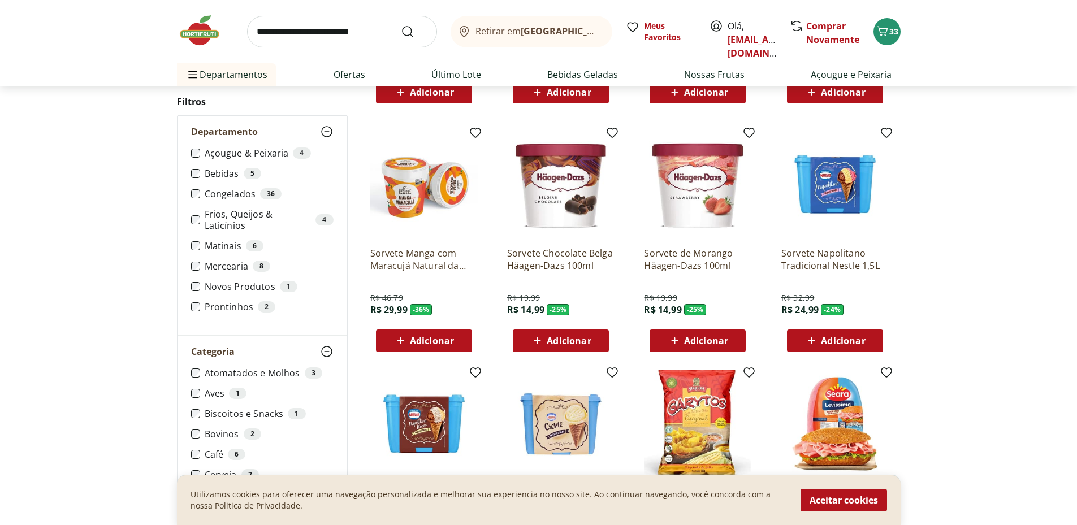
click at [266, 231] on label "Frios, Queijos & Laticínios 4" at bounding box center [269, 220] width 129 height 23
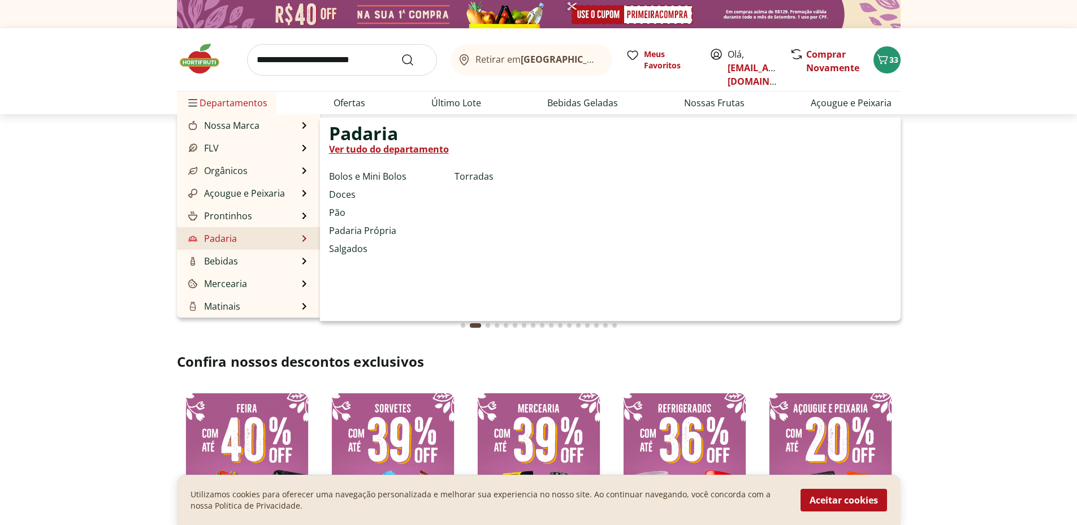
type input "*"
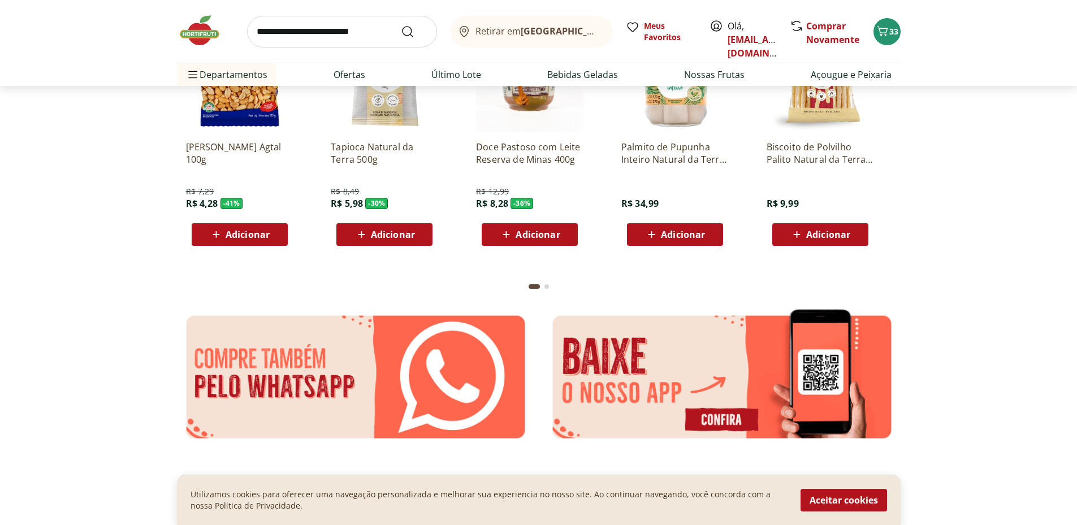
scroll to position [2007, 0]
